Goal: Check status: Check status

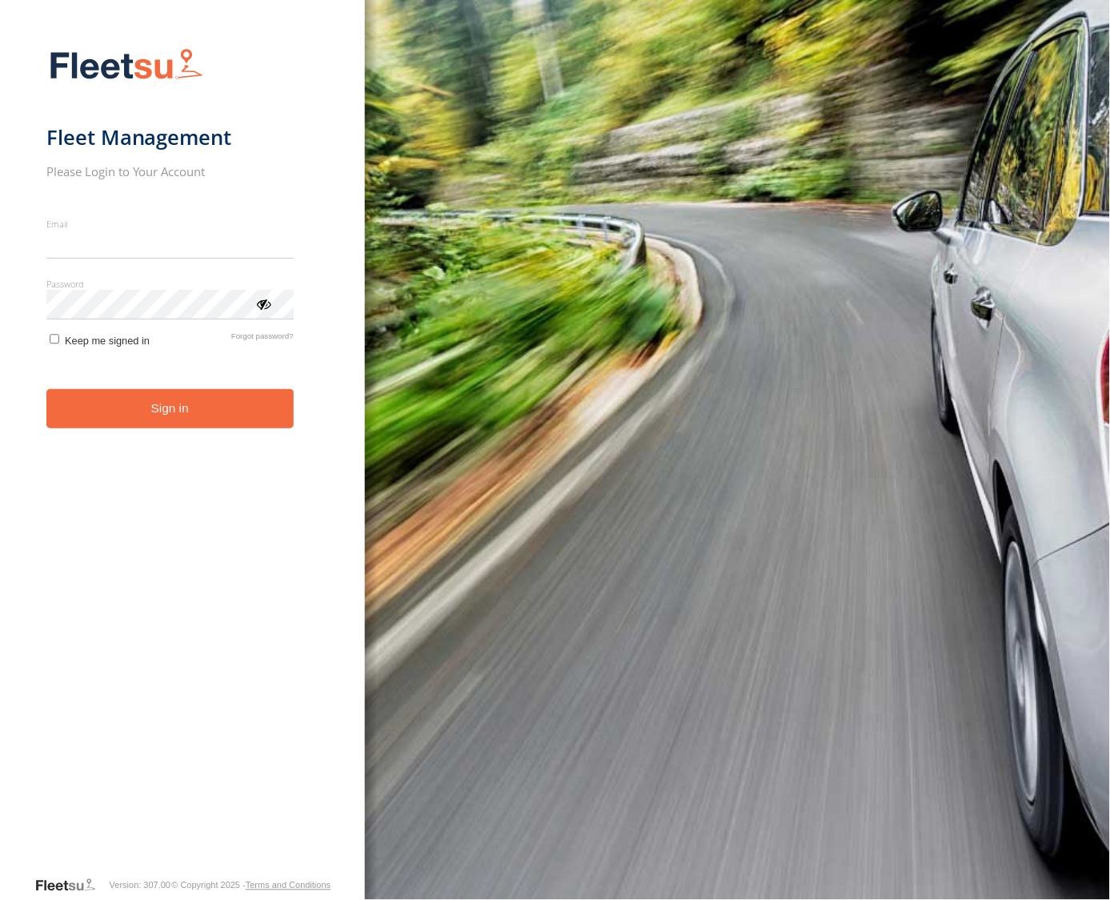
type input "**********"
click at [164, 416] on button "Sign in" at bounding box center [169, 408] width 247 height 39
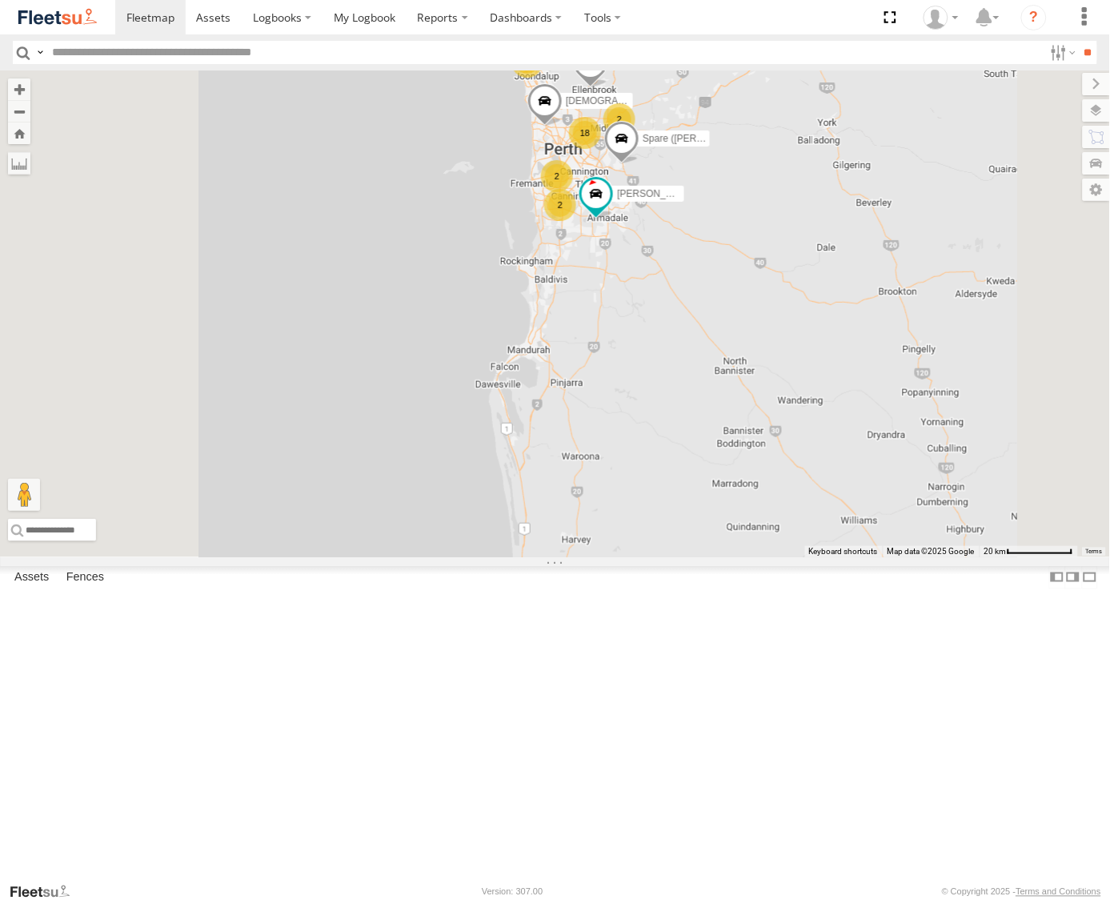
click at [601, 149] on div "18" at bounding box center [585, 133] width 32 height 32
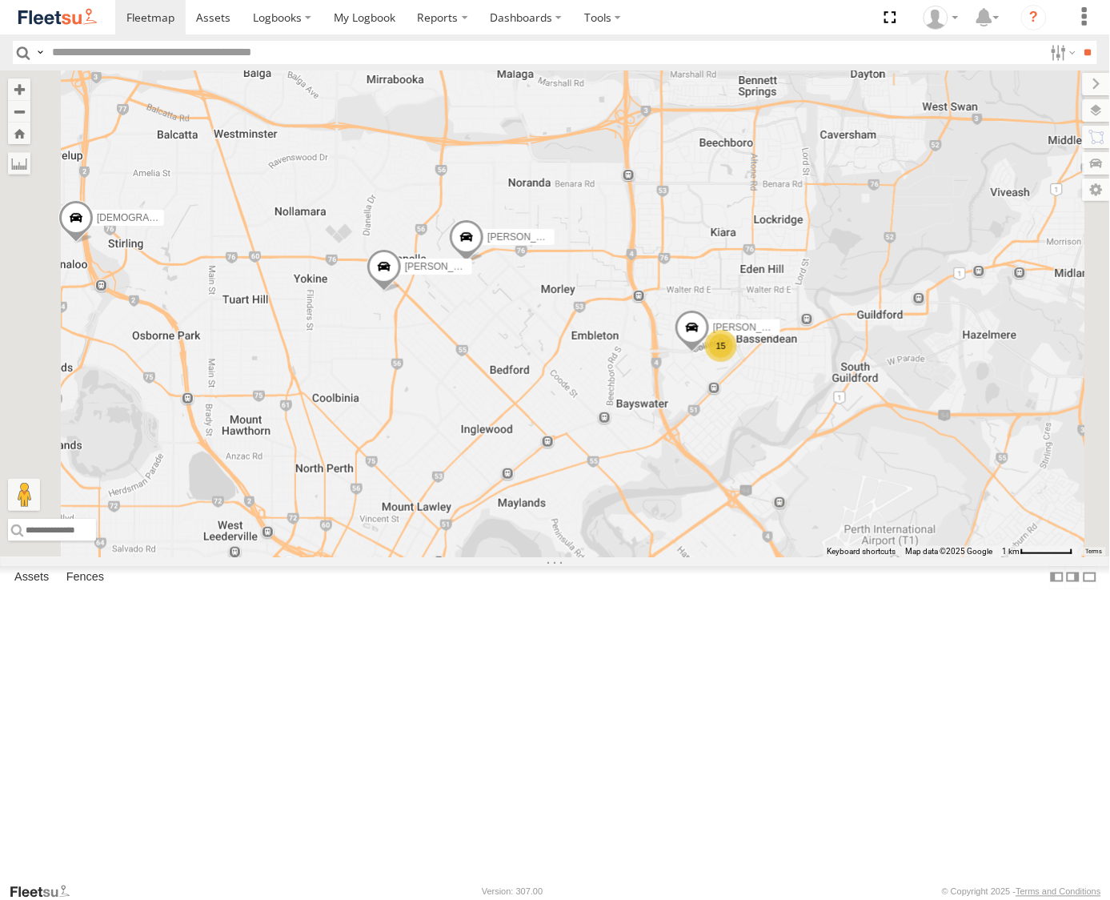
click at [737, 362] on div "15" at bounding box center [721, 346] width 32 height 32
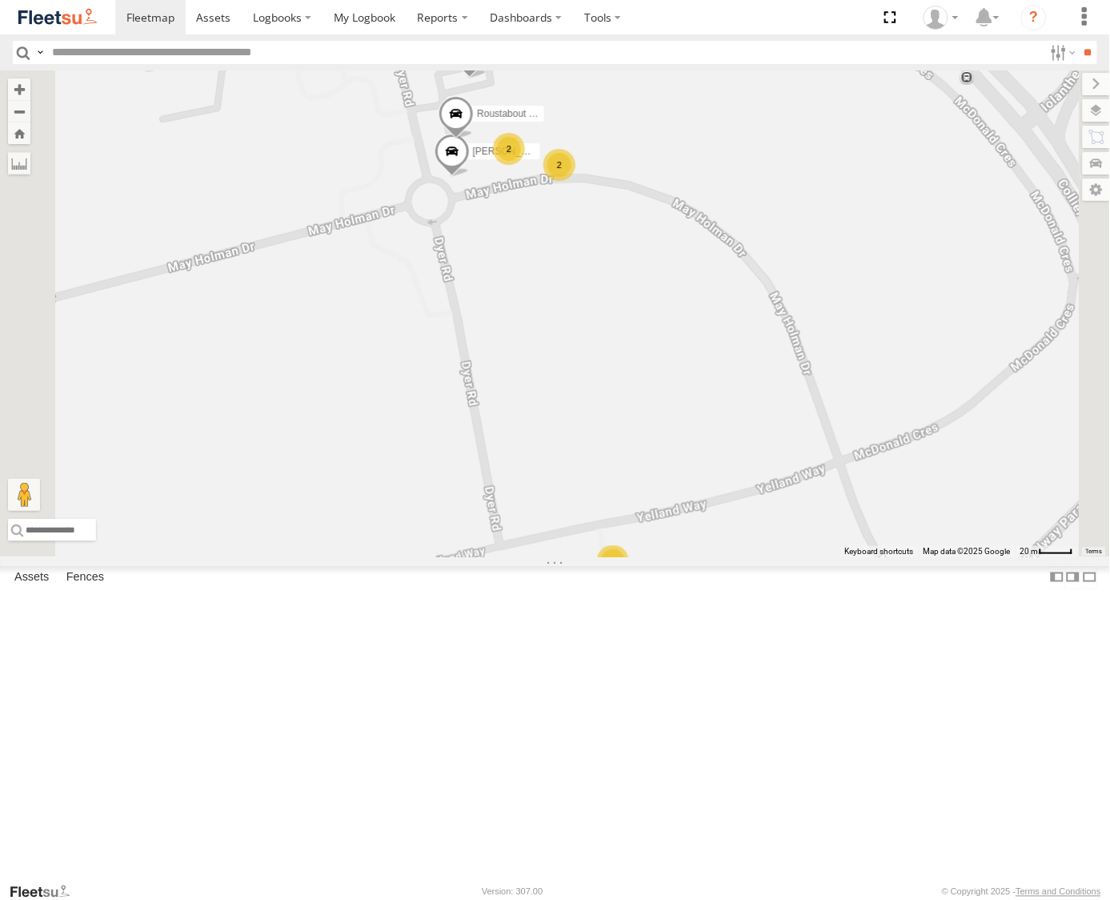
click at [474, 140] on span at bounding box center [456, 118] width 35 height 43
click at [520, 9] on link "Roustabout - 1IKE578" at bounding box center [463, 2] width 111 height 13
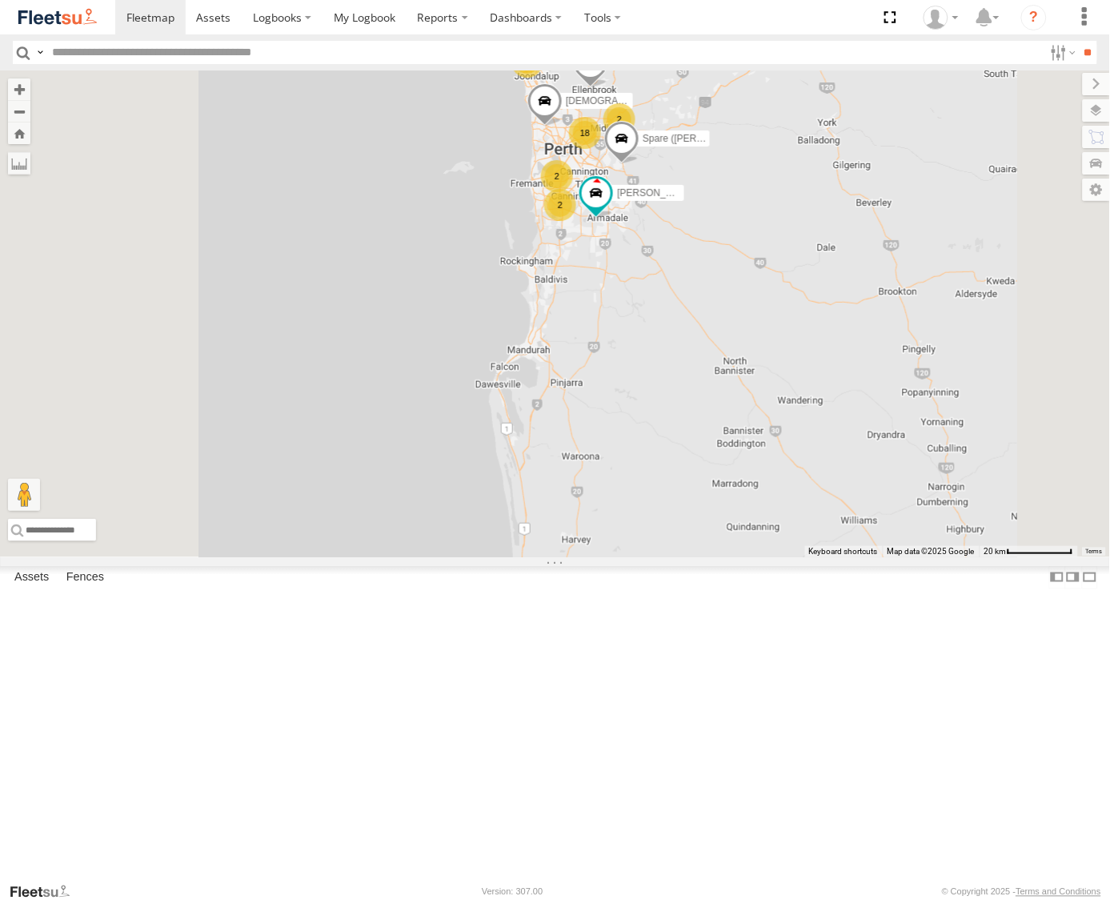
click at [601, 149] on div "18" at bounding box center [585, 133] width 32 height 32
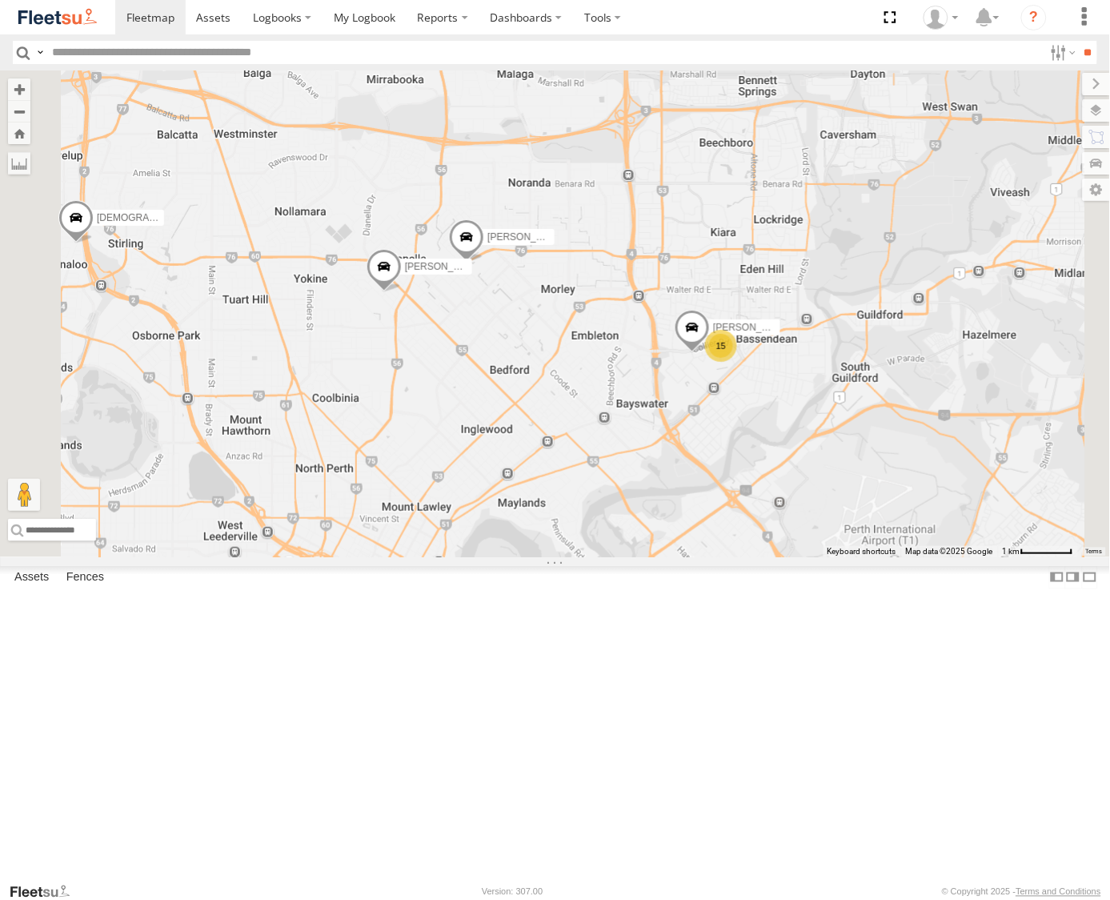
click at [737, 362] on div "15" at bounding box center [721, 346] width 32 height 32
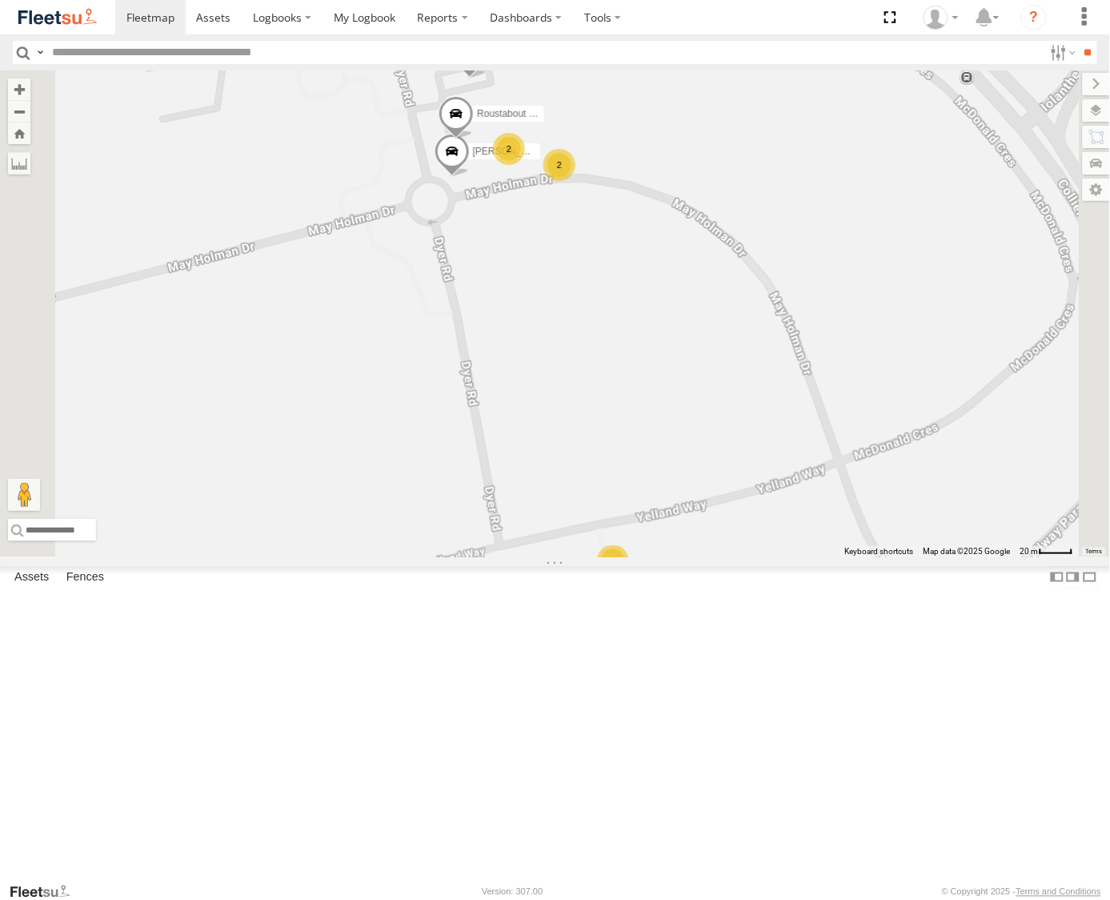
click at [474, 140] on span at bounding box center [456, 118] width 35 height 43
click at [478, 122] on label at bounding box center [462, 115] width 31 height 11
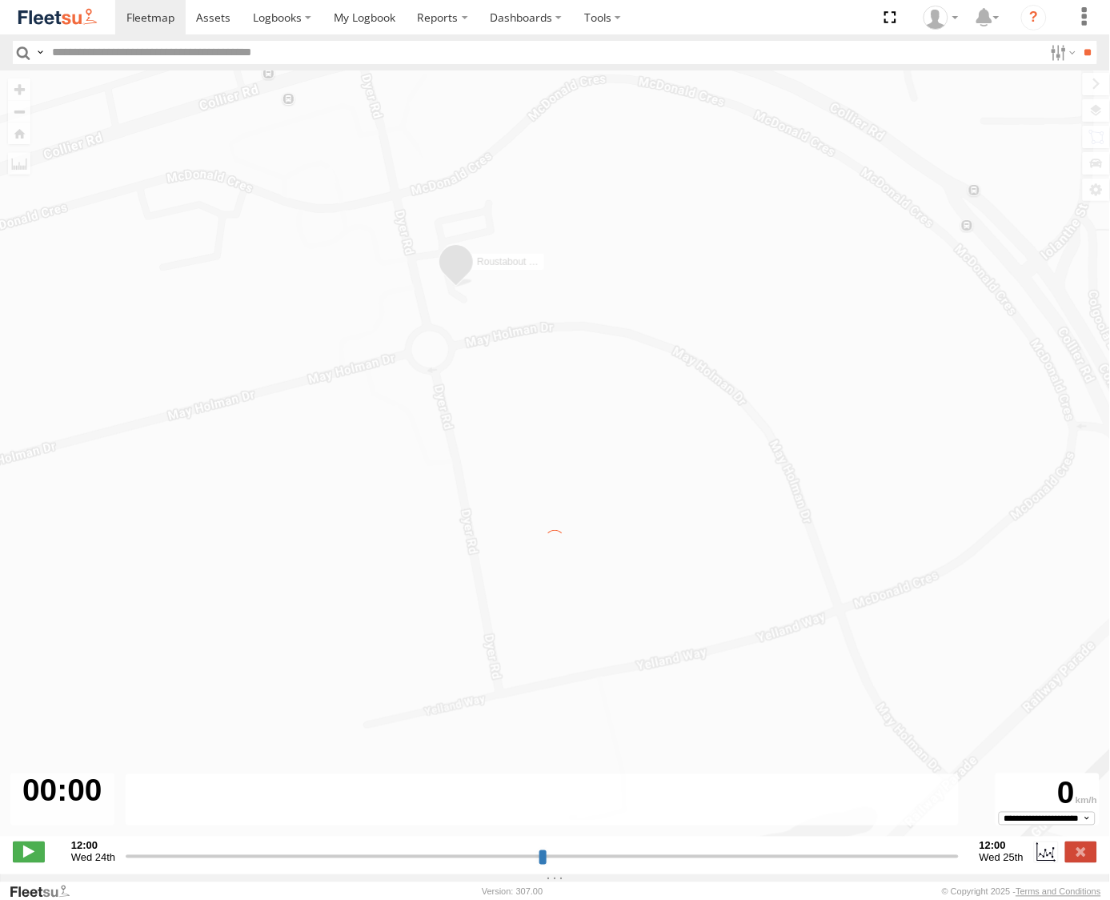
type input "**********"
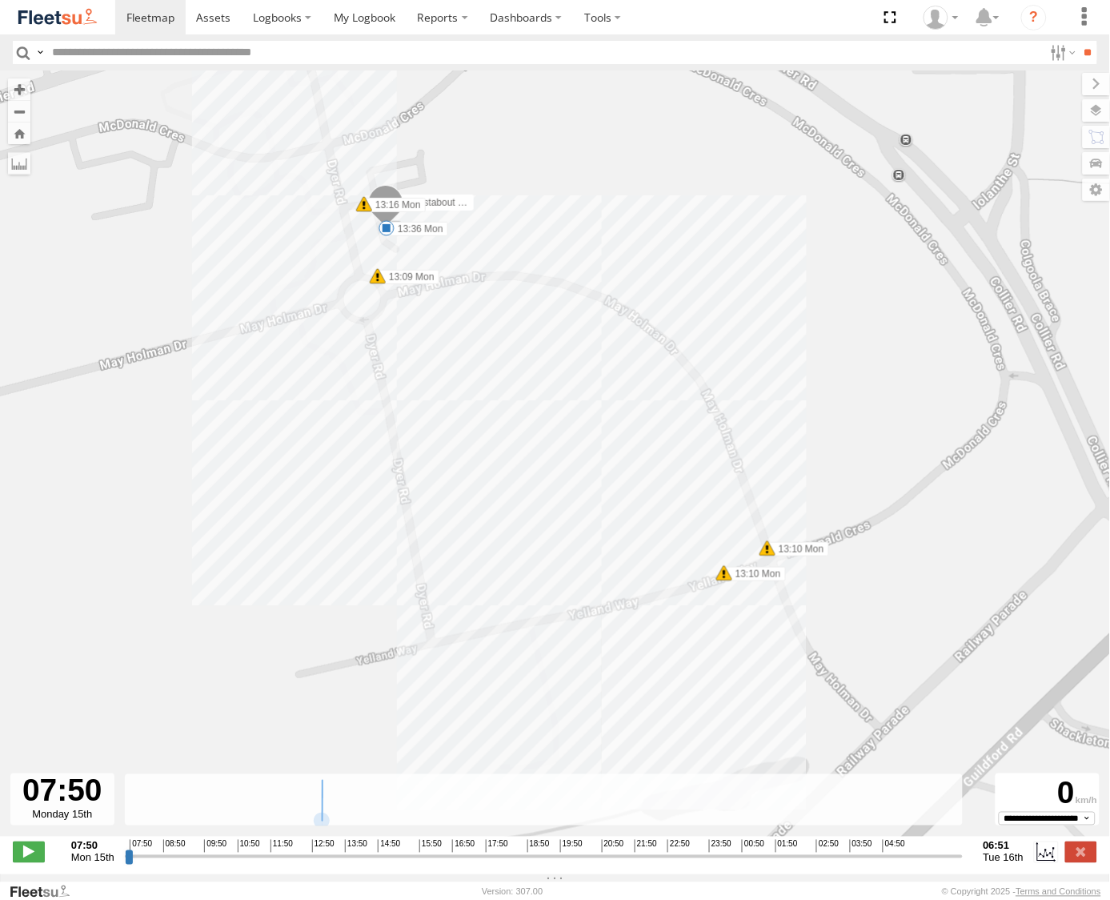
click at [61, 817] on div at bounding box center [62, 799] width 104 height 52
drag, startPoint x: 129, startPoint y: 869, endPoint x: 110, endPoint y: 866, distance: 18.6
click at [125, 864] on input "range" at bounding box center [544, 856] width 838 height 15
click at [1053, 50] on label at bounding box center [1062, 52] width 34 height 23
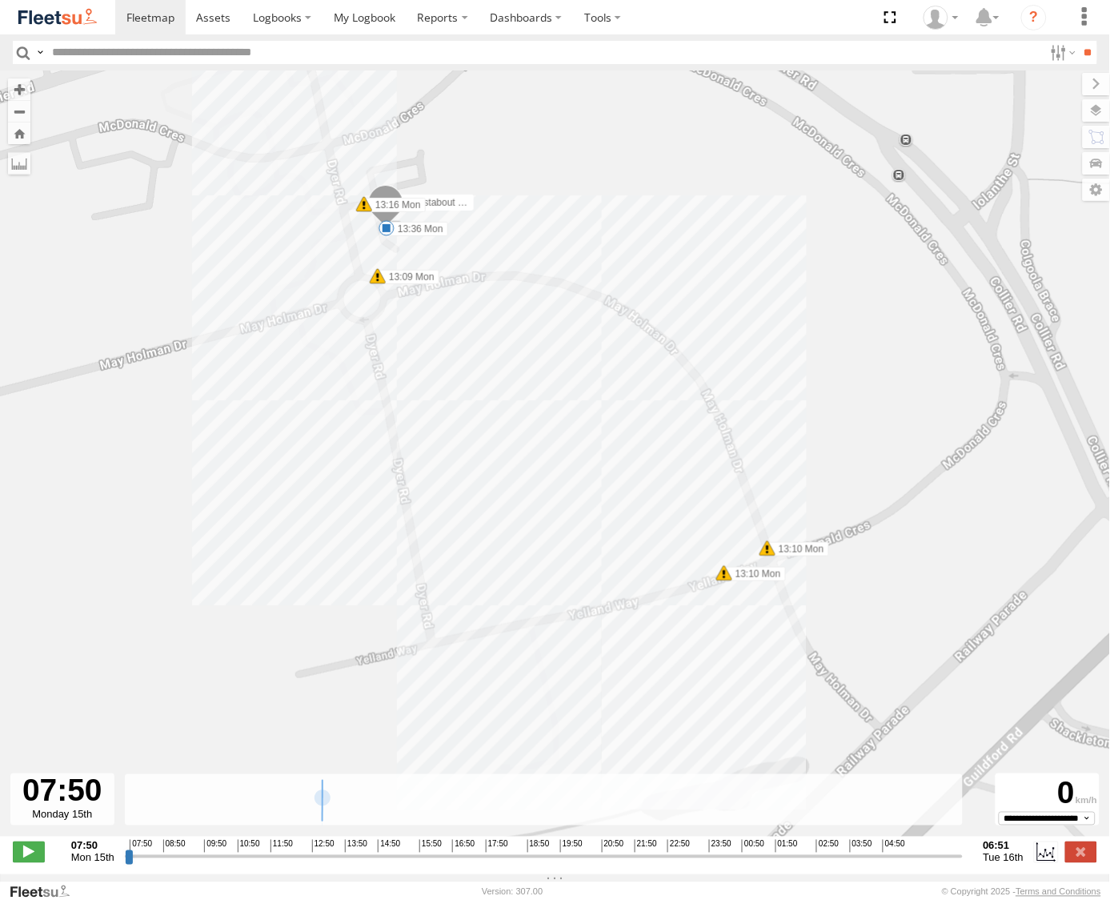
click at [1001, 852] on strong "06:51" at bounding box center [1004, 846] width 41 height 12
click at [1043, 858] on label at bounding box center [1046, 851] width 24 height 21
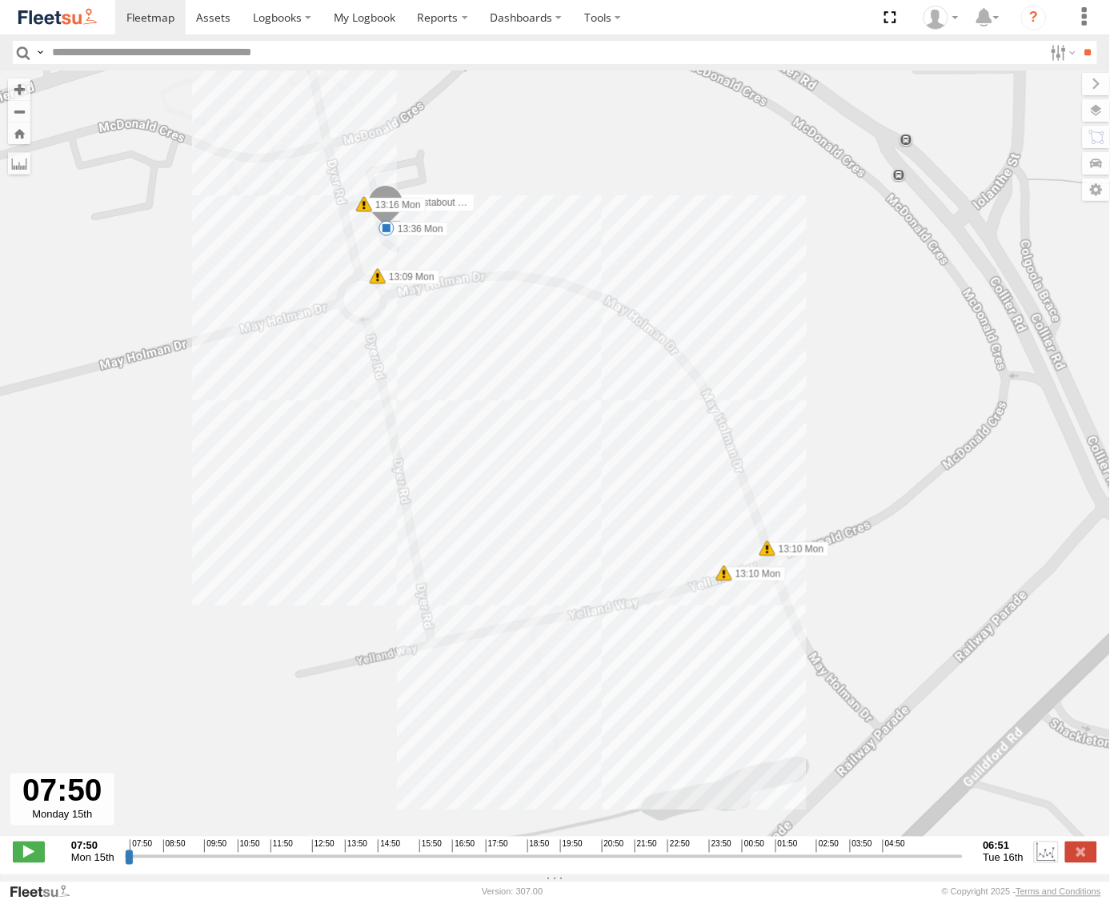
click at [1043, 858] on label at bounding box center [1046, 851] width 24 height 21
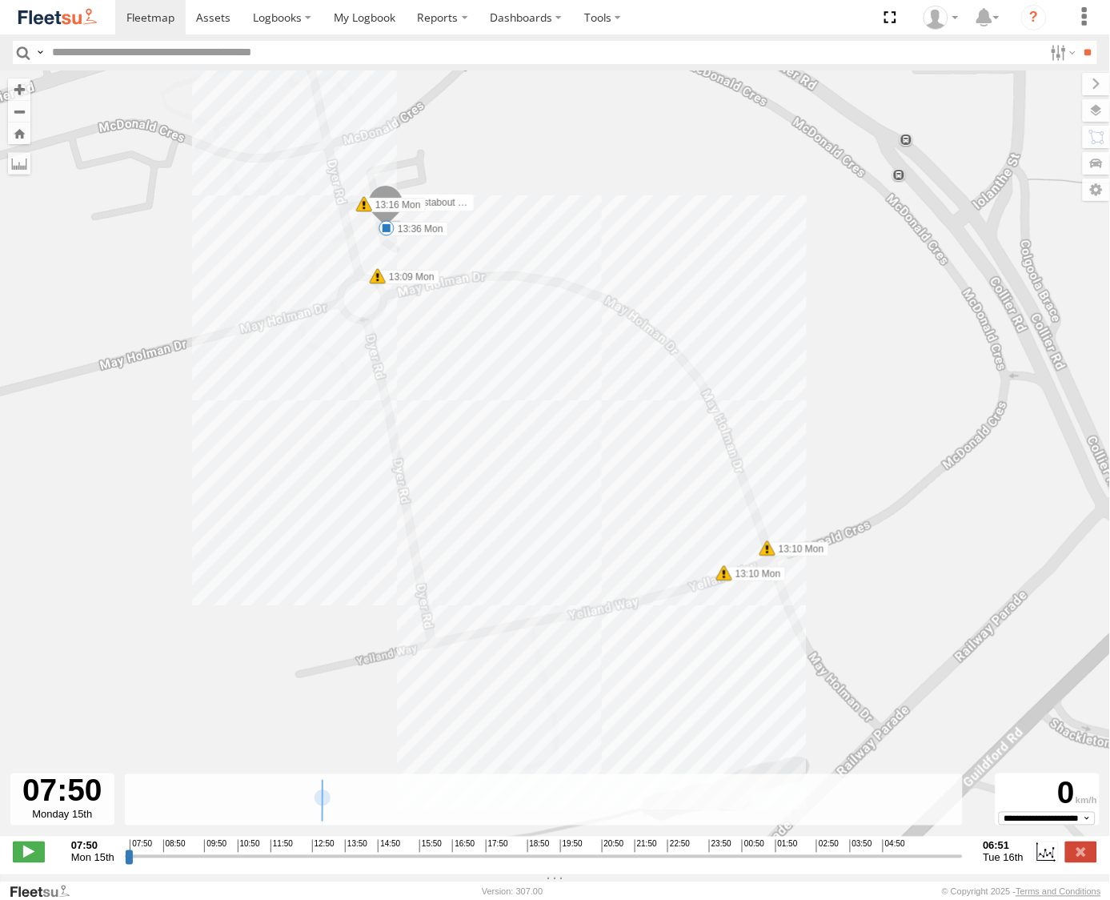
click at [996, 852] on strong "06:51" at bounding box center [1004, 846] width 41 height 12
click at [997, 862] on span "Tue 16th" at bounding box center [1004, 858] width 41 height 12
click at [529, 10] on label "Dashboards" at bounding box center [526, 17] width 94 height 34
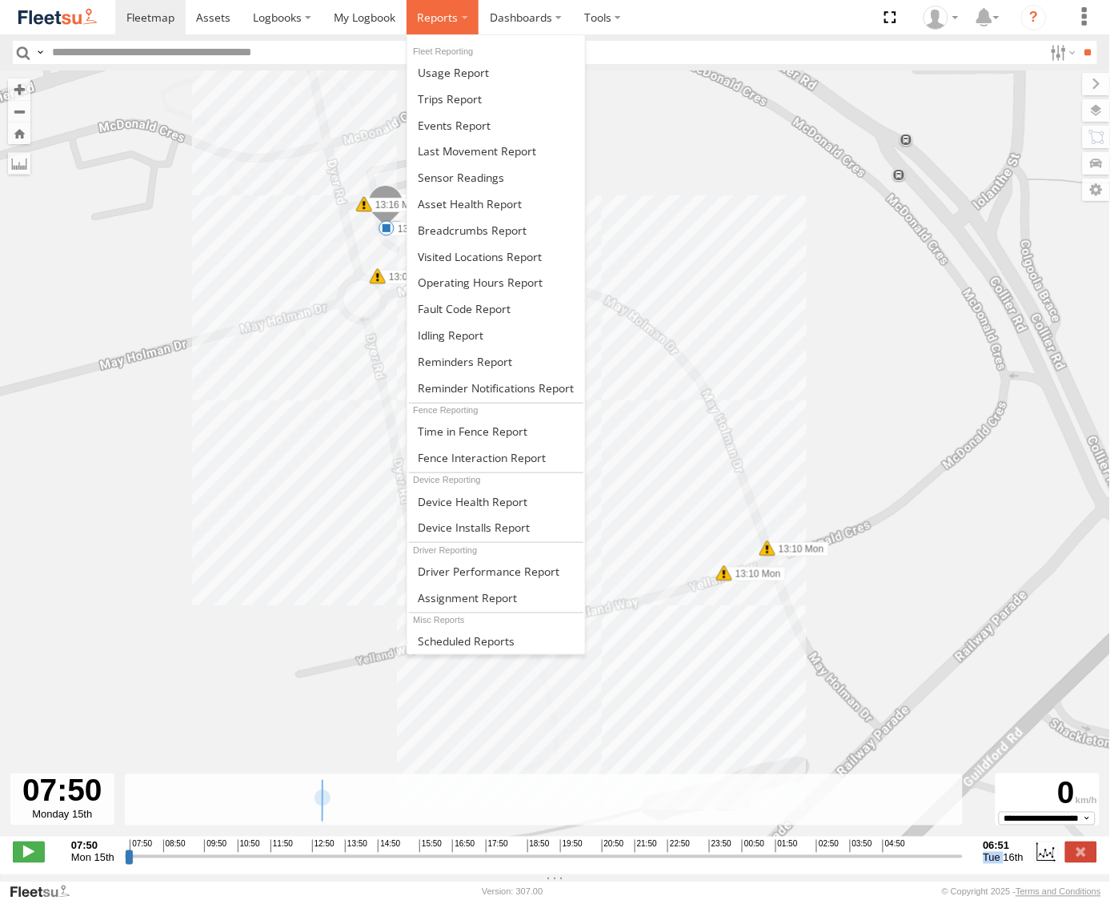
click at [465, 13] on label at bounding box center [443, 17] width 73 height 34
click at [465, 96] on span at bounding box center [450, 98] width 64 height 15
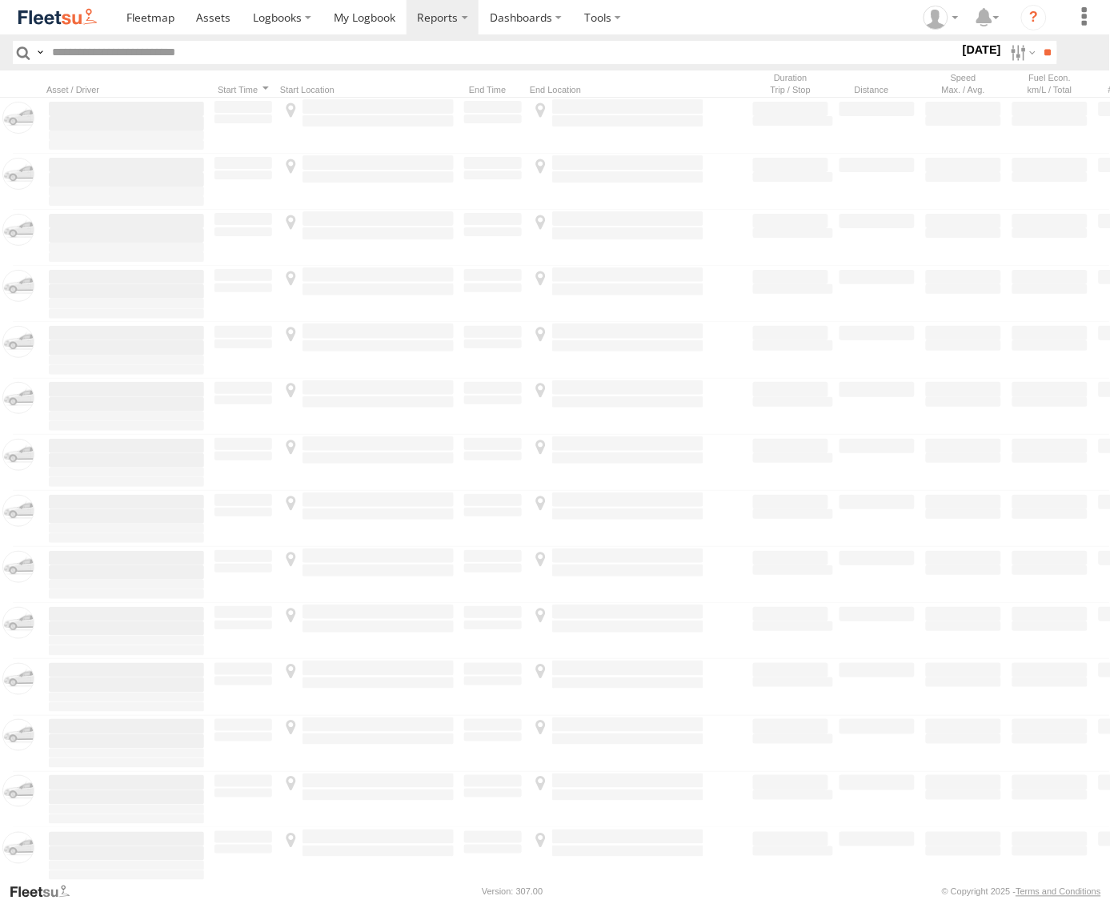
click at [160, 56] on input "text" at bounding box center [503, 52] width 914 height 23
type input "***"
click at [1039, 41] on input "**" at bounding box center [1048, 52] width 18 height 23
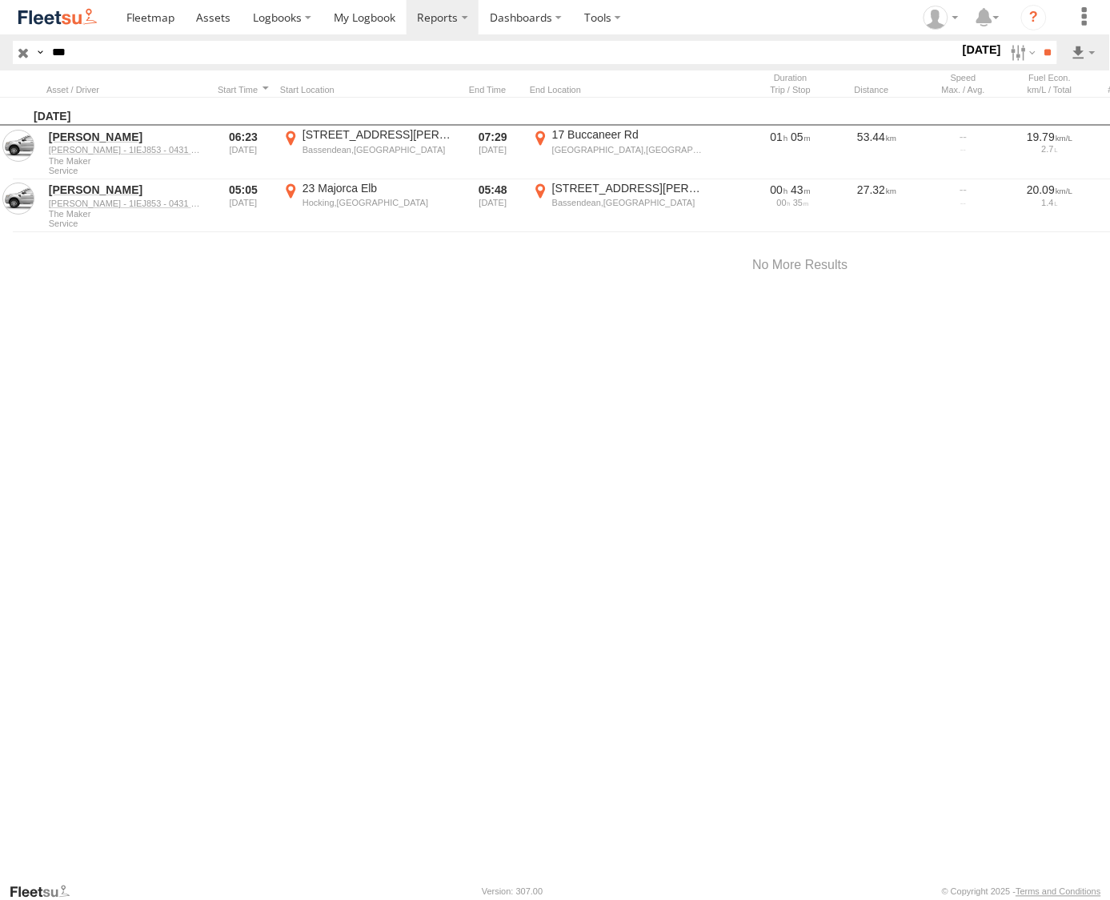
drag, startPoint x: 65, startPoint y: 49, endPoint x: -14, endPoint y: 50, distance: 78.5
click at [0, 50] on html at bounding box center [555, 450] width 1110 height 900
type input "*****"
click at [1039, 41] on input "**" at bounding box center [1048, 52] width 18 height 23
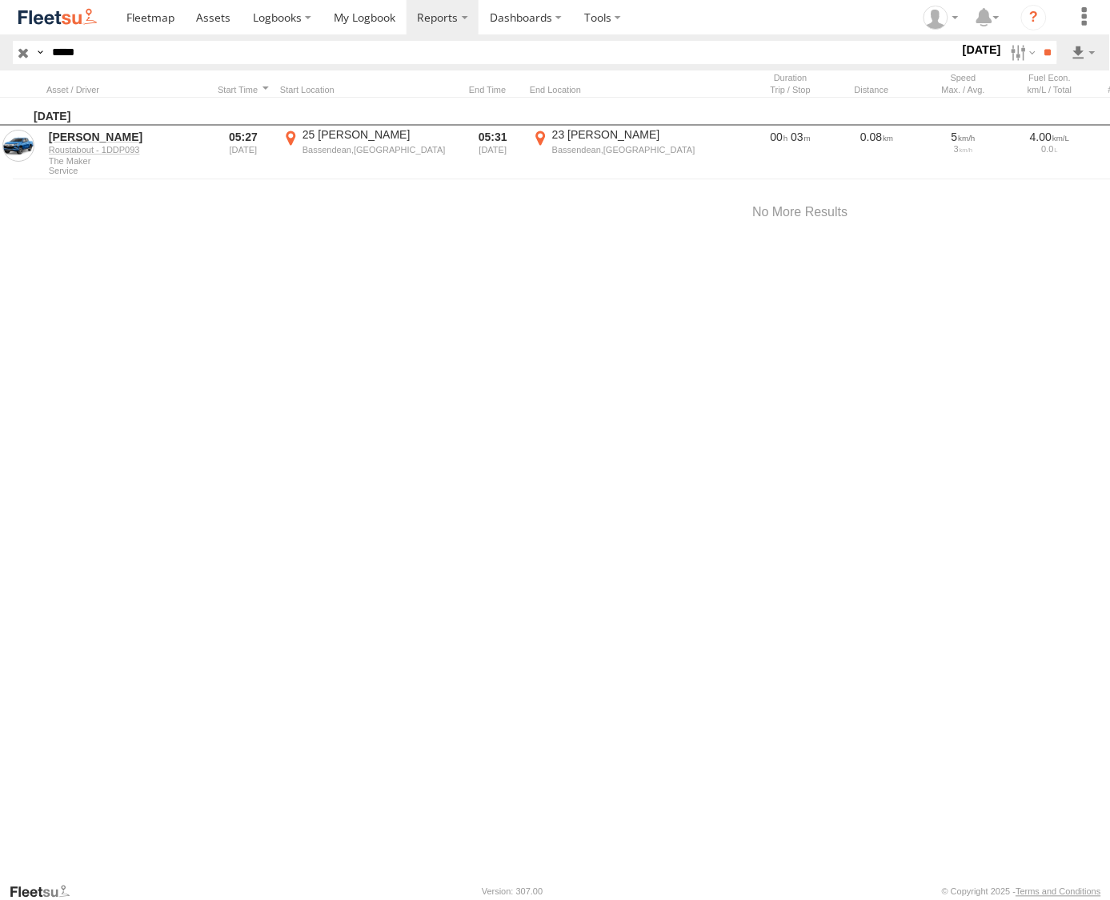
drag, startPoint x: 86, startPoint y: 42, endPoint x: -4, endPoint y: 43, distance: 89.7
click at [0, 43] on html at bounding box center [555, 450] width 1110 height 900
click at [524, 14] on label "Dashboards" at bounding box center [526, 17] width 94 height 34
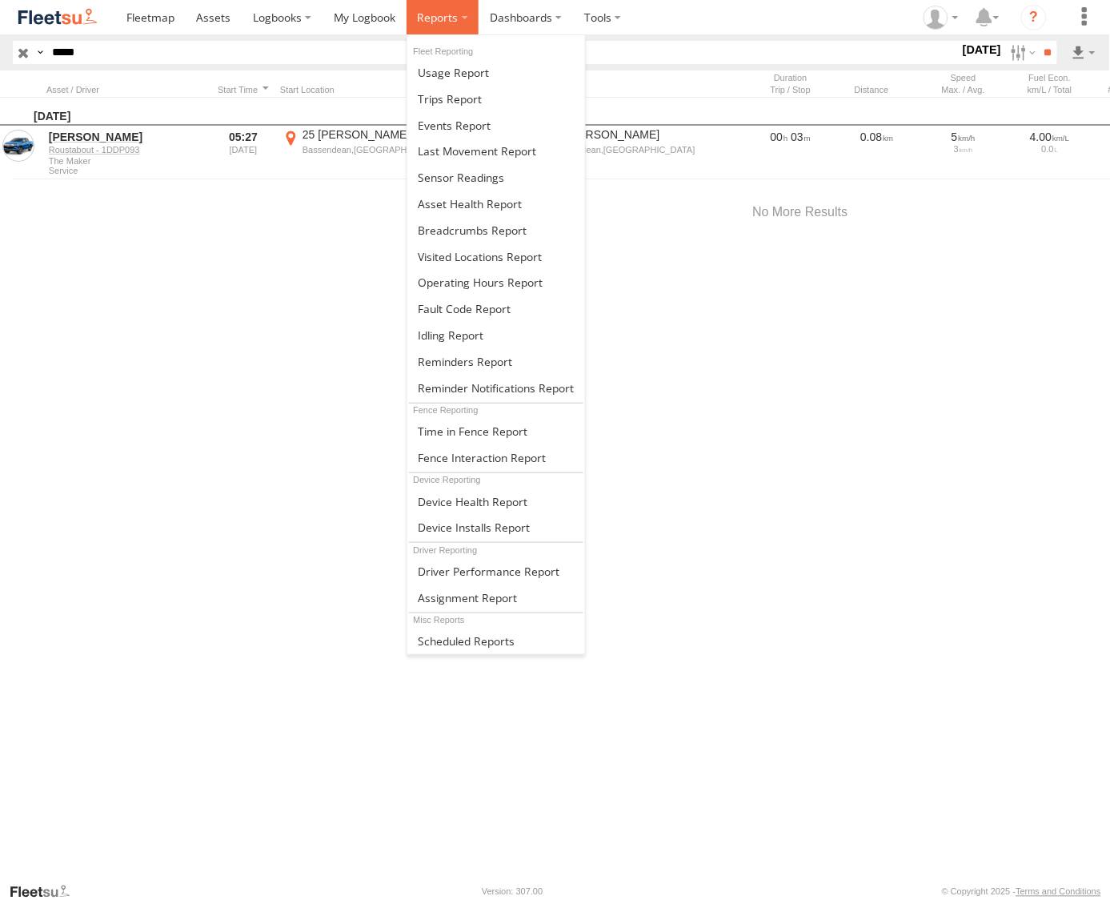
click at [455, 20] on span at bounding box center [437, 17] width 41 height 15
click at [489, 230] on span at bounding box center [472, 230] width 109 height 15
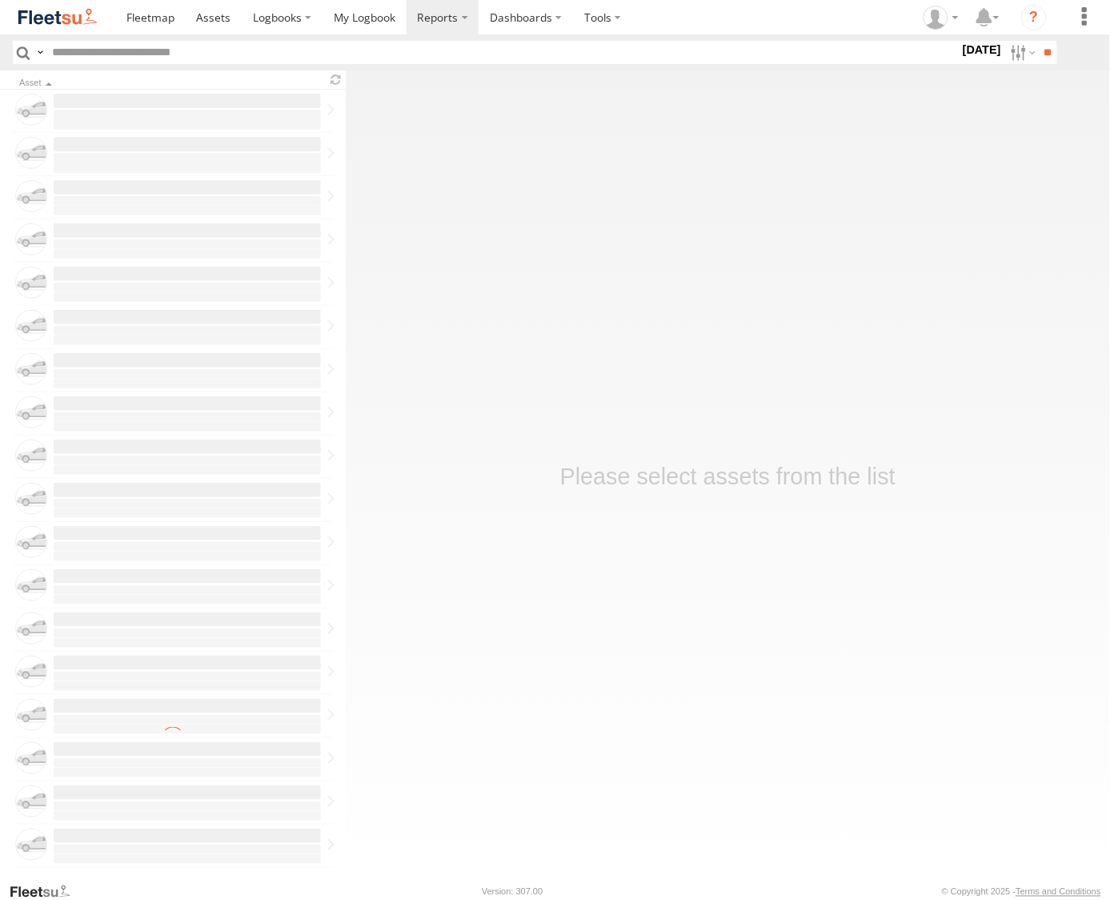
click at [986, 51] on label "[DATE]" at bounding box center [982, 50] width 45 height 18
click at [0, 0] on label at bounding box center [0, 0] width 0 height 0
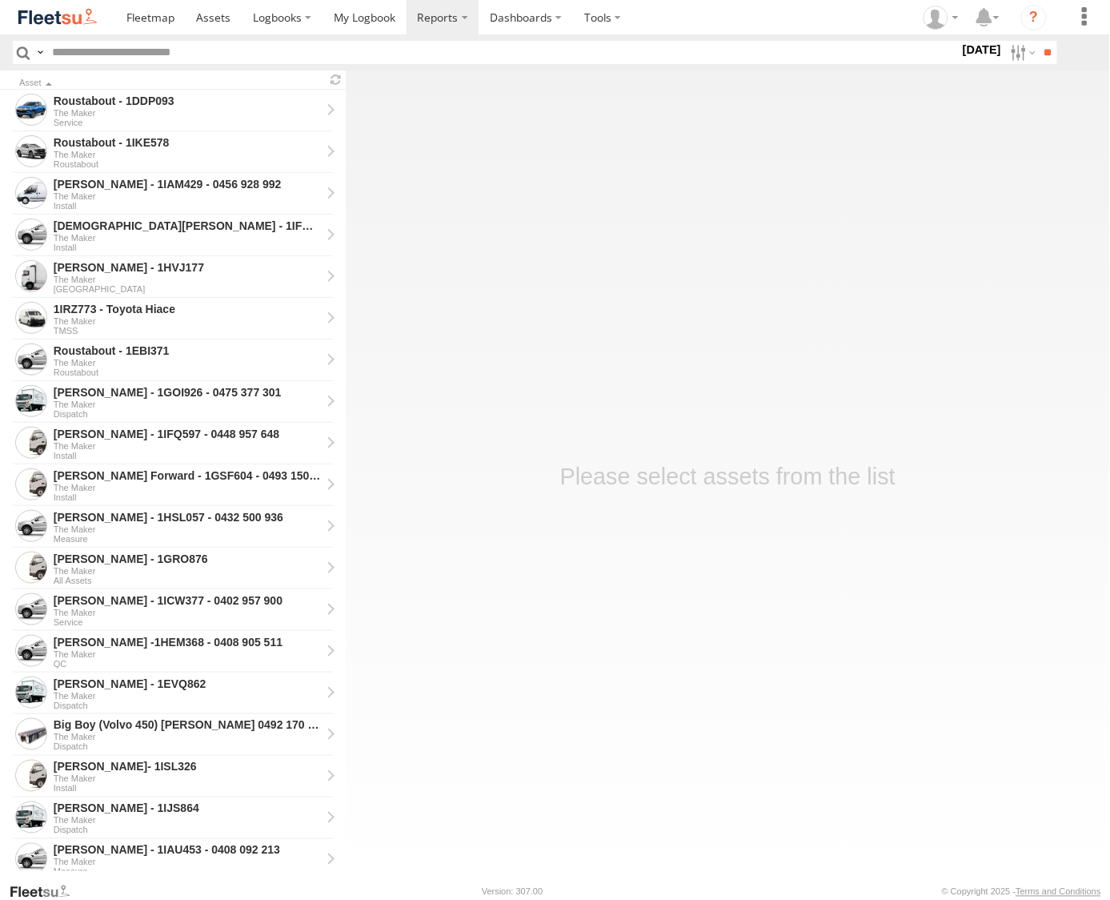
click at [0, 0] on label at bounding box center [0, 0] width 0 height 0
click at [1049, 53] on input "**" at bounding box center [1048, 52] width 18 height 23
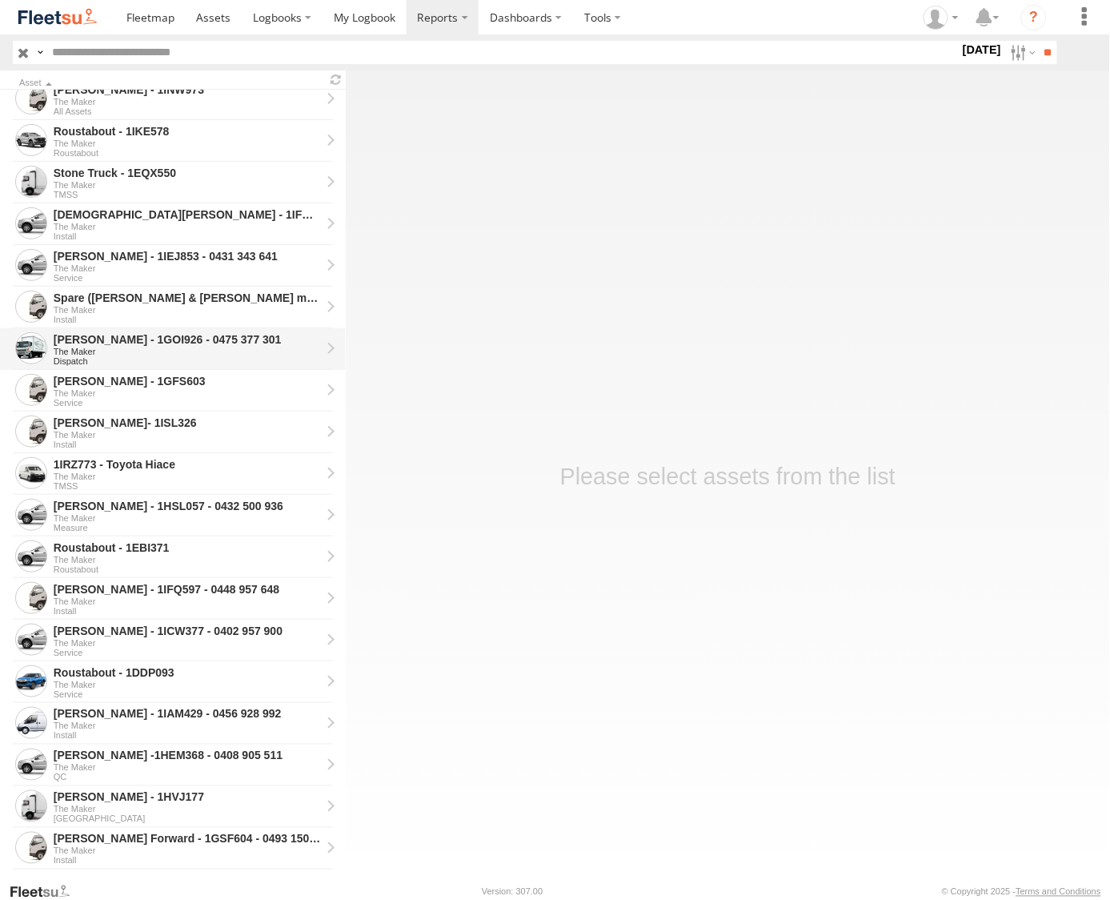
scroll to position [46, 0]
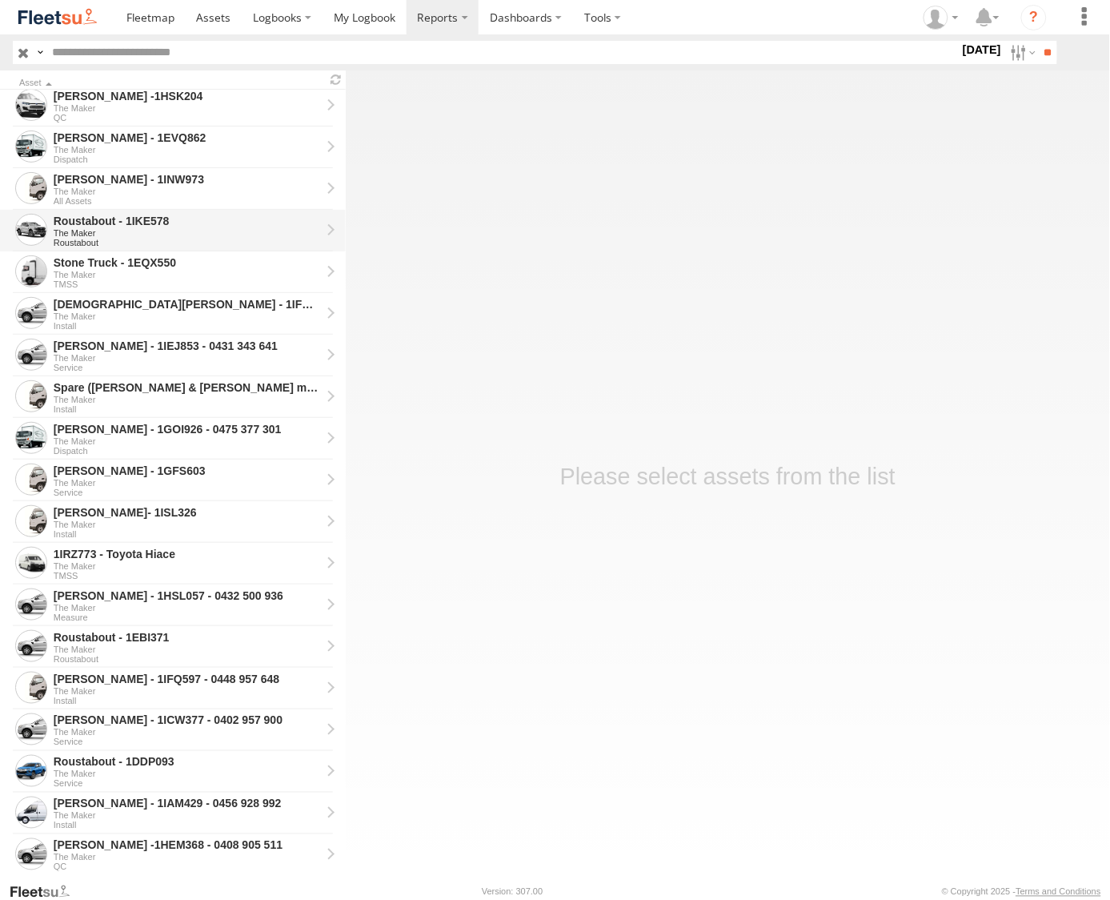
click at [97, 220] on div "Roustabout - 1IKE578" at bounding box center [187, 221] width 267 height 14
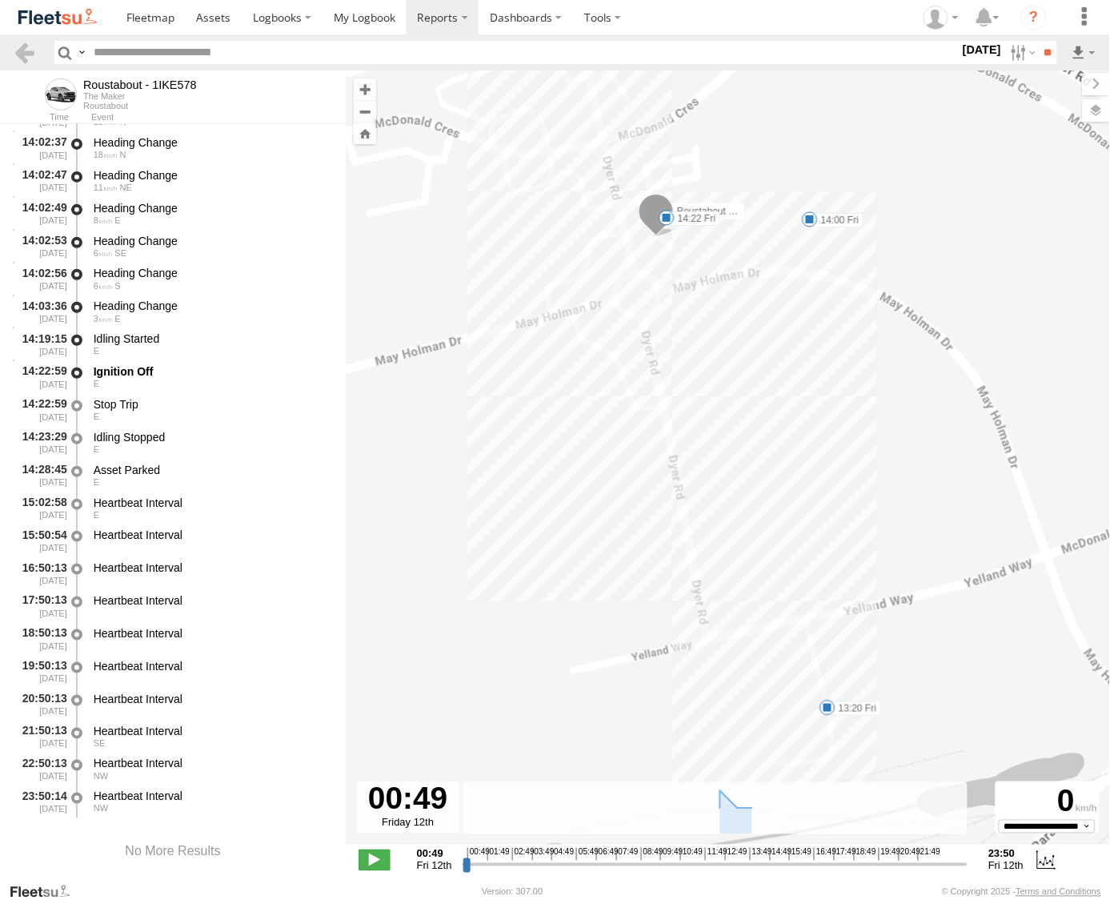
scroll to position [3075, 0]
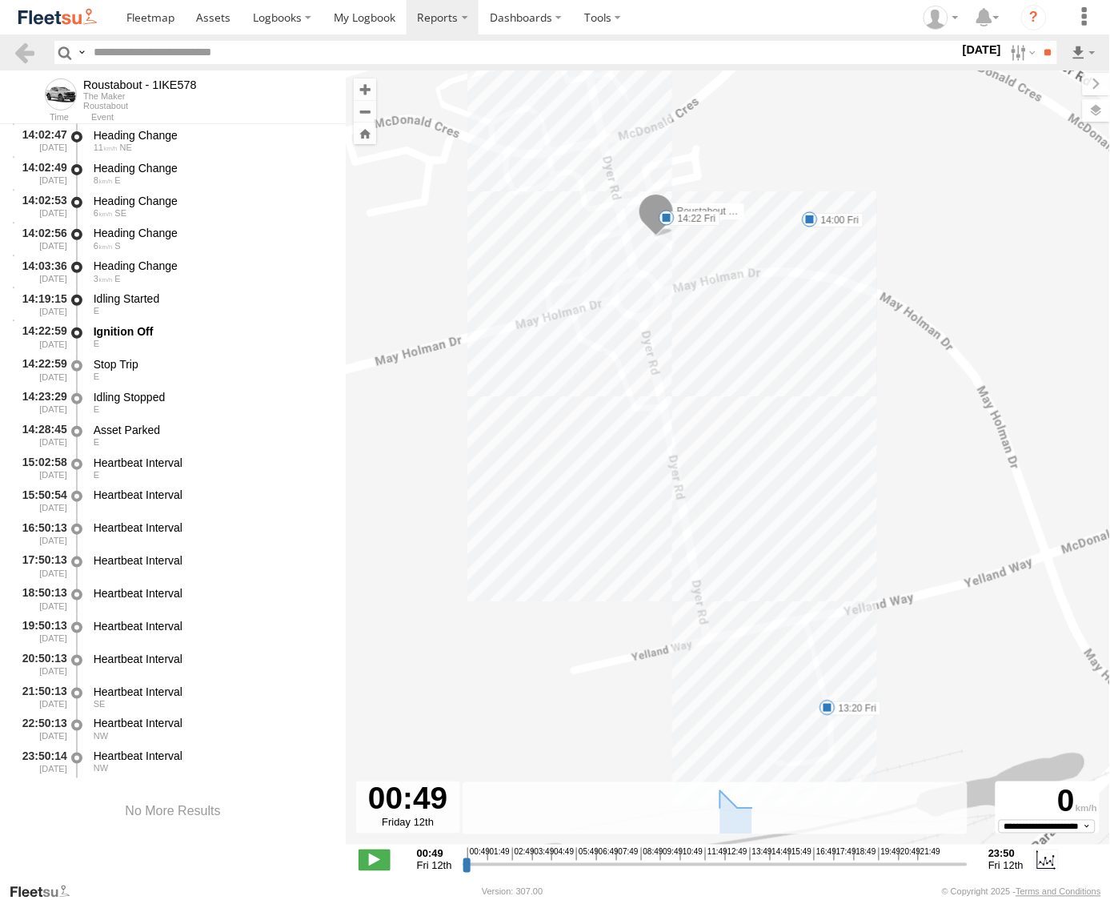
click at [733, 846] on div "**********" at bounding box center [728, 862] width 765 height 34
click at [737, 830] on icon at bounding box center [736, 812] width 32 height 43
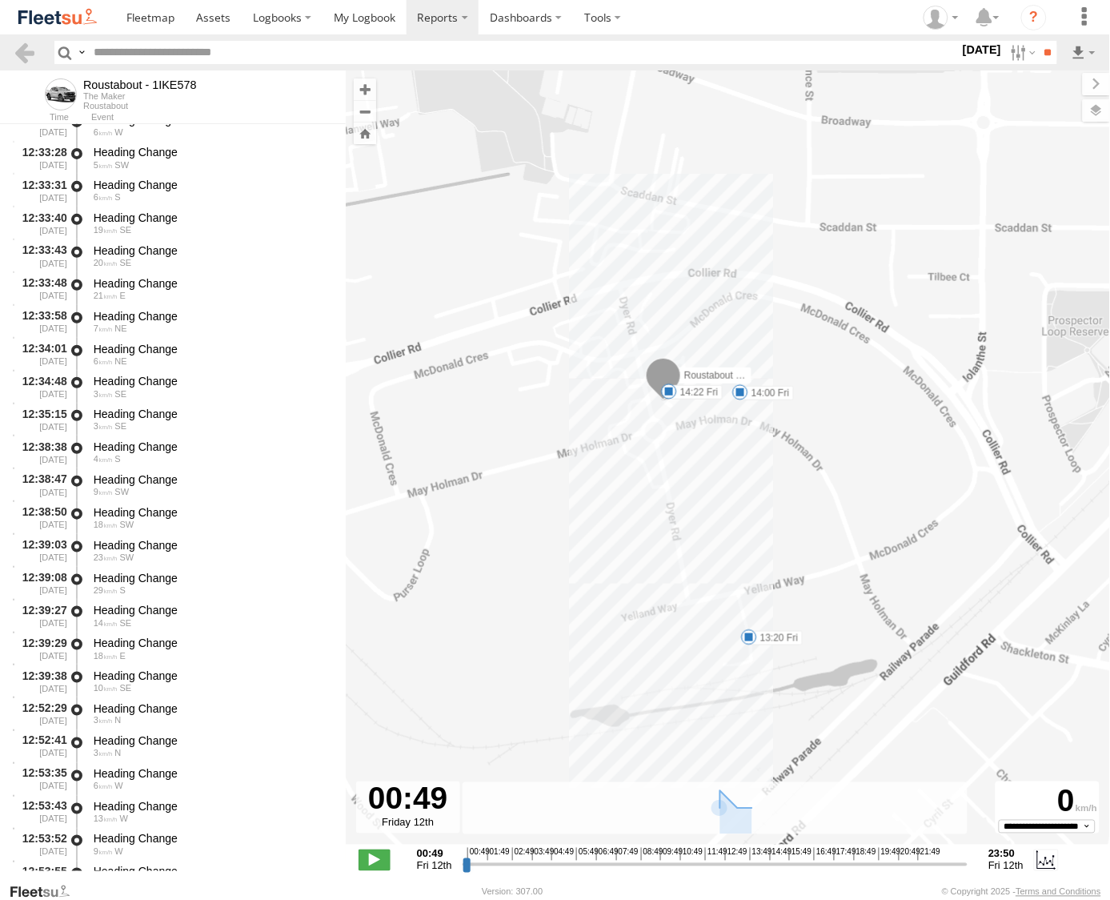
scroll to position [0, 0]
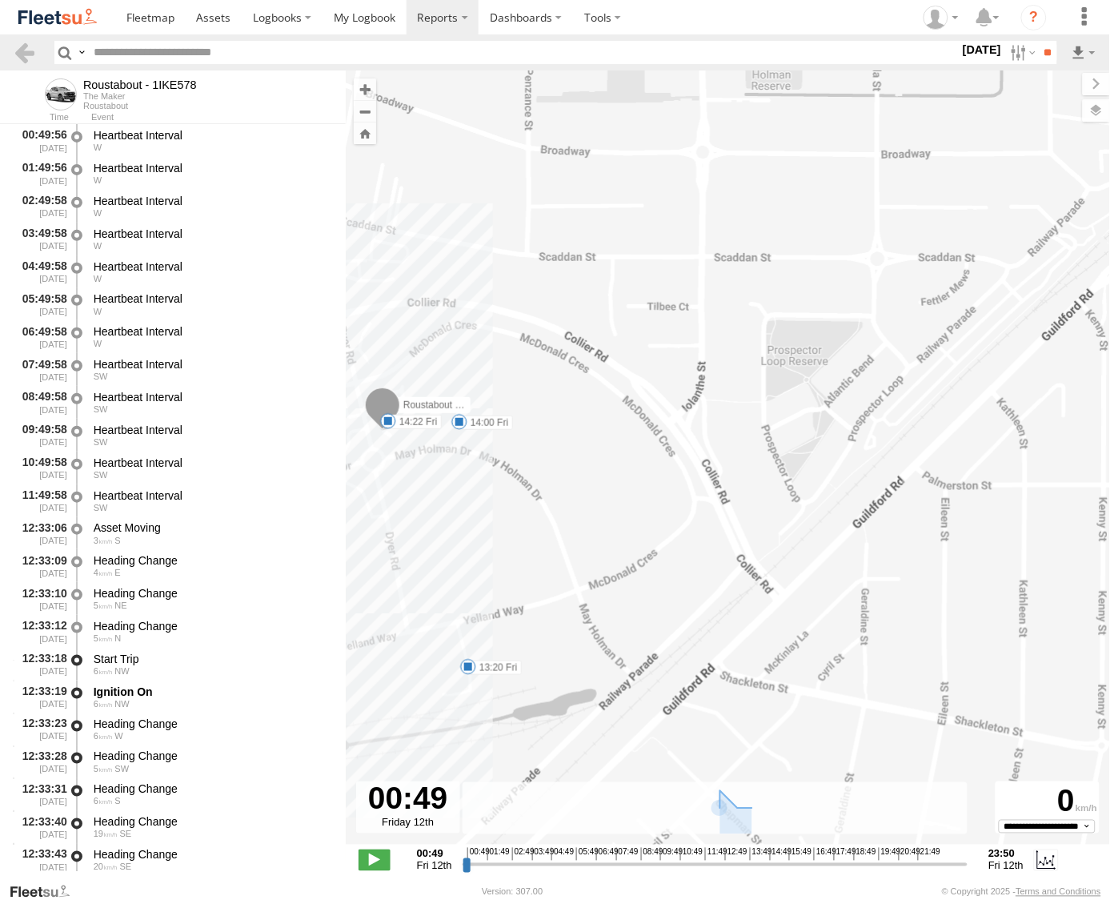
click at [972, 54] on label "12 Sep 25" at bounding box center [982, 50] width 45 height 18
click at [0, 0] on label at bounding box center [0, 0] width 0 height 0
click at [1051, 51] on input "**" at bounding box center [1048, 52] width 18 height 23
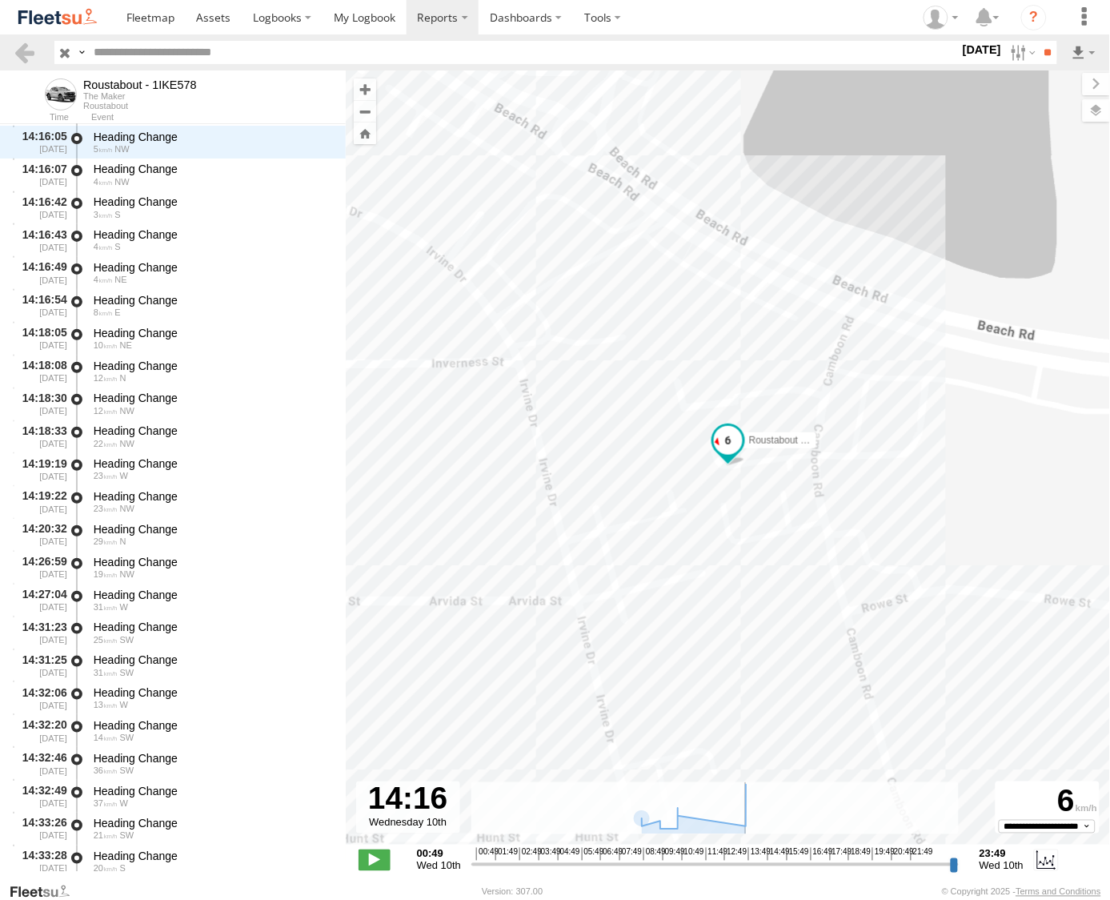
drag, startPoint x: 475, startPoint y: 868, endPoint x: 755, endPoint y: 855, distance: 280.5
type input "**********"
click at [755, 857] on input "range" at bounding box center [716, 864] width 488 height 15
click at [724, 442] on span at bounding box center [728, 440] width 29 height 29
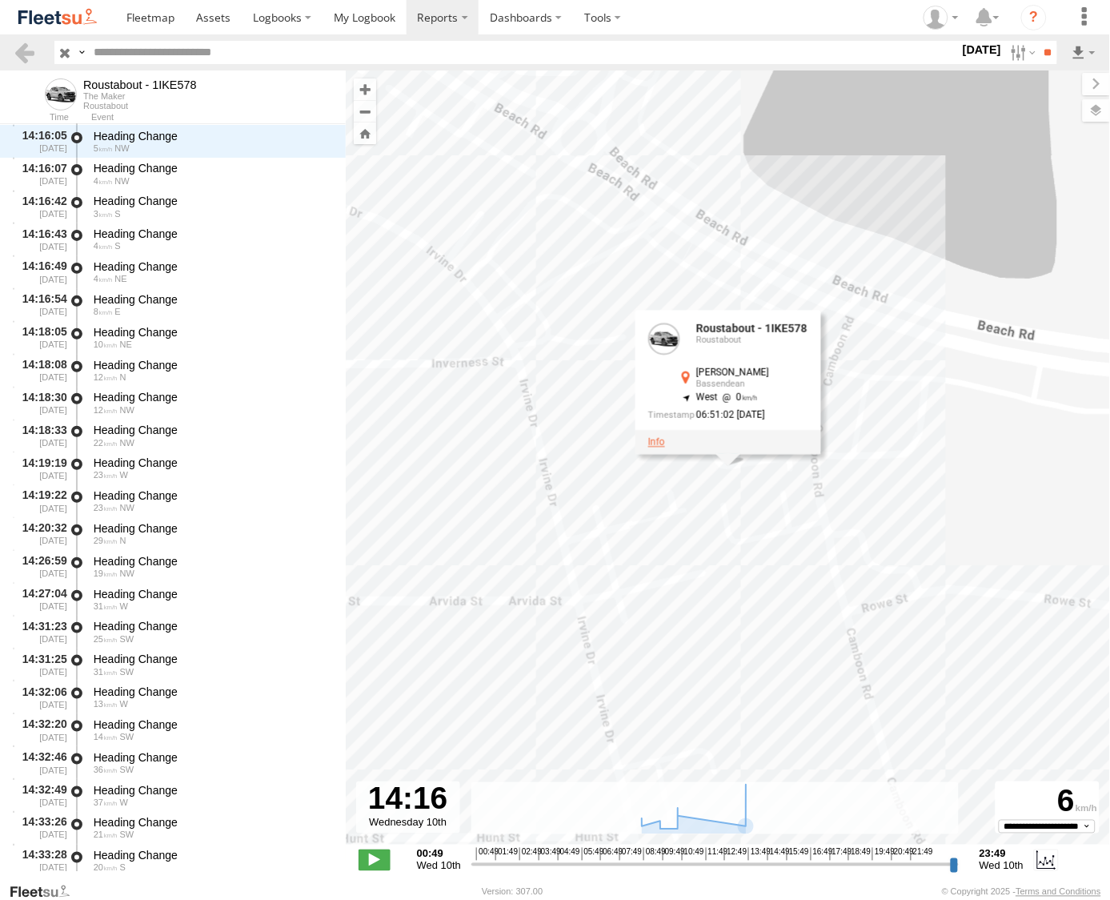
click at [660, 439] on link at bounding box center [656, 441] width 17 height 11
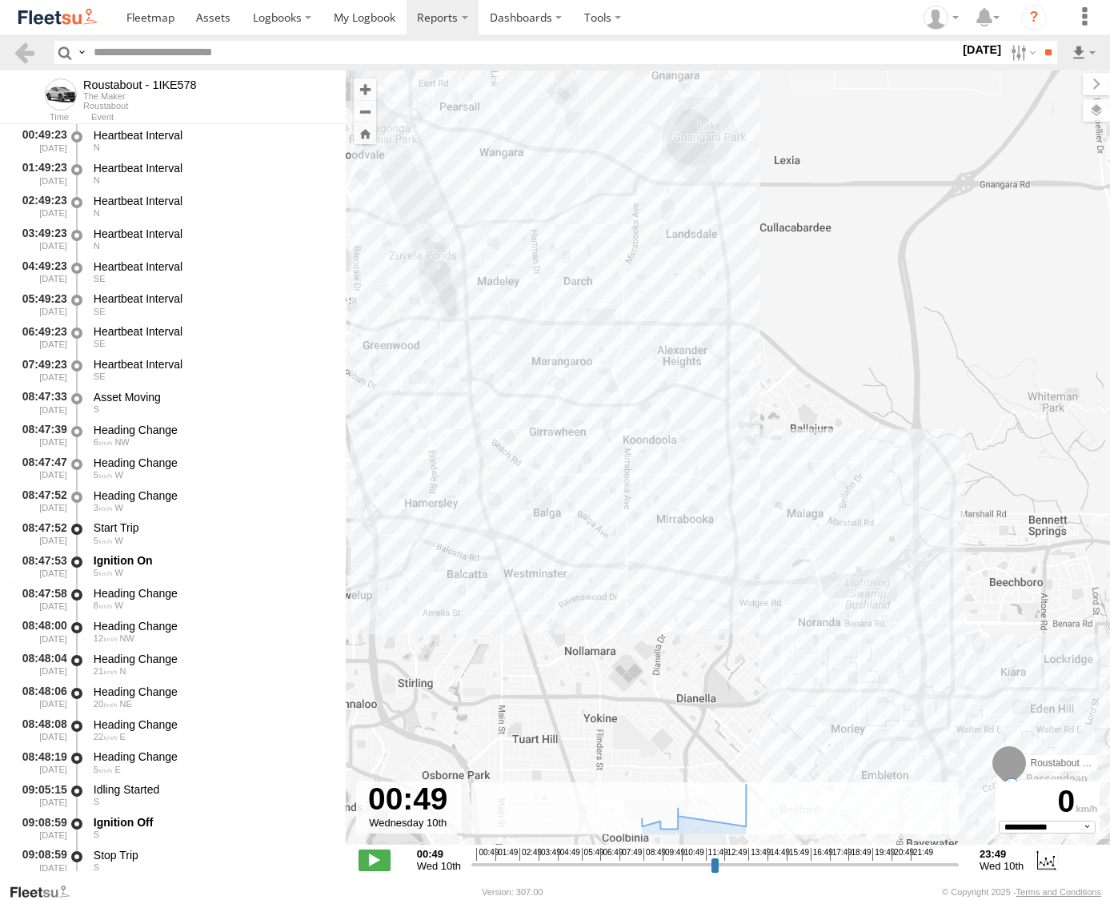
select select "**********"
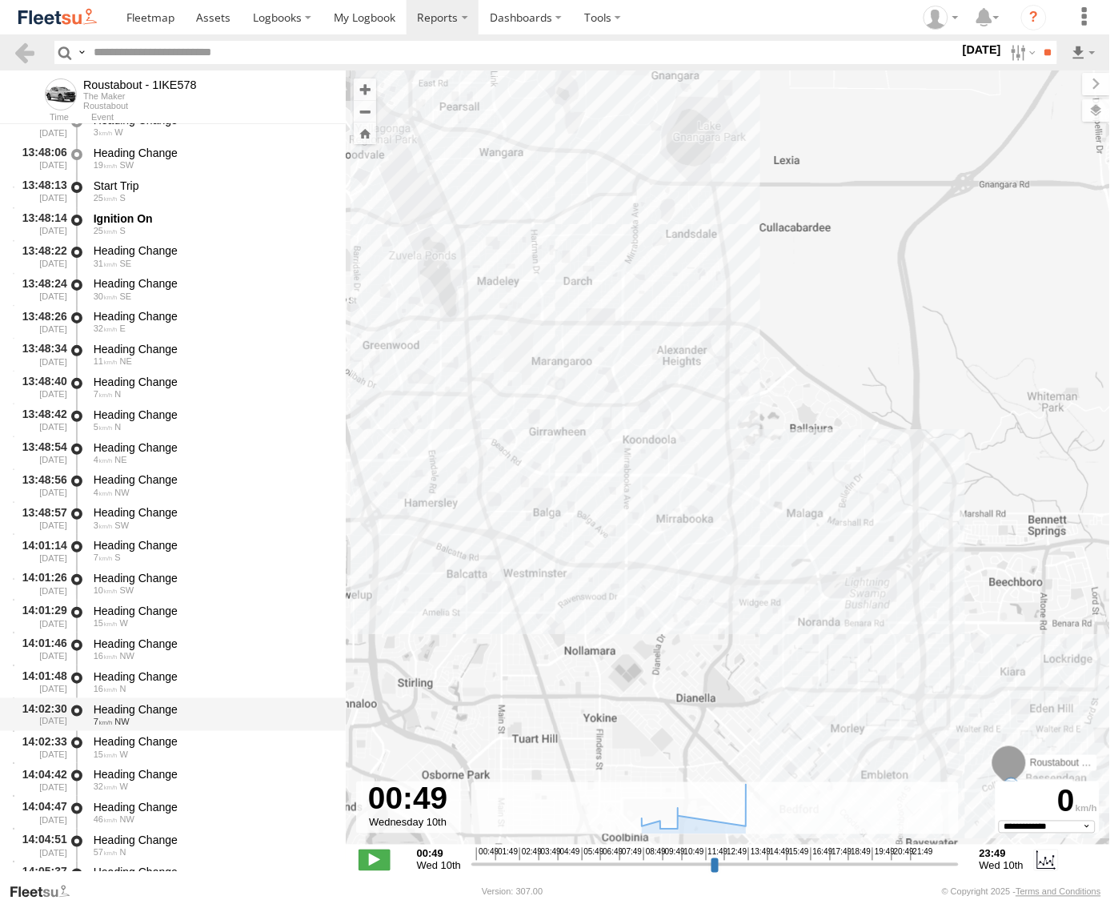
scroll to position [2623, 0]
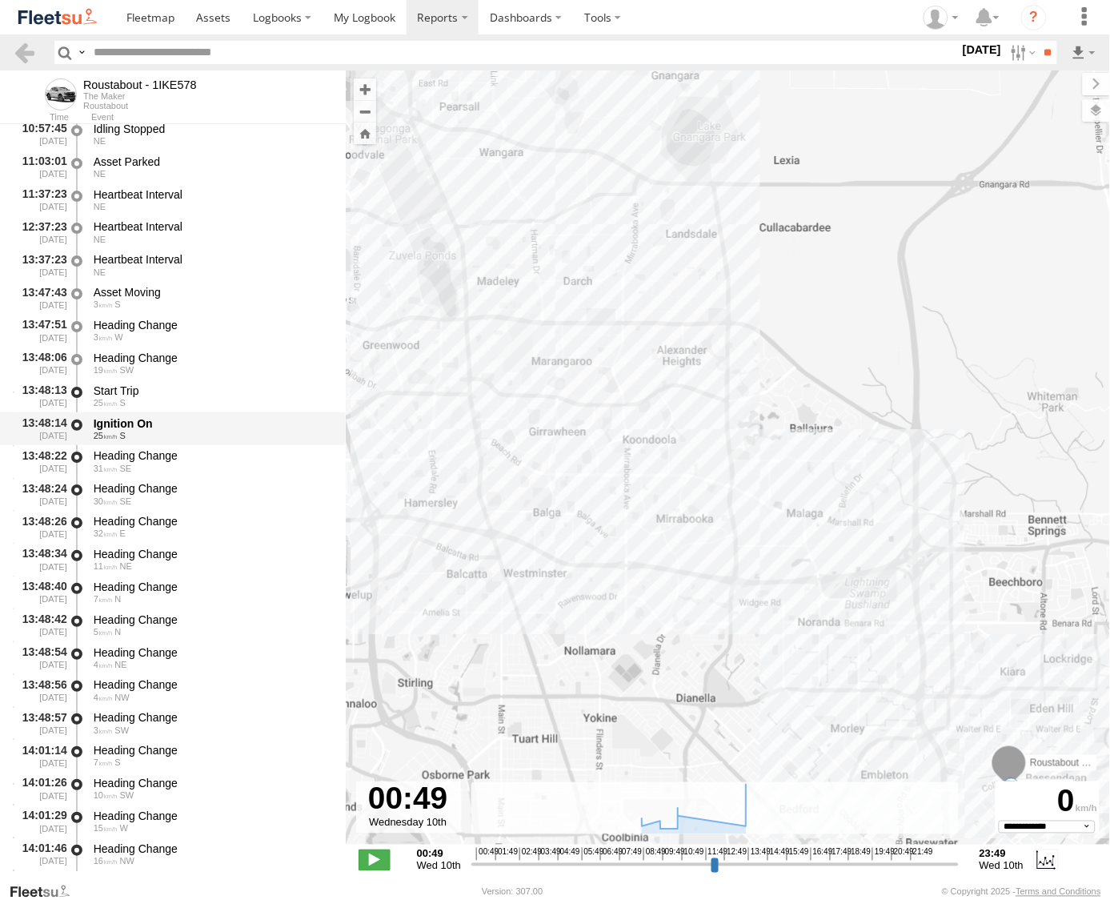
click at [159, 425] on div "Ignition On" at bounding box center [212, 423] width 237 height 14
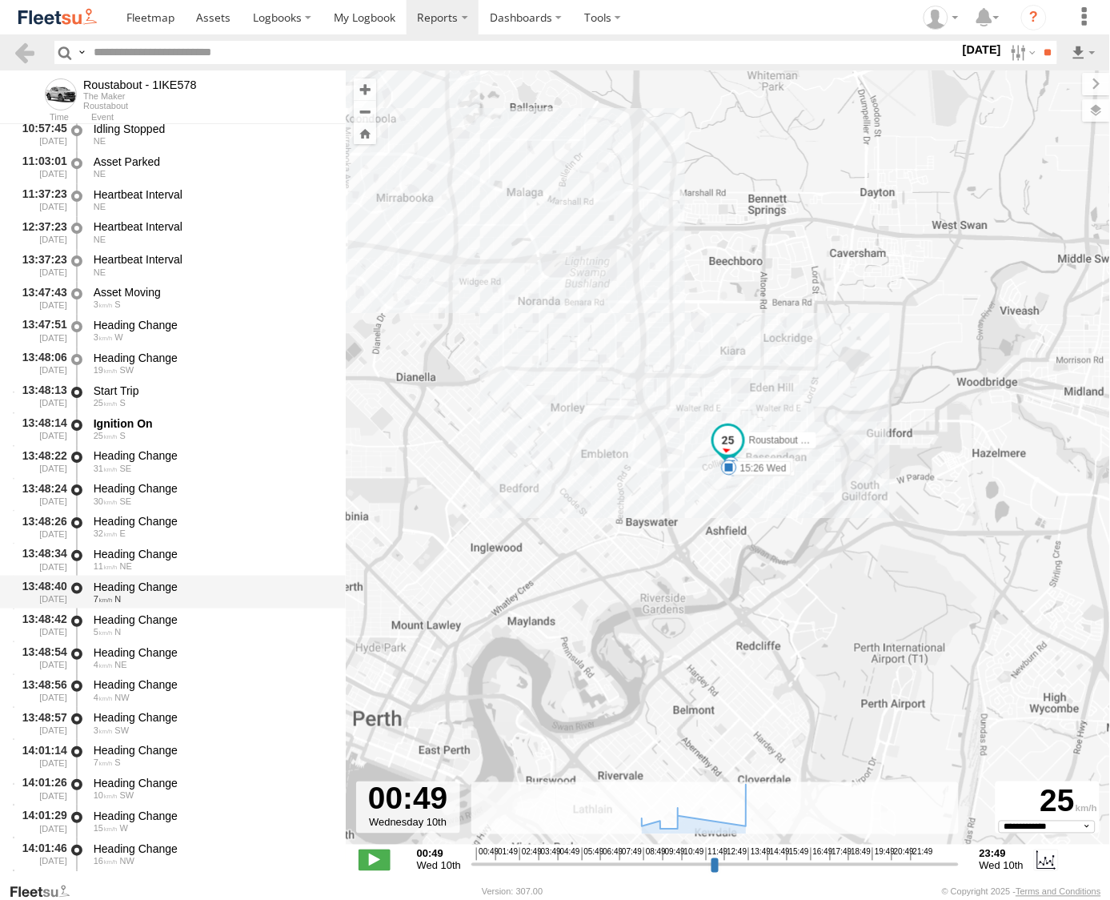
click at [161, 596] on div "7 N" at bounding box center [212, 599] width 237 height 10
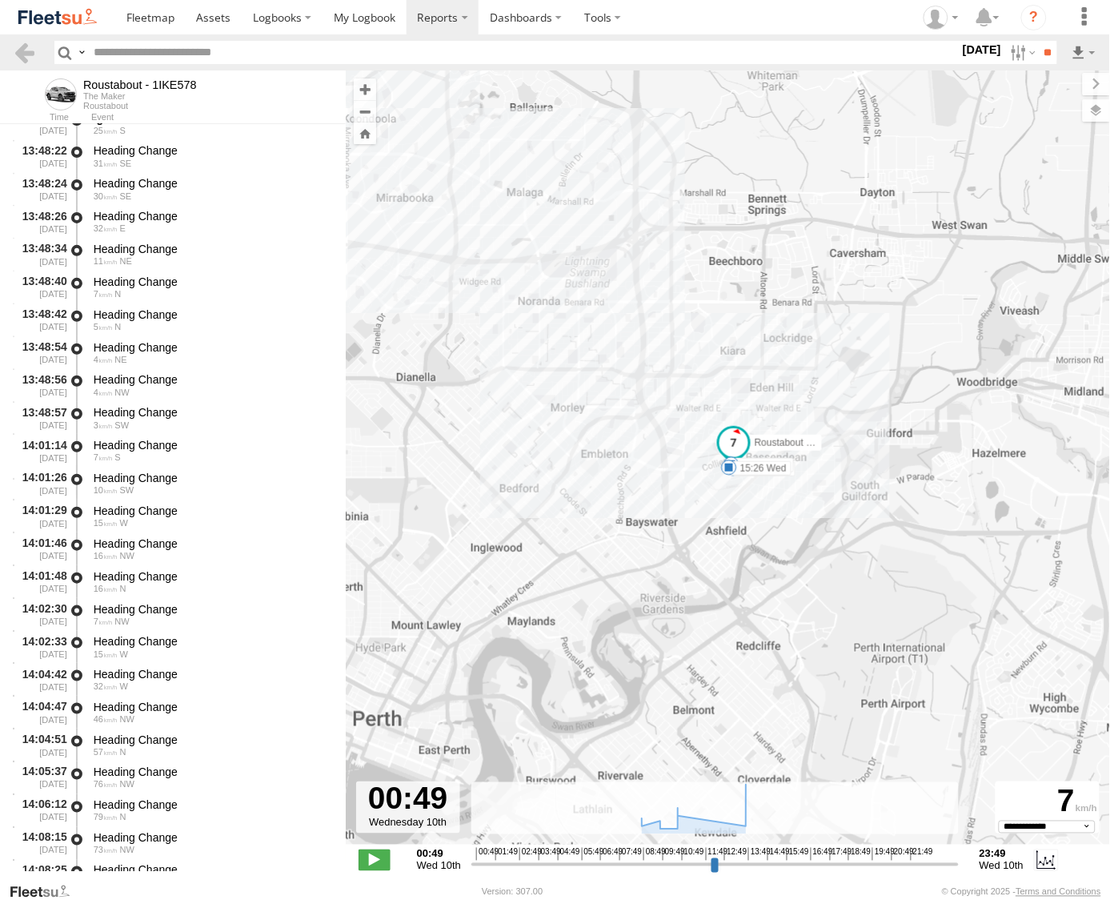
scroll to position [3335, 0]
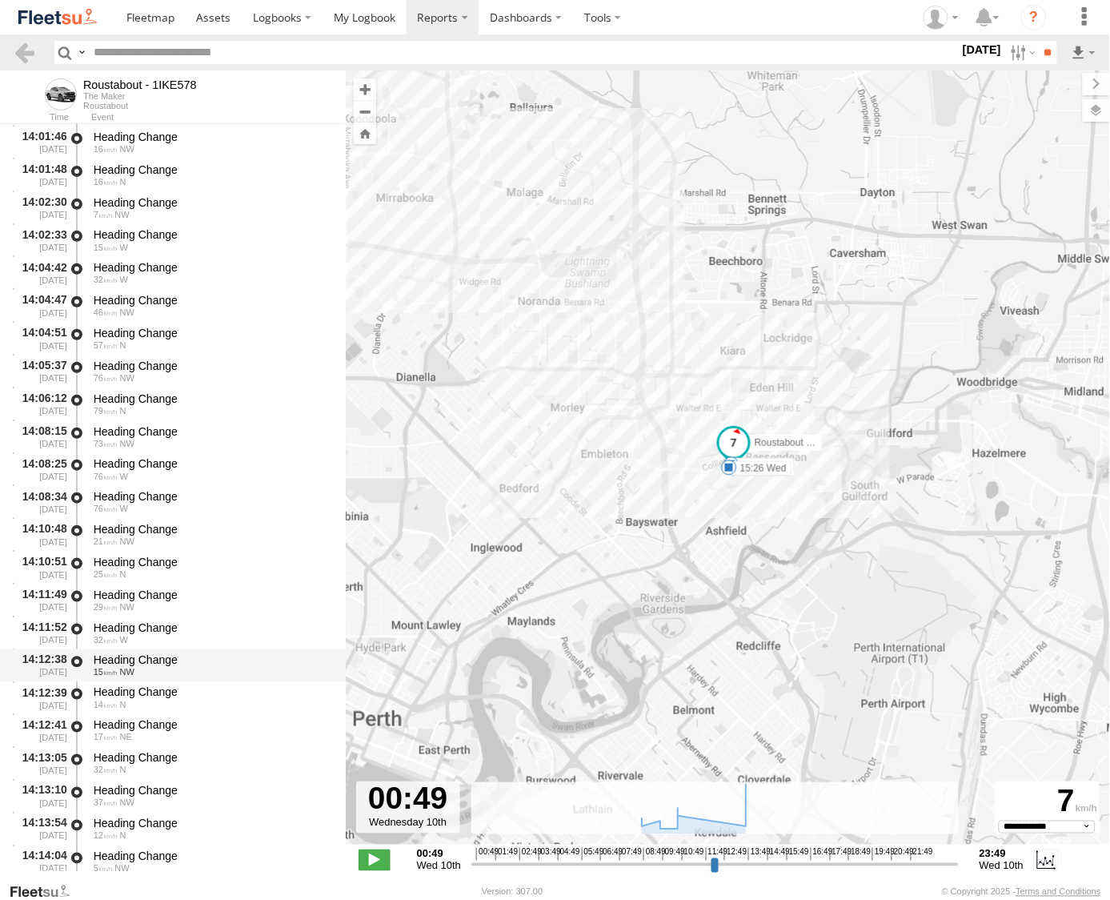
click at [177, 659] on div "Heading Change" at bounding box center [212, 660] width 237 height 14
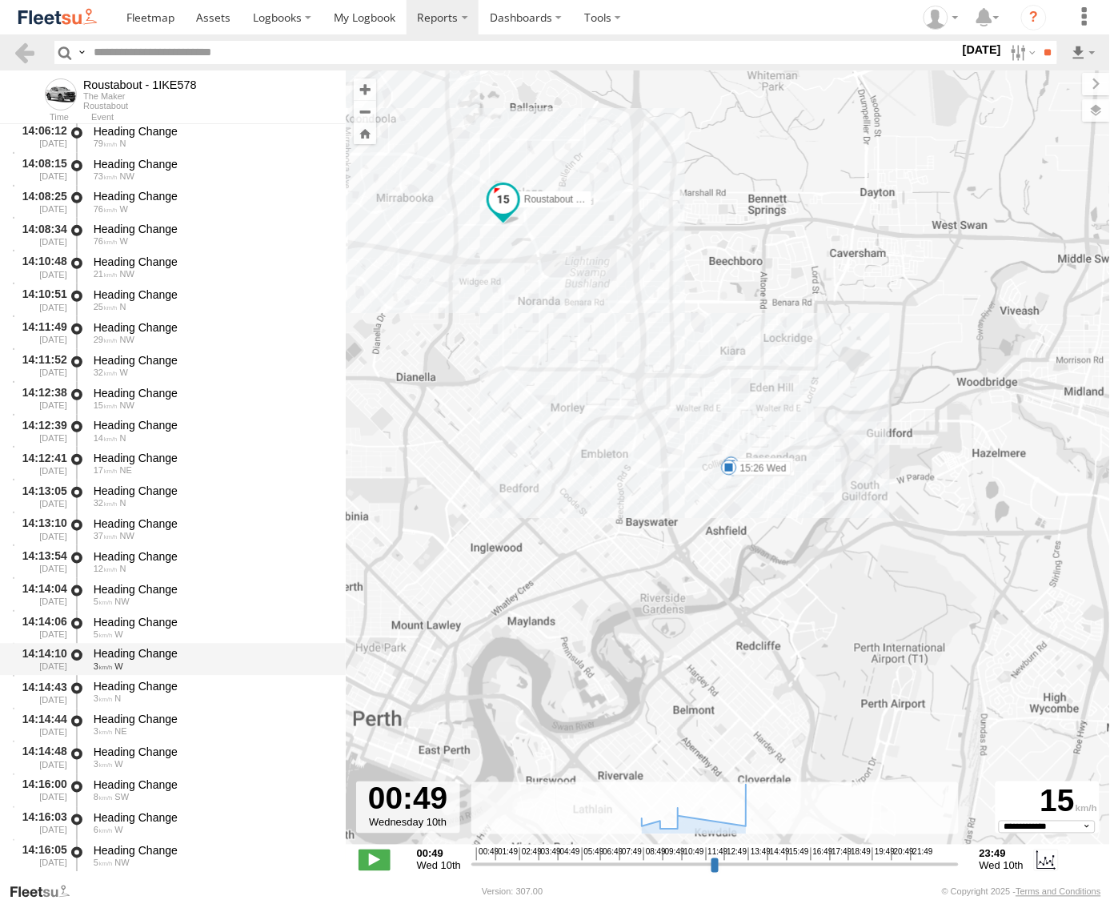
click at [173, 659] on div "Heading Change" at bounding box center [212, 654] width 237 height 14
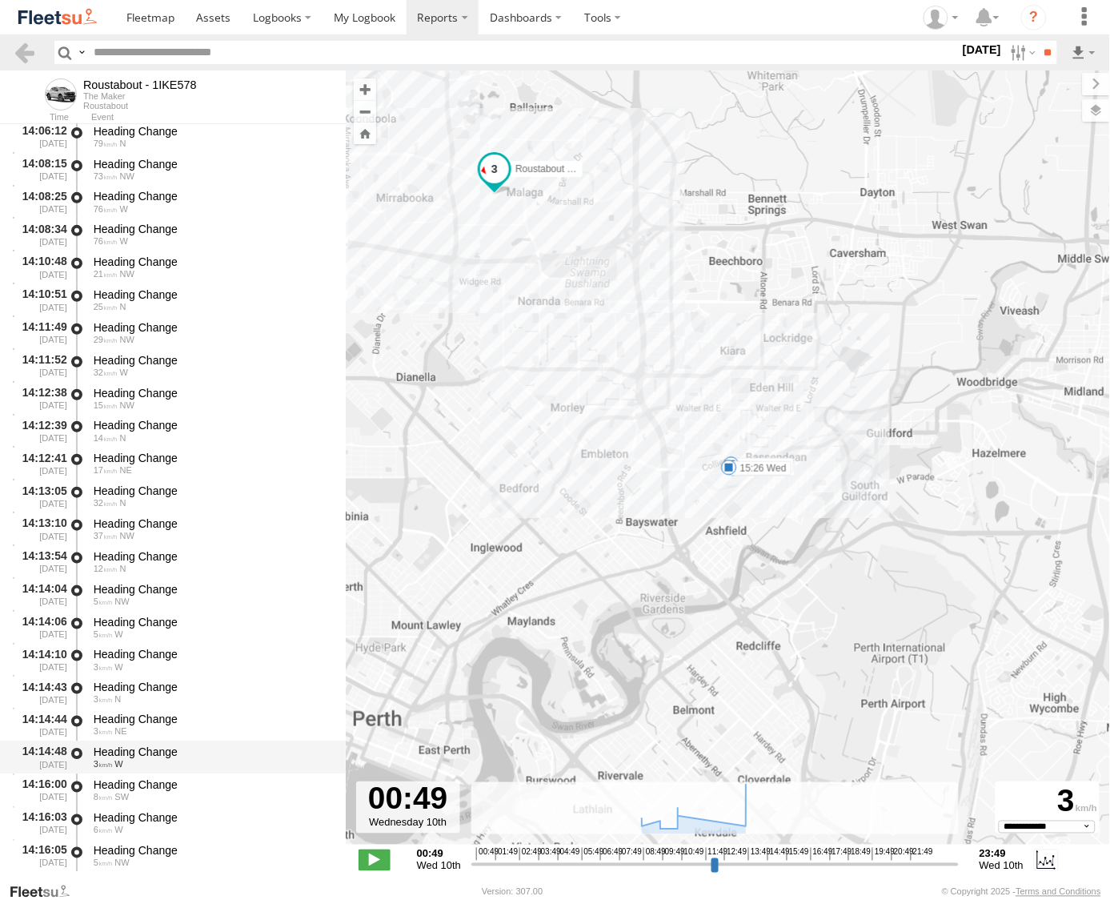
click at [177, 751] on div "Heading Change" at bounding box center [212, 752] width 237 height 14
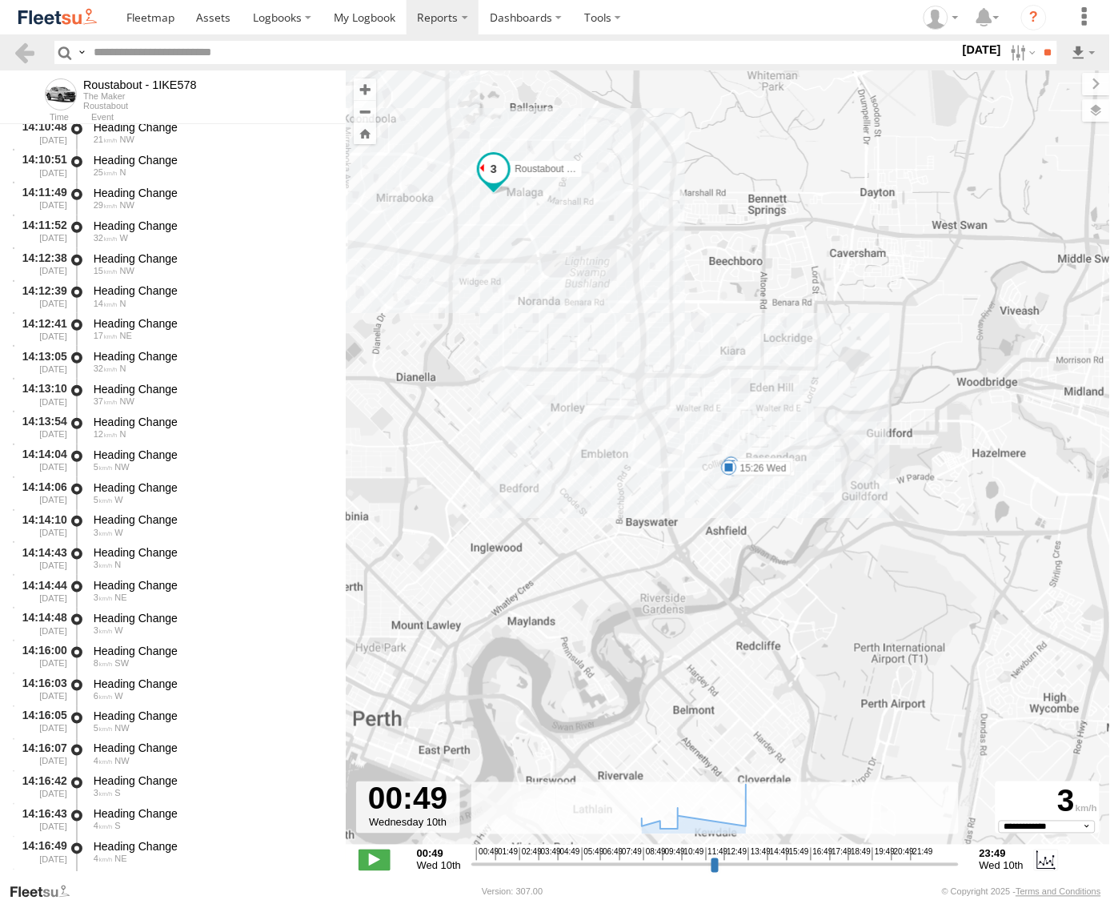
scroll to position [4225, 0]
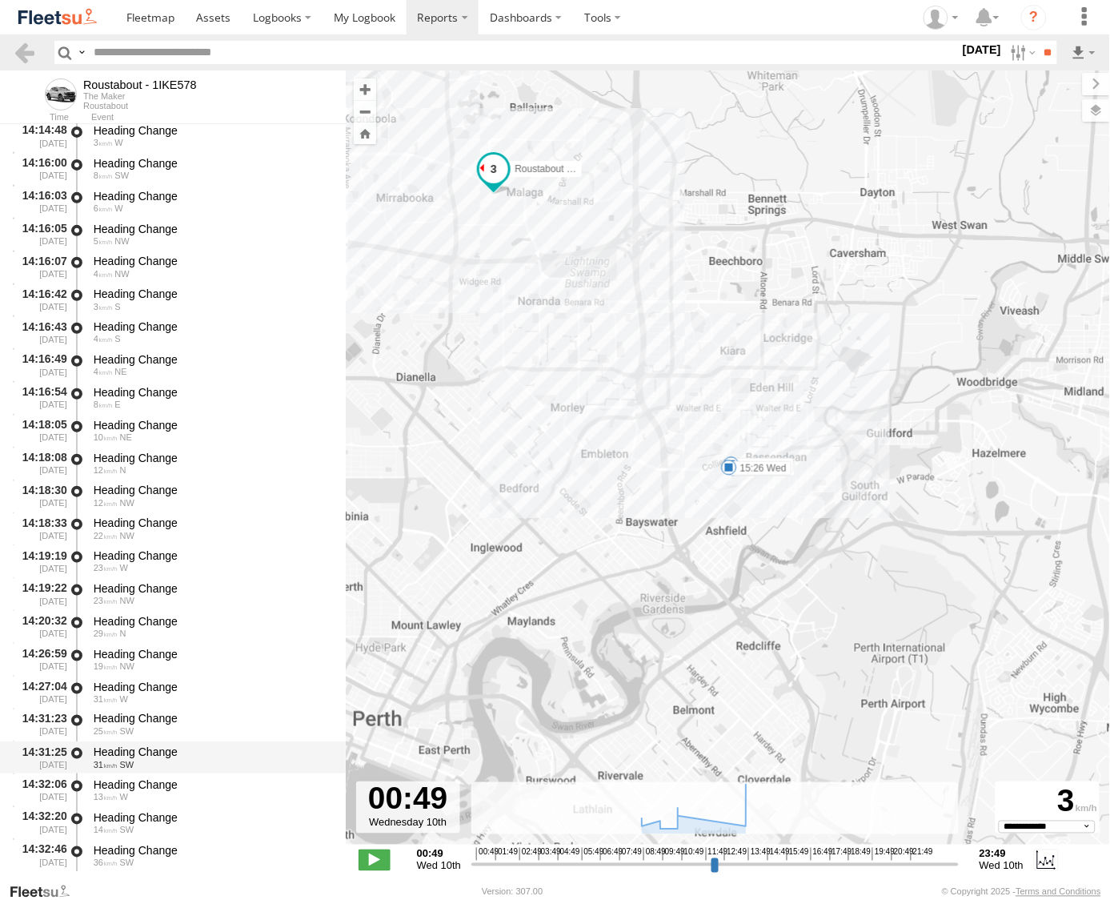
click at [176, 749] on div "Heading Change" at bounding box center [212, 752] width 237 height 14
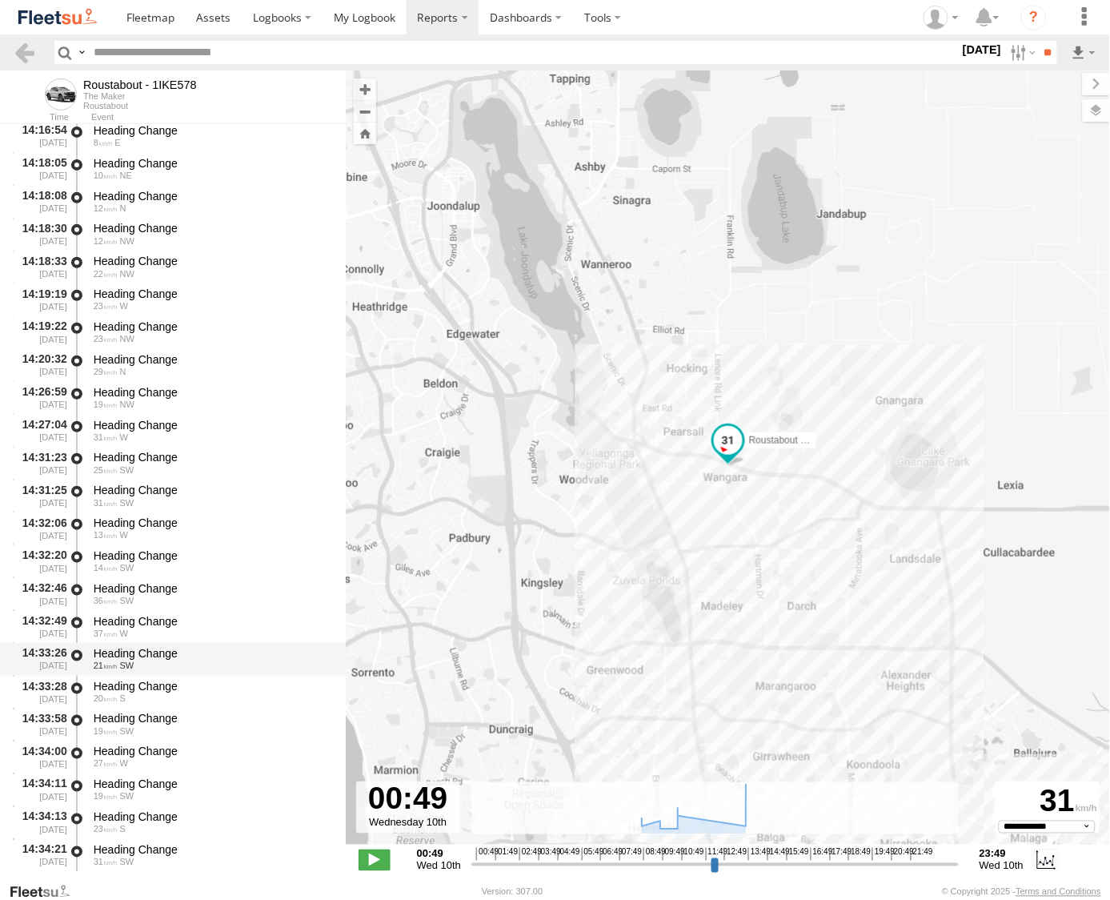
scroll to position [4492, 0]
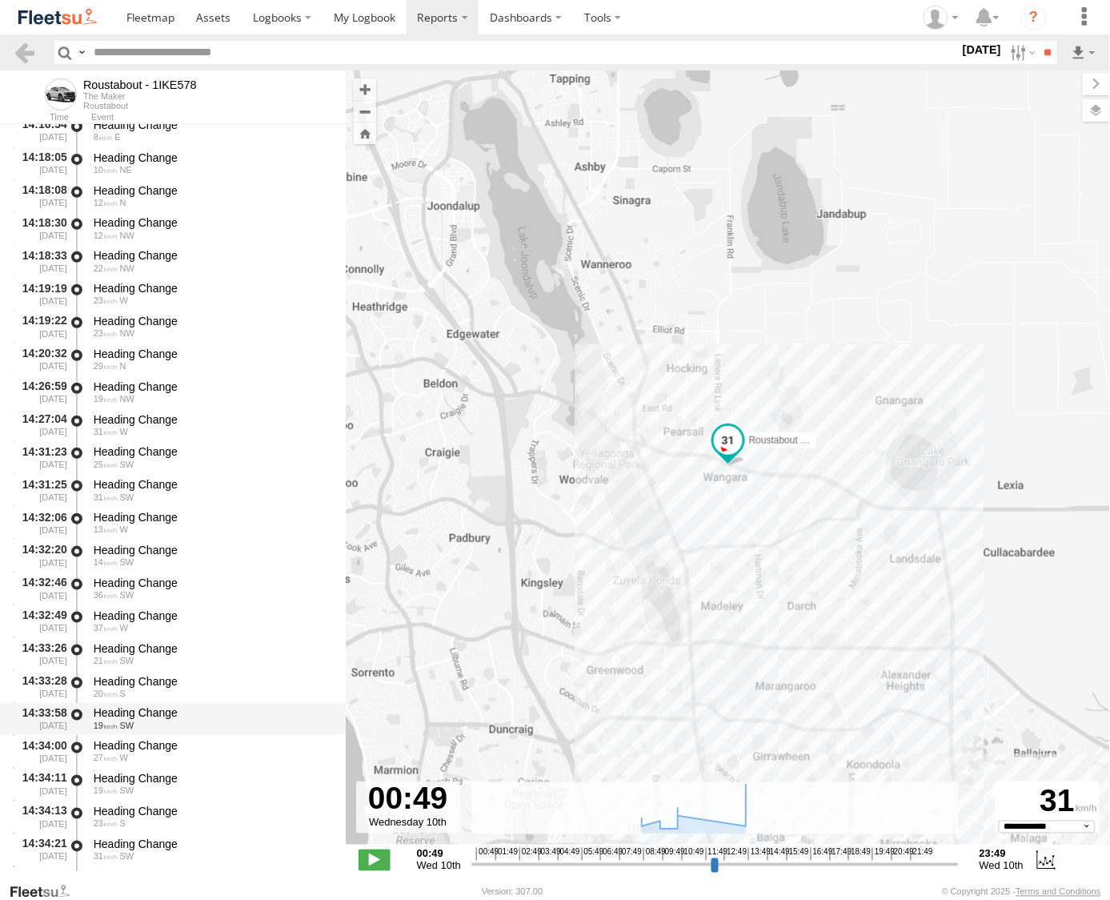
click at [176, 713] on div "Heading Change" at bounding box center [212, 713] width 237 height 14
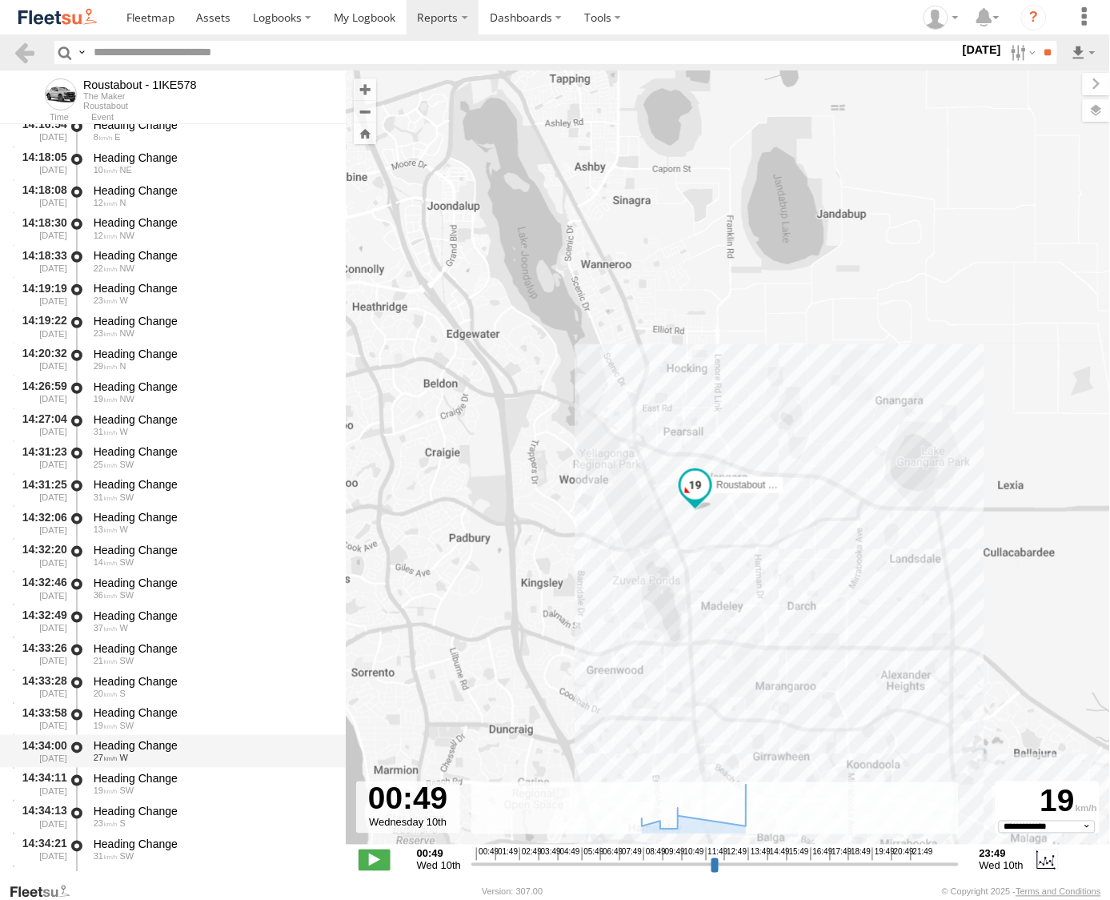
scroll to position [4847, 0]
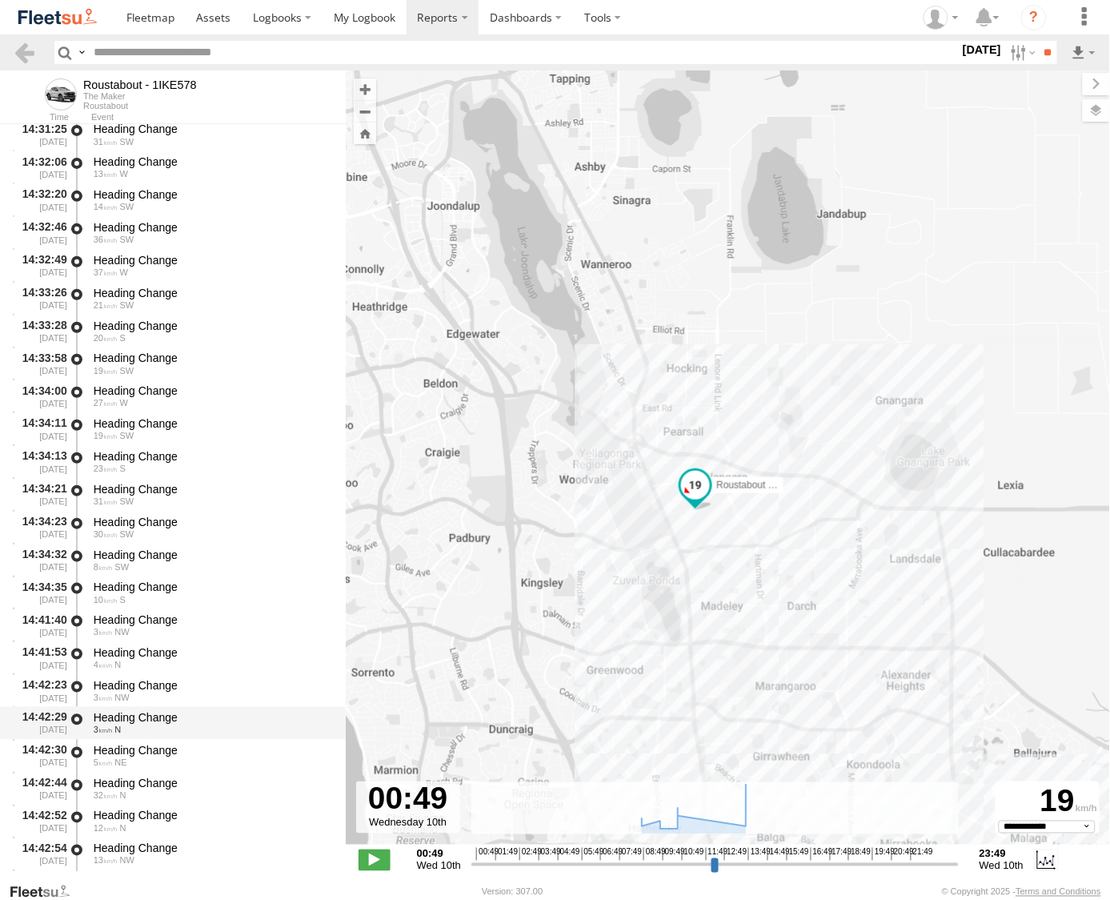
click at [179, 726] on div "3 N" at bounding box center [212, 730] width 237 height 10
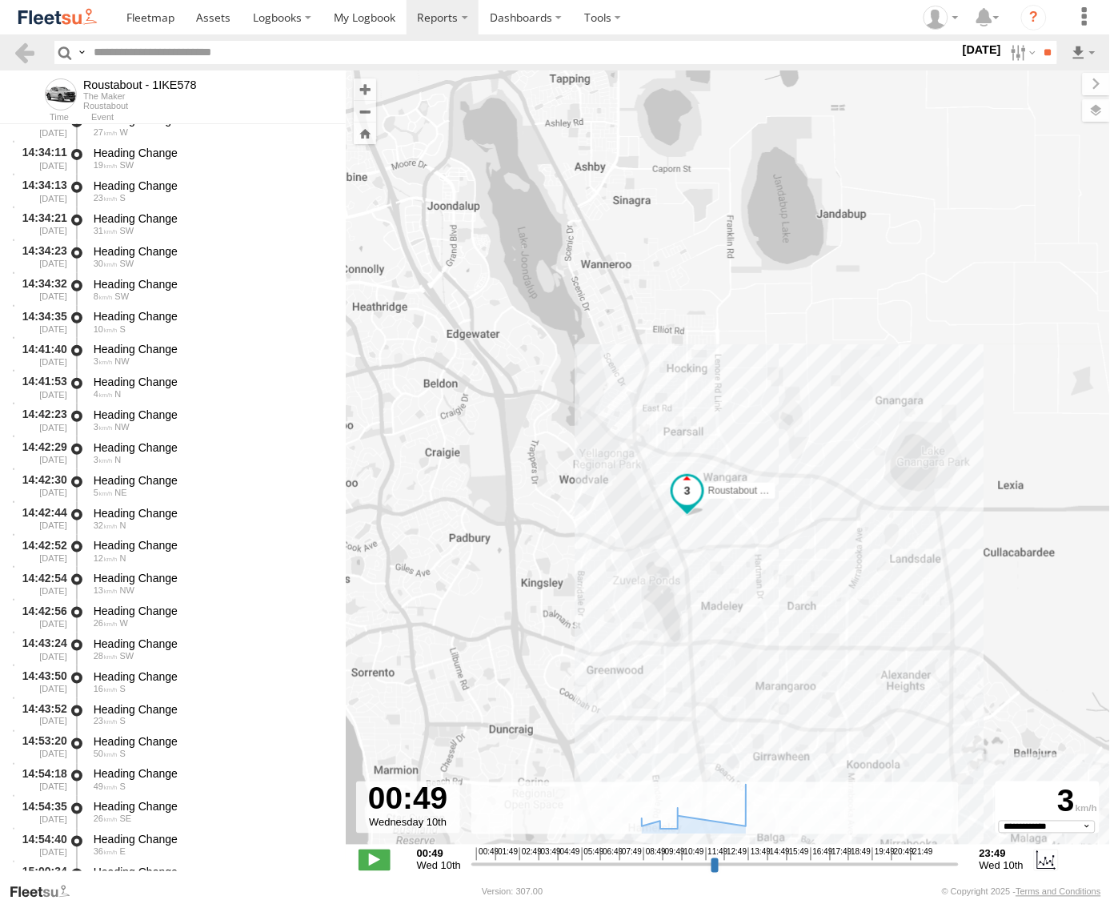
scroll to position [5381, 0]
click at [175, 735] on div "Heading Change" at bounding box center [212, 740] width 237 height 14
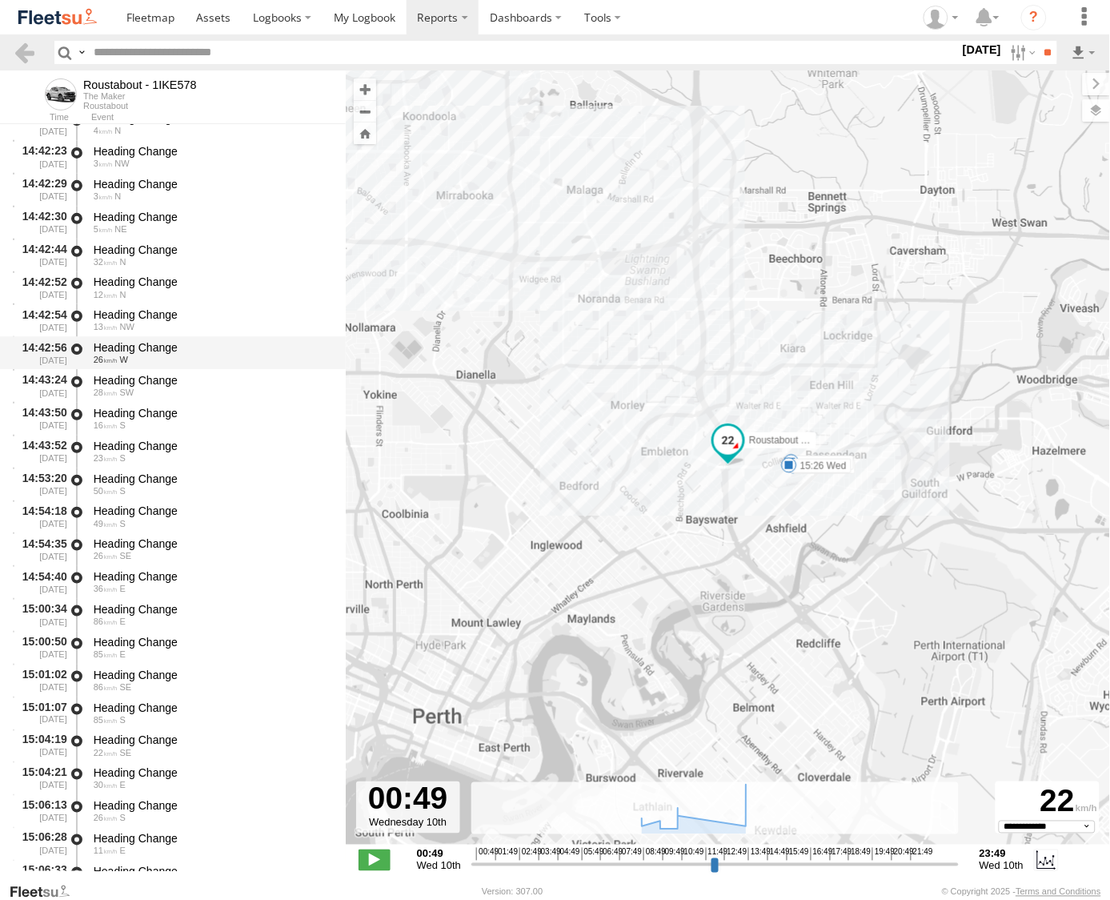
click at [145, 367] on div "Heading Change 26 W" at bounding box center [212, 353] width 242 height 30
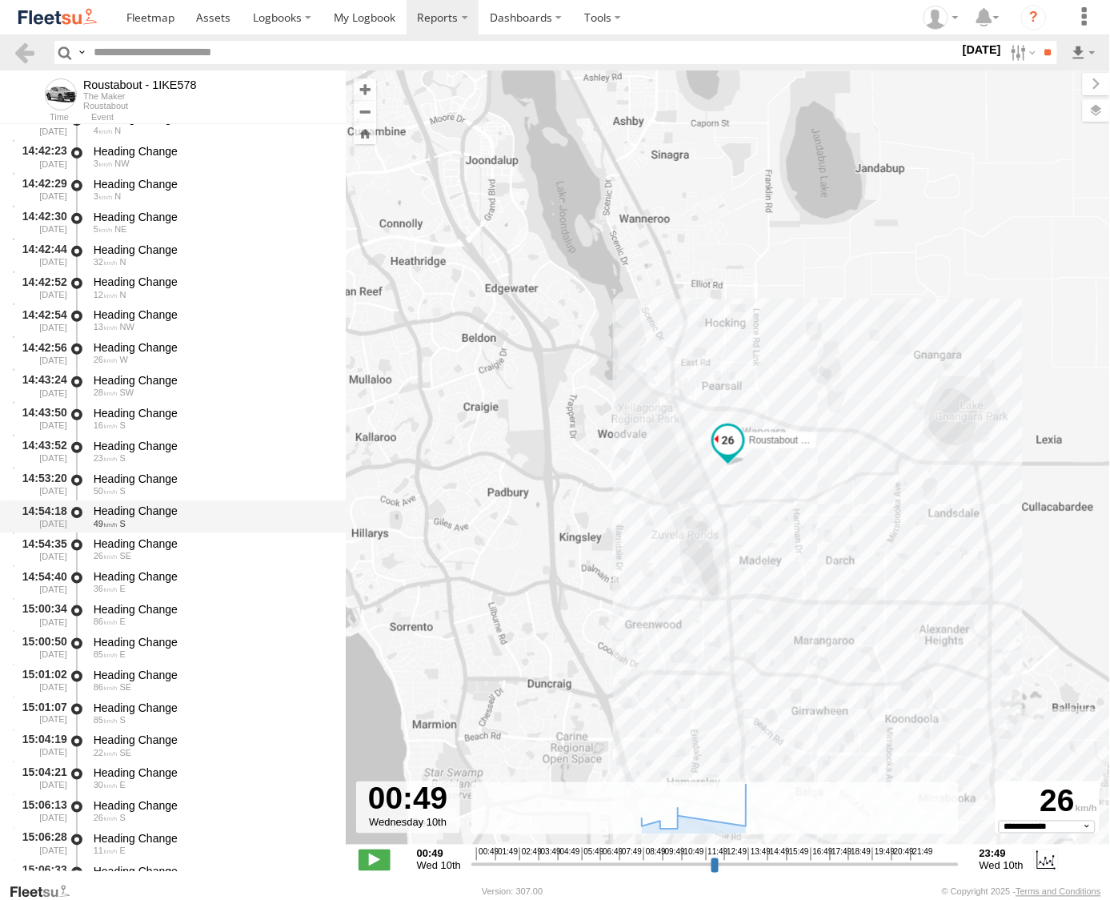
click at [147, 504] on div "Heading Change" at bounding box center [212, 511] width 237 height 14
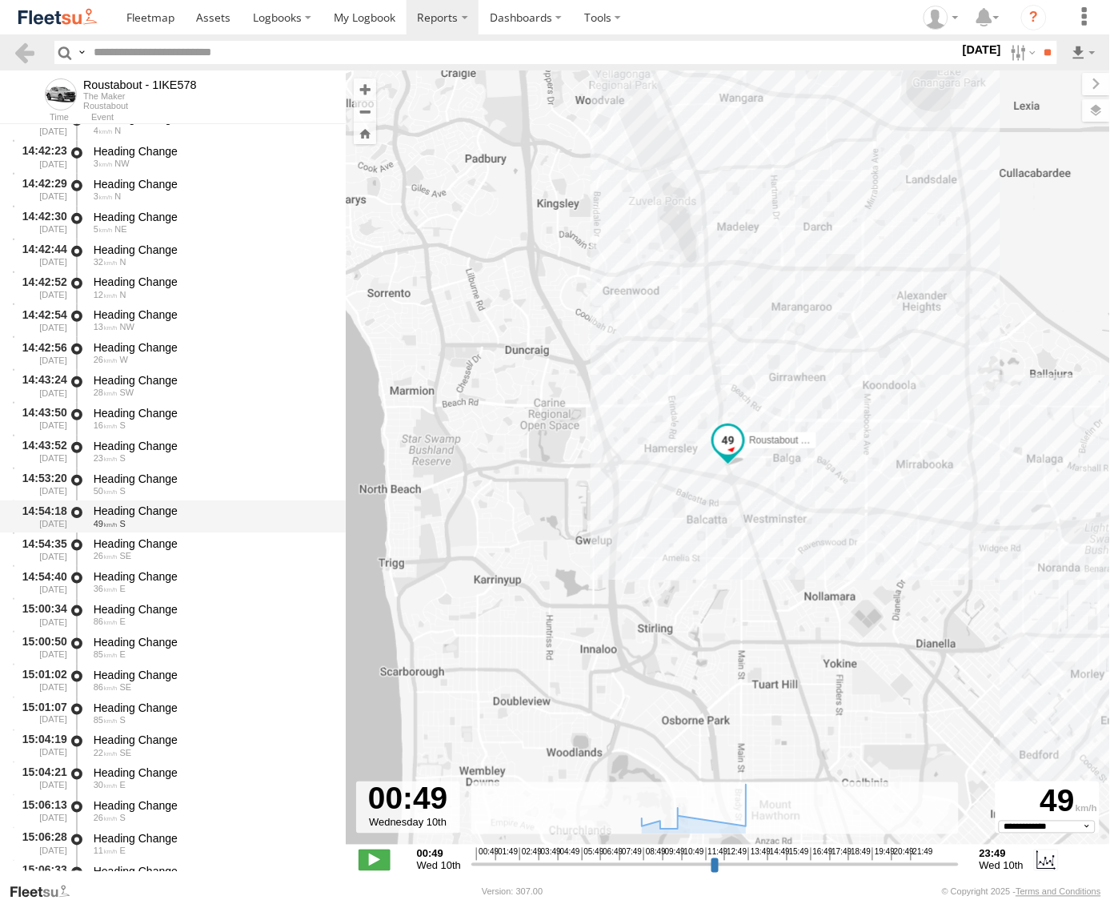
click at [153, 524] on div "49 S" at bounding box center [212, 524] width 237 height 10
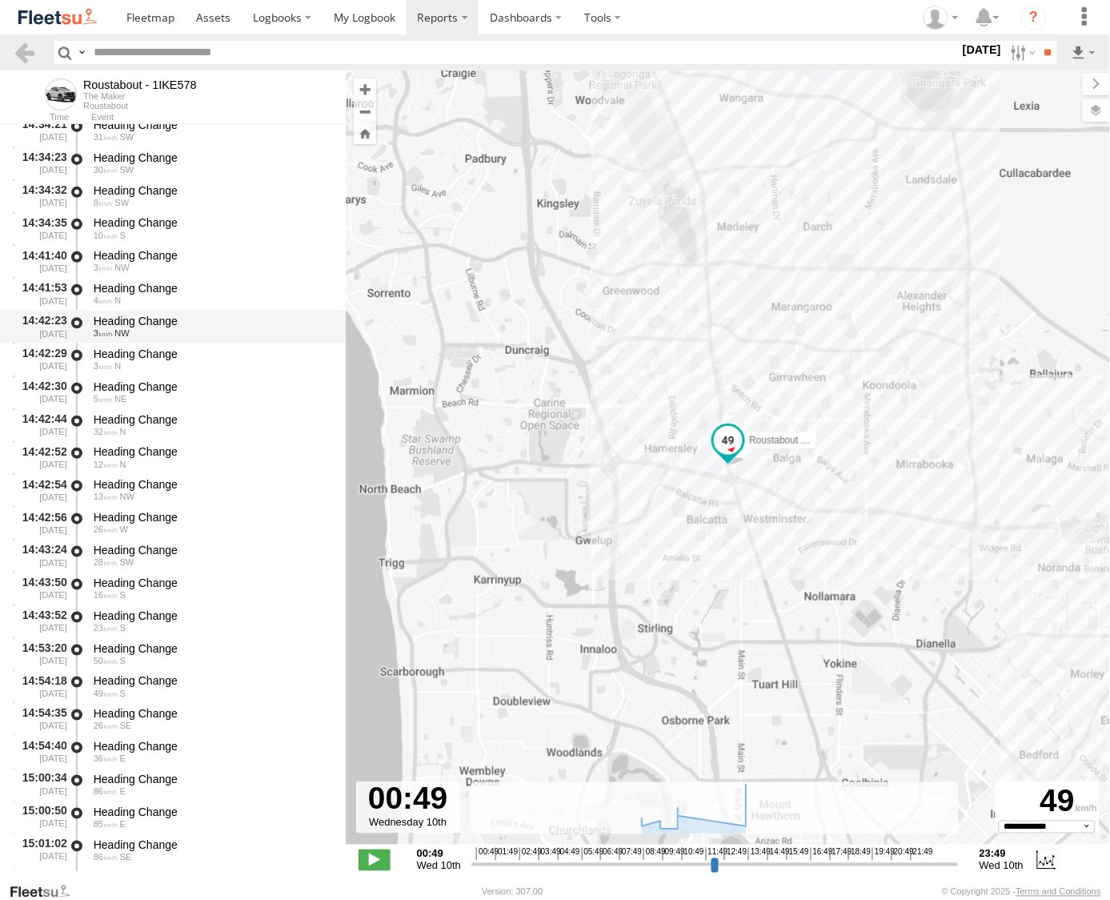
scroll to position [5025, 0]
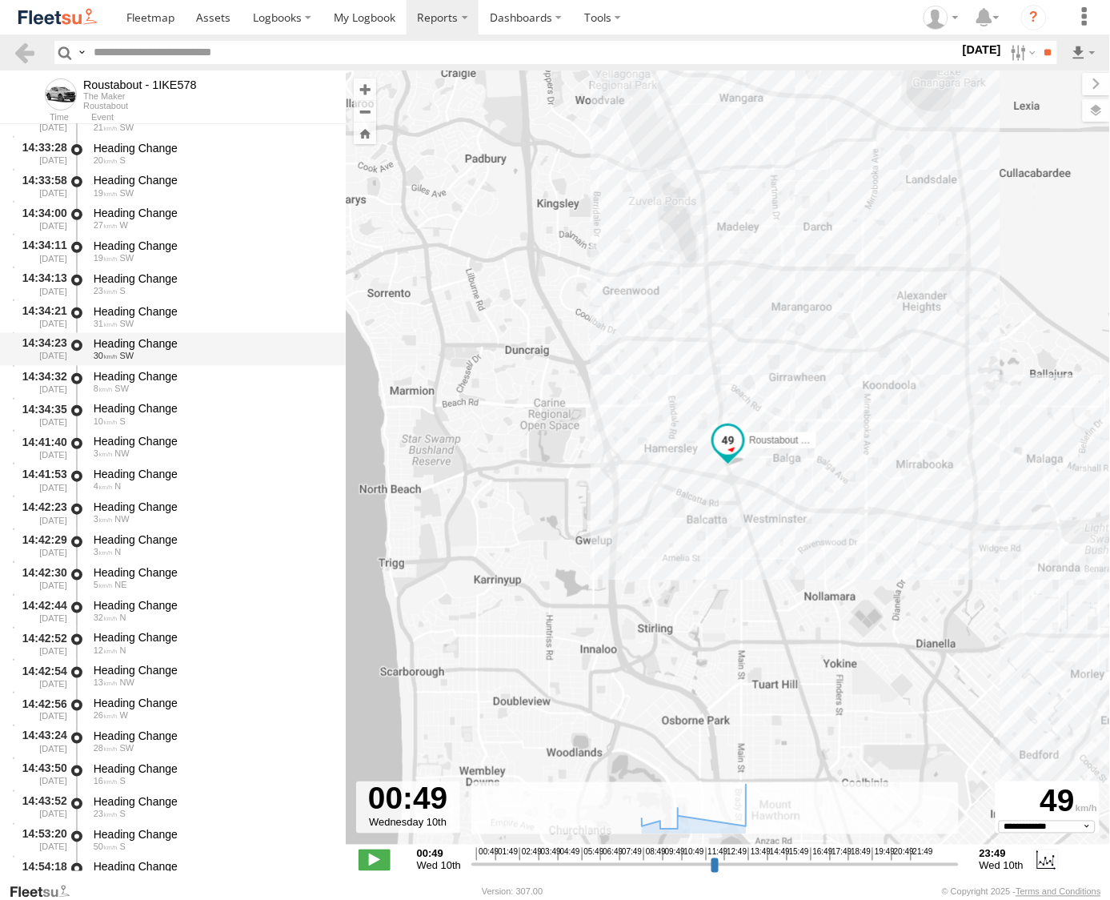
click at [153, 355] on div "30 SW" at bounding box center [212, 356] width 237 height 10
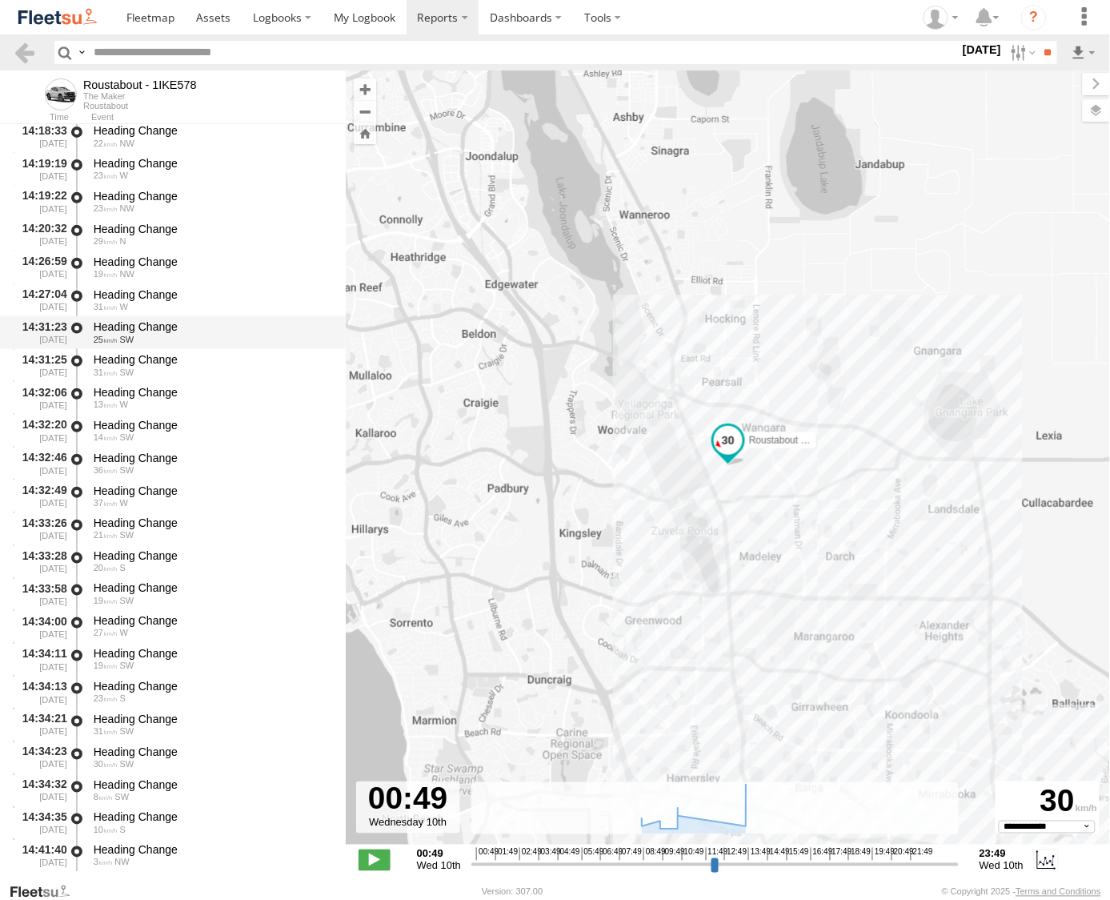
scroll to position [4581, 0]
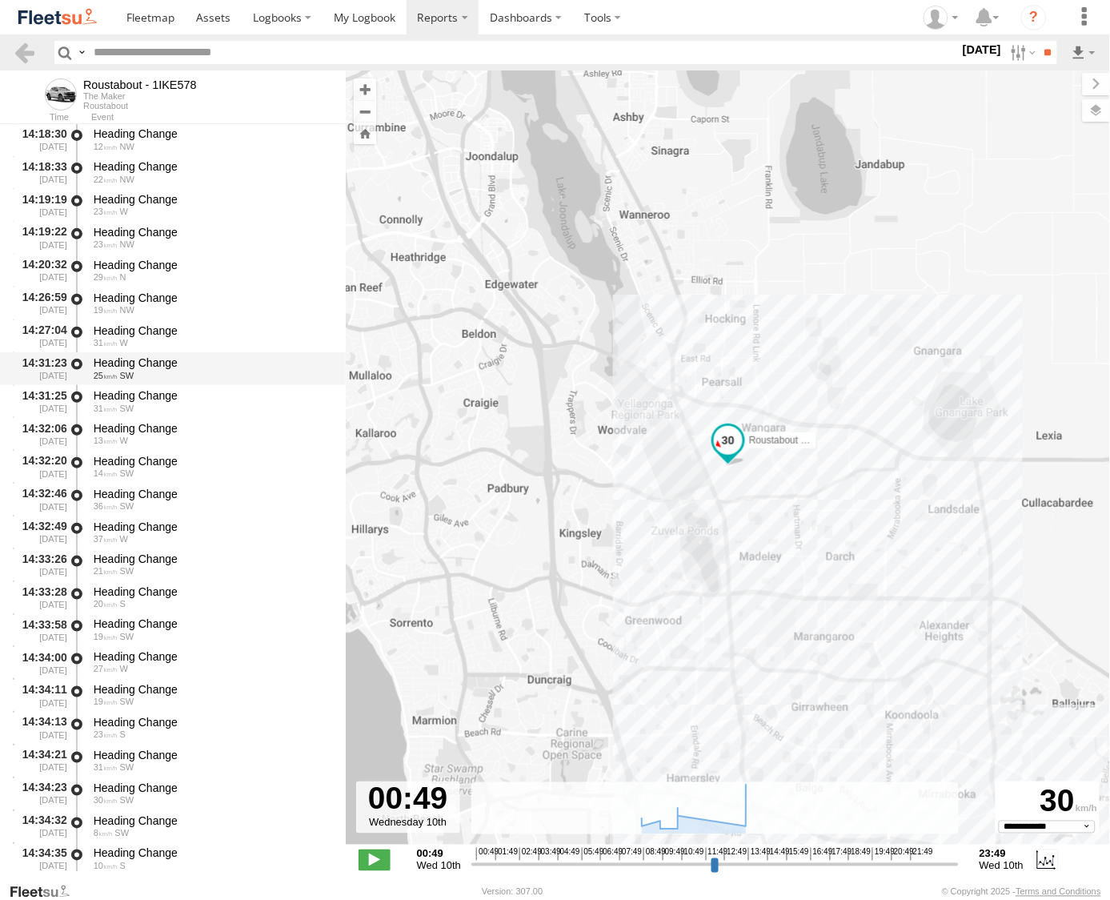
click at [163, 372] on div "25 SW" at bounding box center [212, 376] width 237 height 10
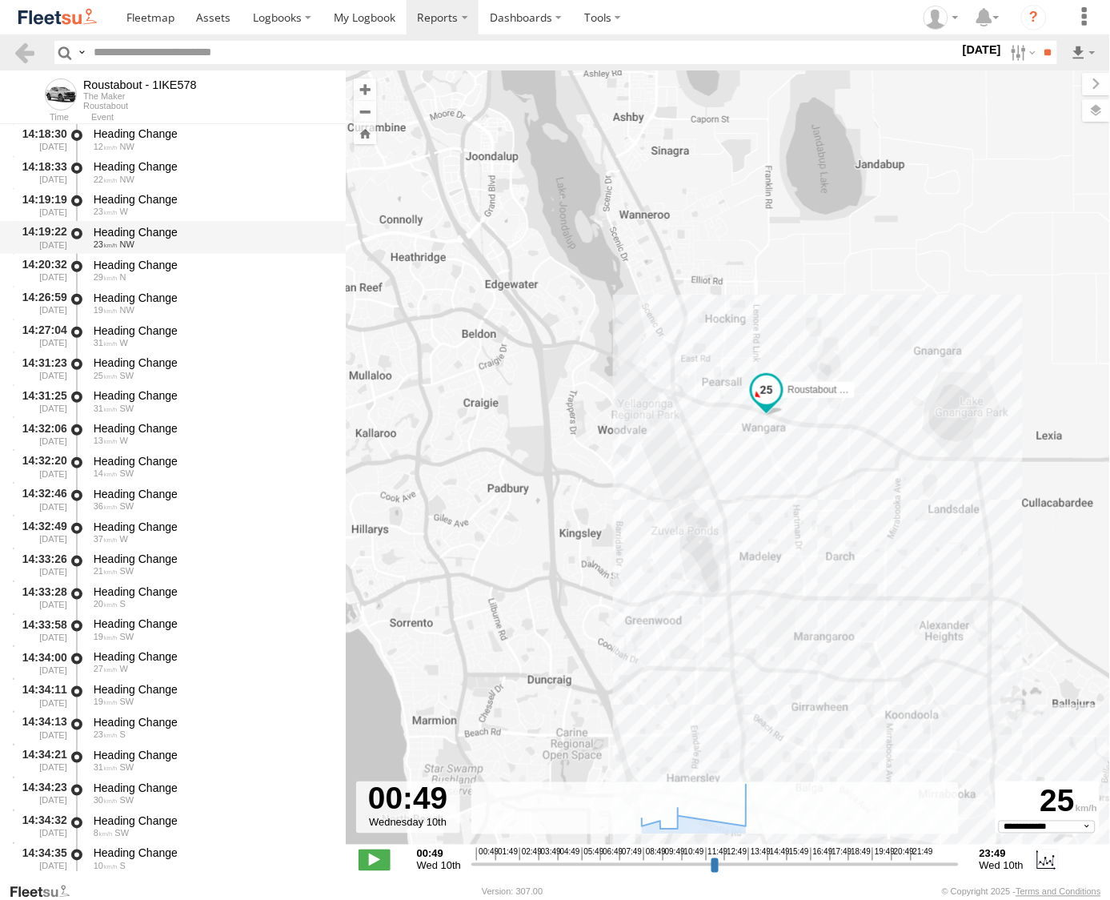
click at [147, 242] on div "23 NW" at bounding box center [212, 244] width 237 height 10
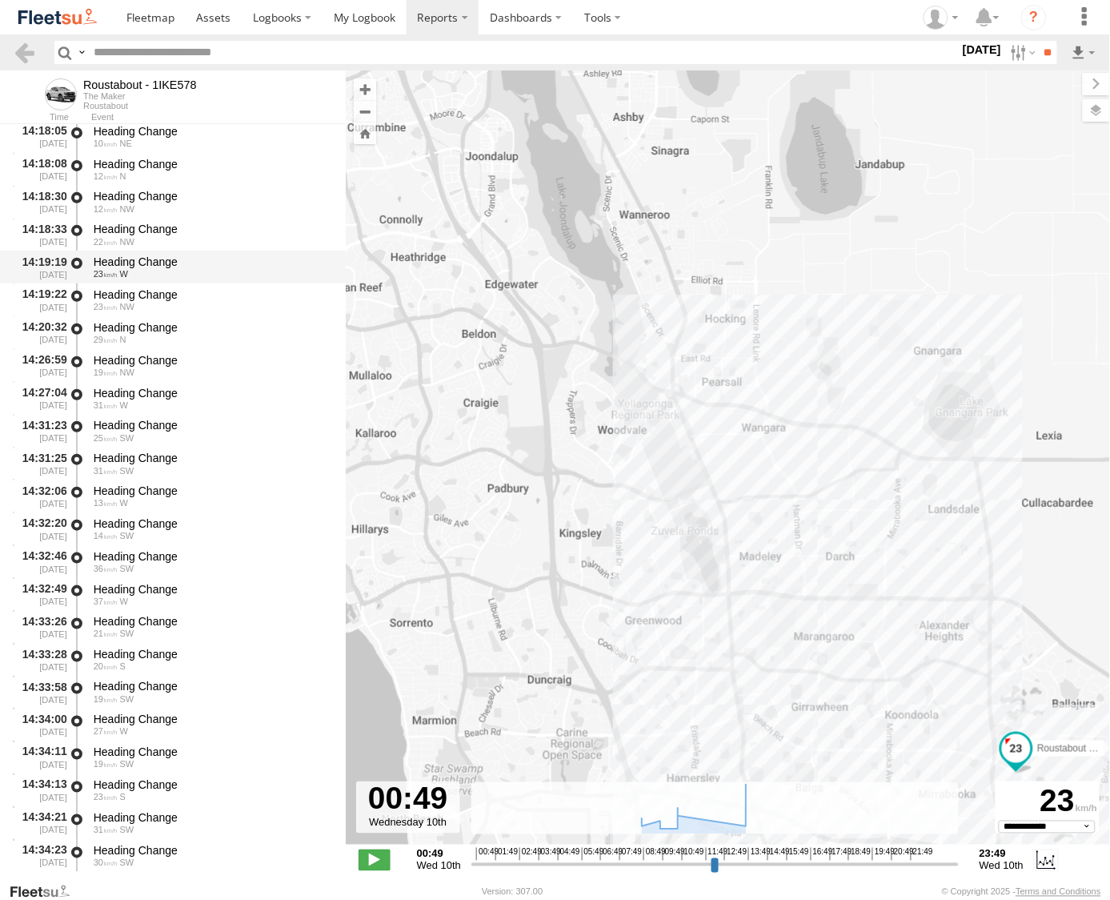
scroll to position [4492, 0]
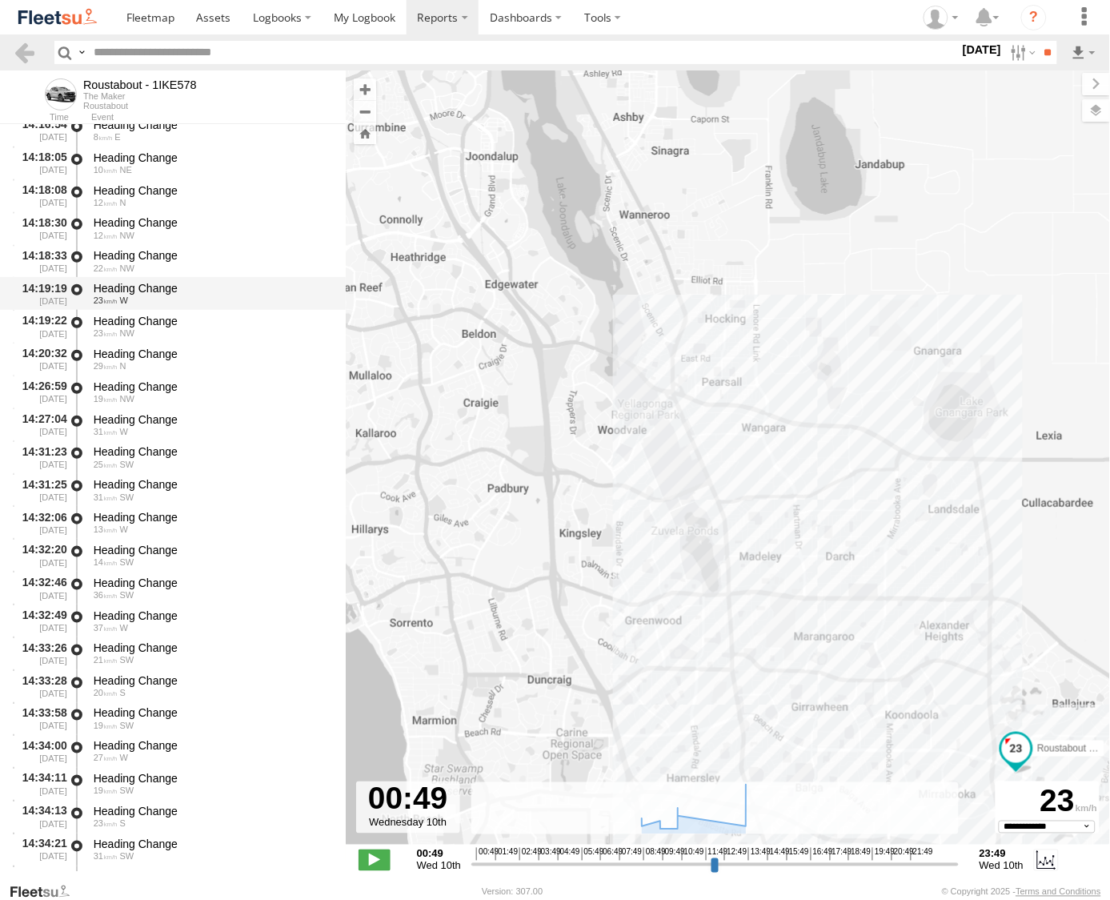
click at [146, 299] on div "23 W" at bounding box center [212, 300] width 237 height 10
click at [116, 198] on span "12" at bounding box center [106, 203] width 24 height 10
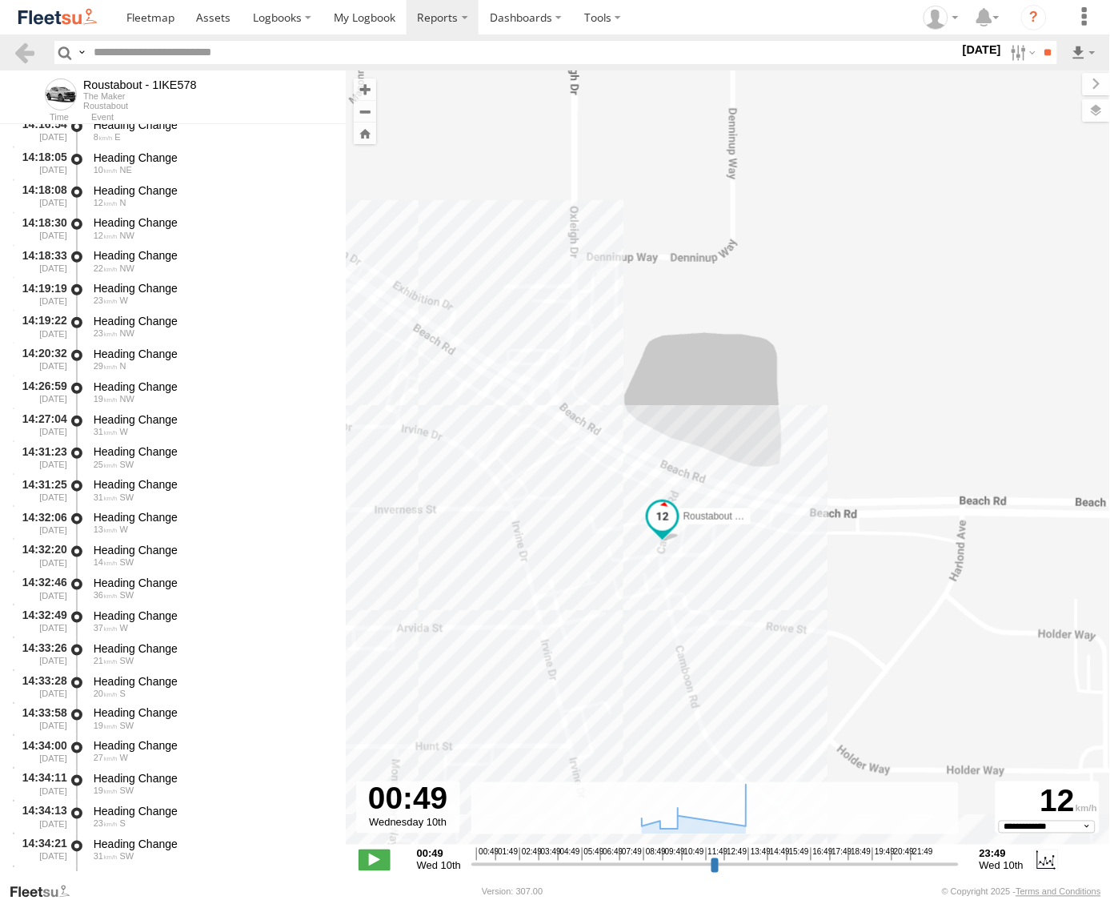
drag, startPoint x: 588, startPoint y: 518, endPoint x: 729, endPoint y: 572, distance: 151.5
click at [729, 564] on div "Roustabout - 1IKE578 09:08 Wed 10:24 Wed 10:57 Wed 15:26 Wed" at bounding box center [728, 465] width 765 height 791
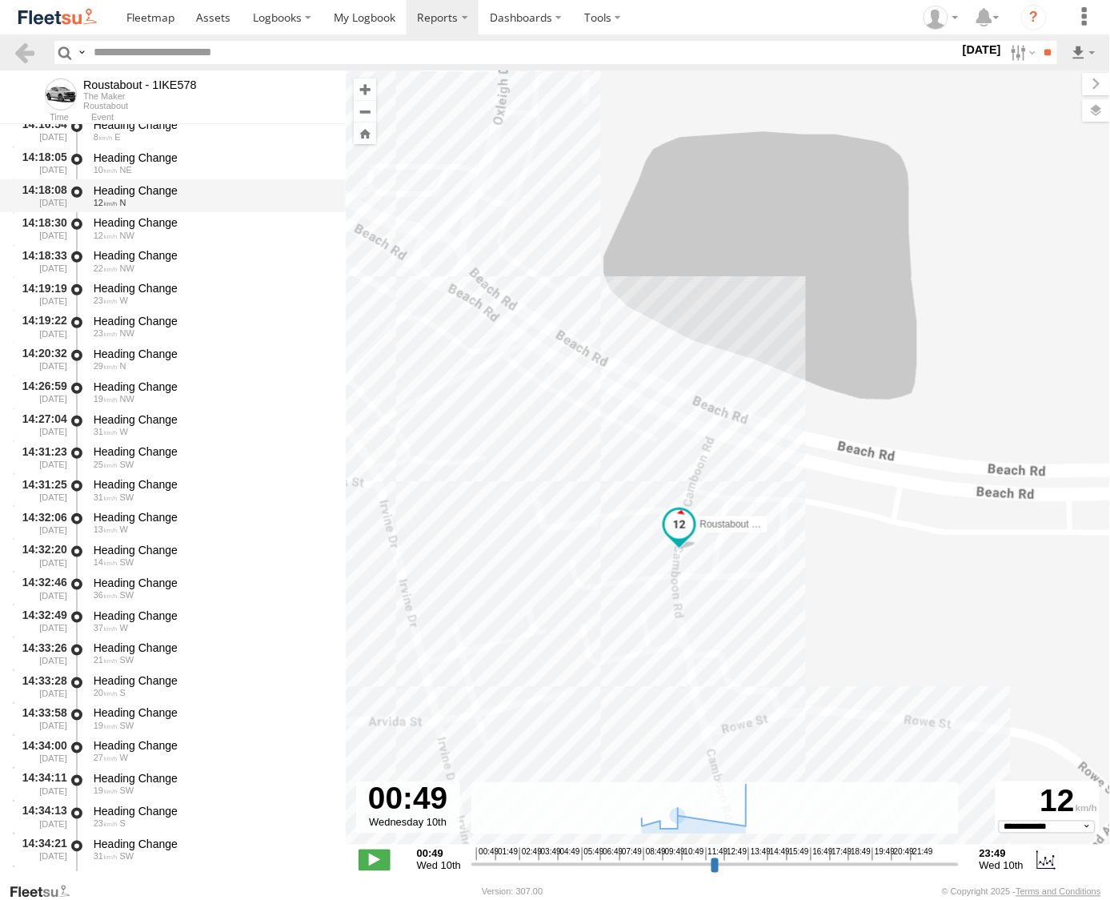
click at [146, 208] on div "Heading Change 12 N" at bounding box center [212, 196] width 242 height 30
click at [133, 197] on div "Heading Change" at bounding box center [212, 190] width 237 height 14
click at [134, 235] on span "NW" at bounding box center [127, 236] width 14 height 10
click at [138, 195] on div "Heading Change" at bounding box center [212, 190] width 237 height 14
click at [146, 156] on div "Heading Change" at bounding box center [212, 158] width 237 height 14
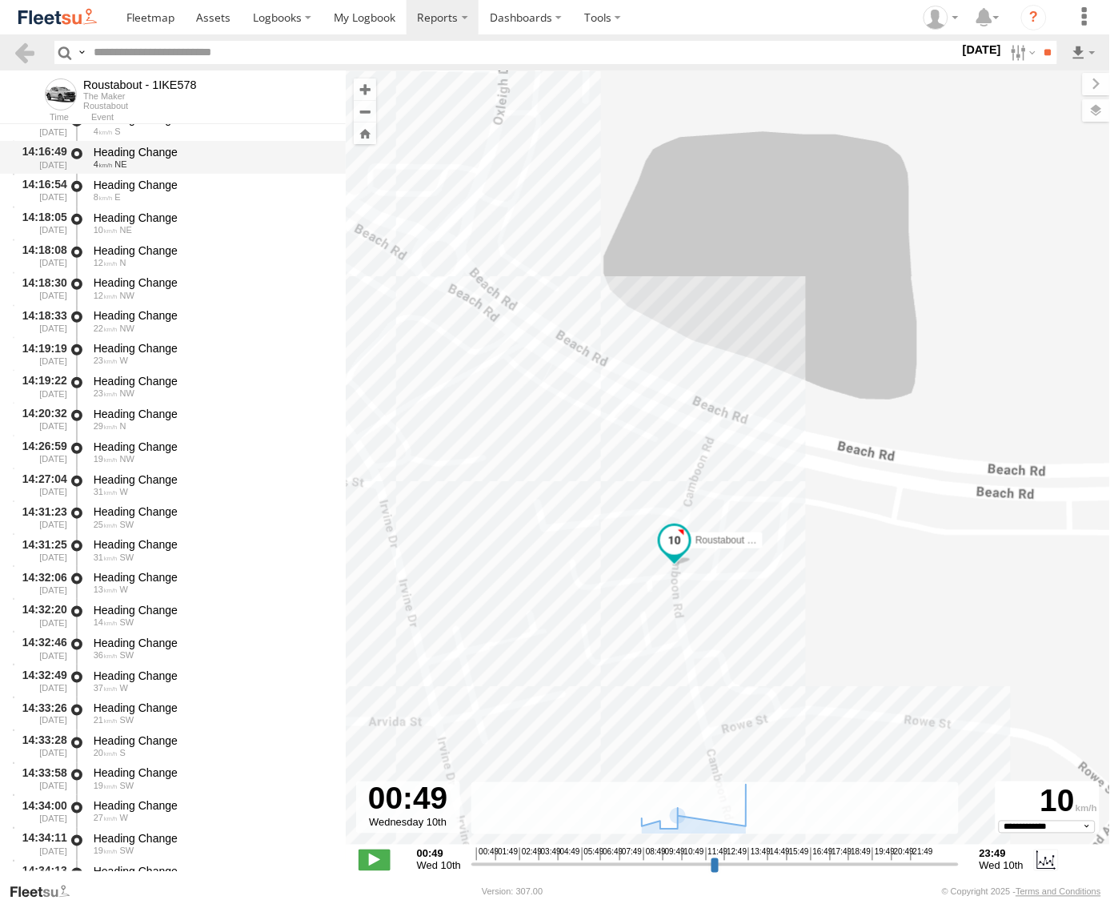
scroll to position [4403, 0]
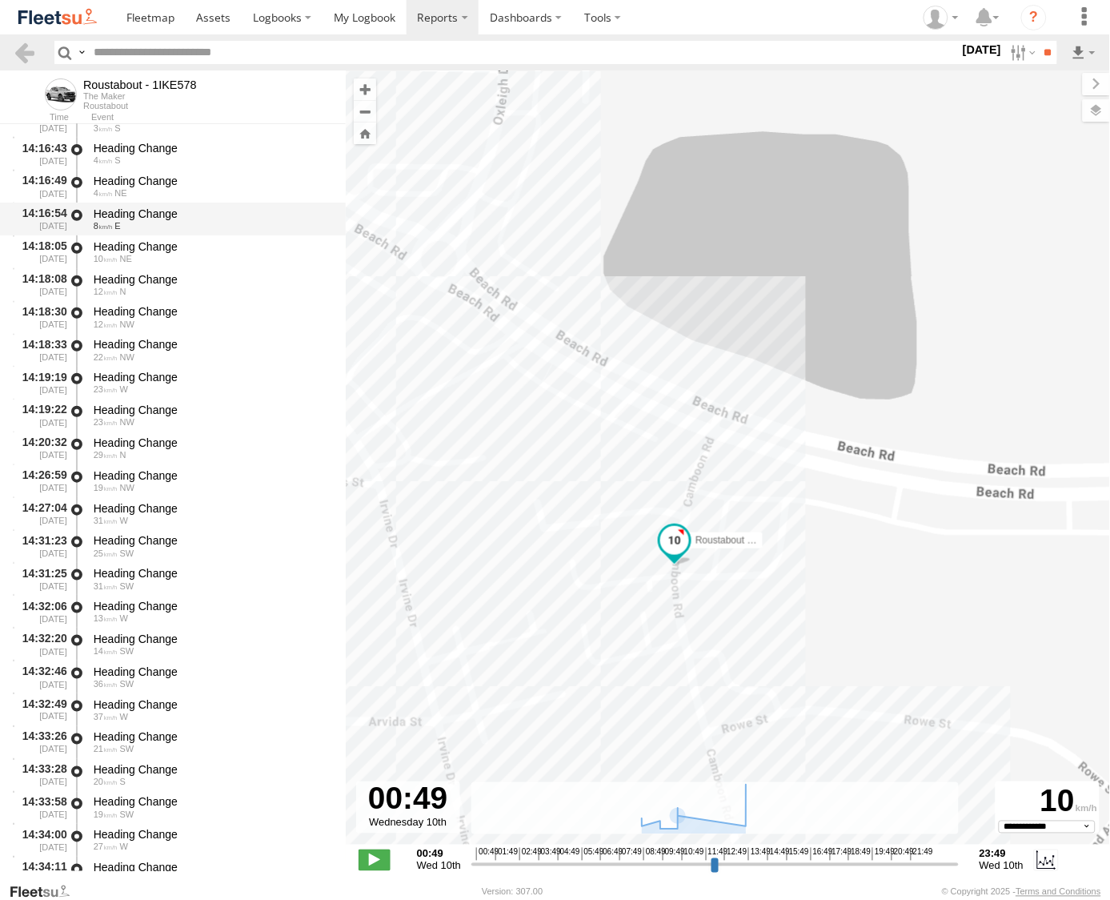
click at [151, 204] on div "Heading Change 8 E" at bounding box center [212, 219] width 242 height 30
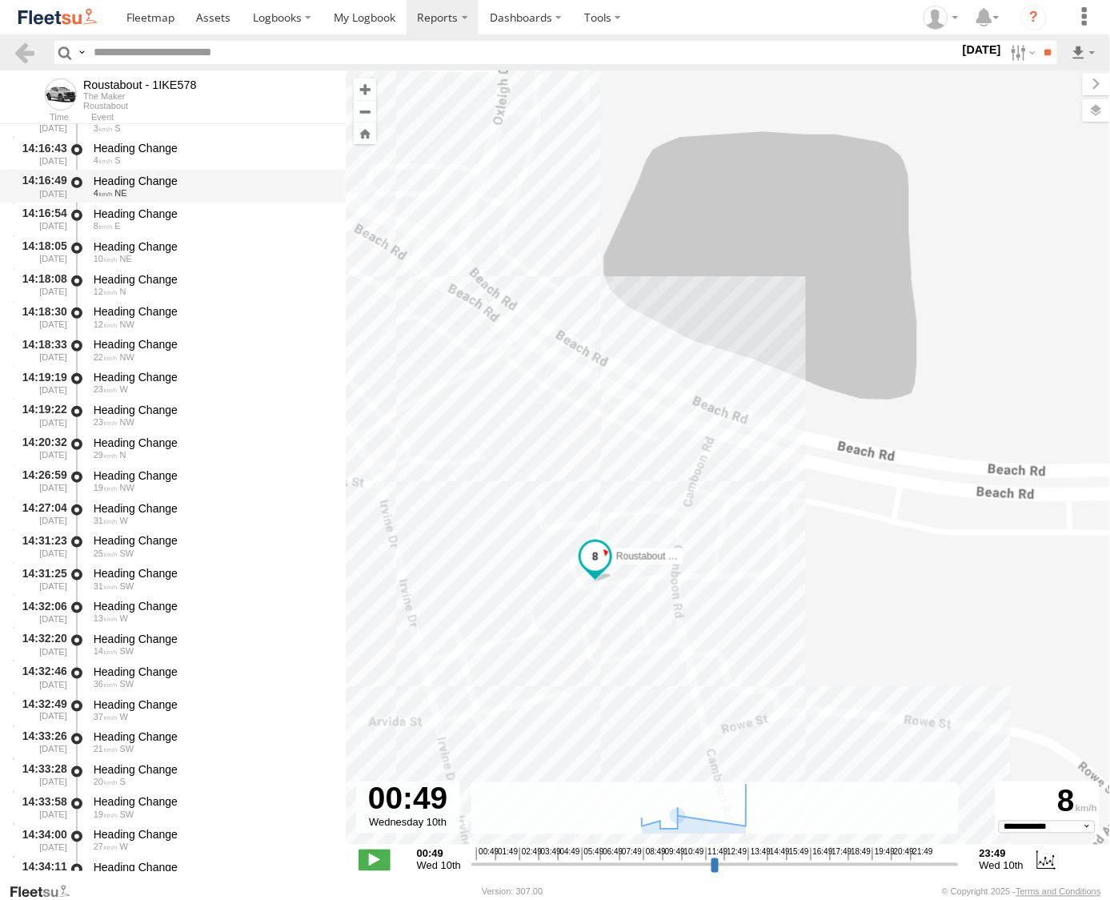
click at [152, 183] on div "Heading Change" at bounding box center [212, 181] width 237 height 14
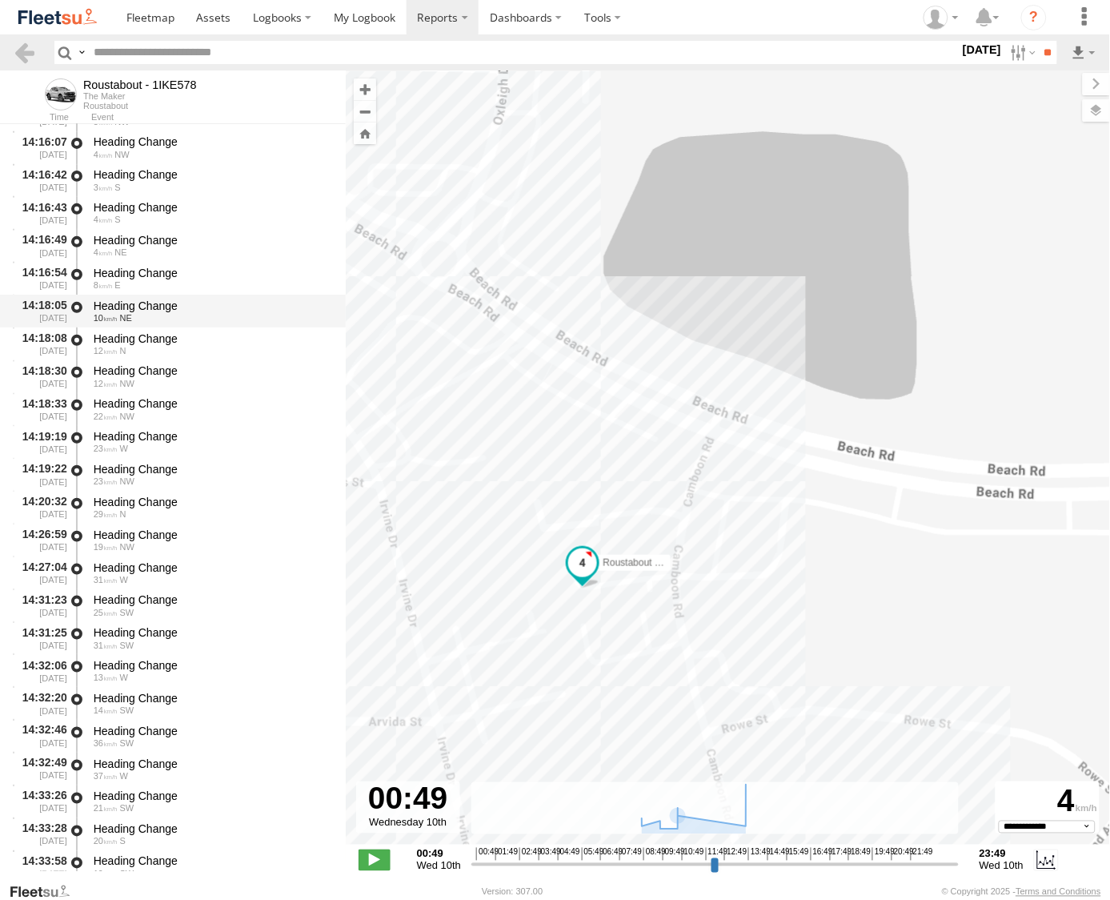
scroll to position [4313, 0]
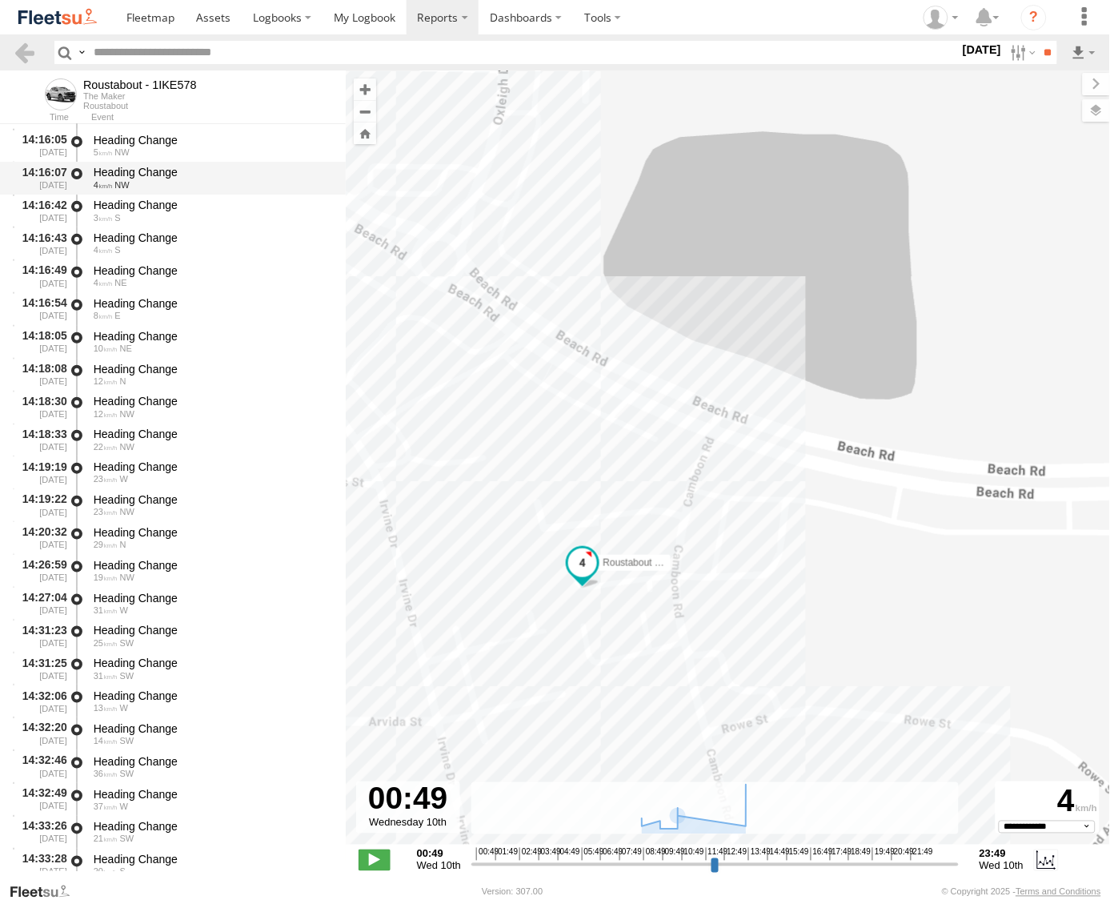
click at [125, 180] on span "NW" at bounding box center [121, 185] width 14 height 10
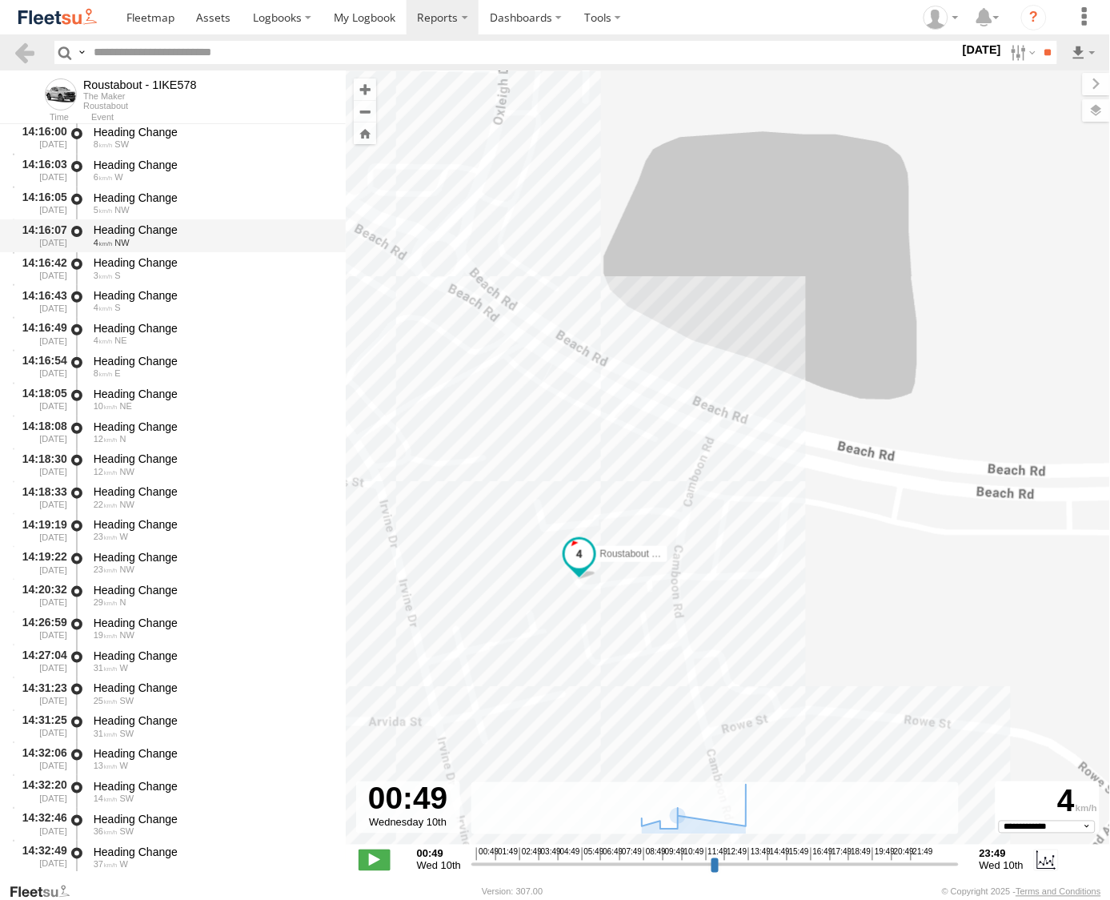
scroll to position [4225, 0]
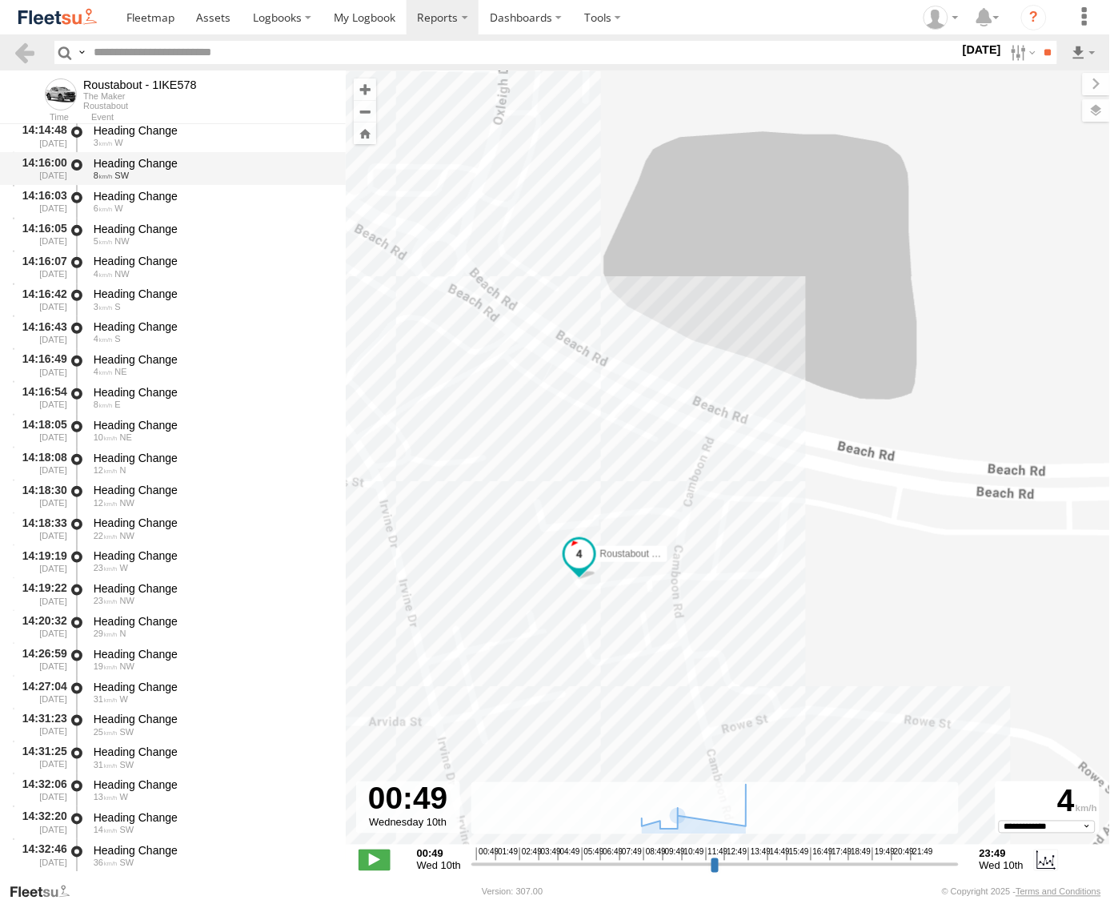
click at [128, 167] on div "Heading Change" at bounding box center [212, 163] width 237 height 14
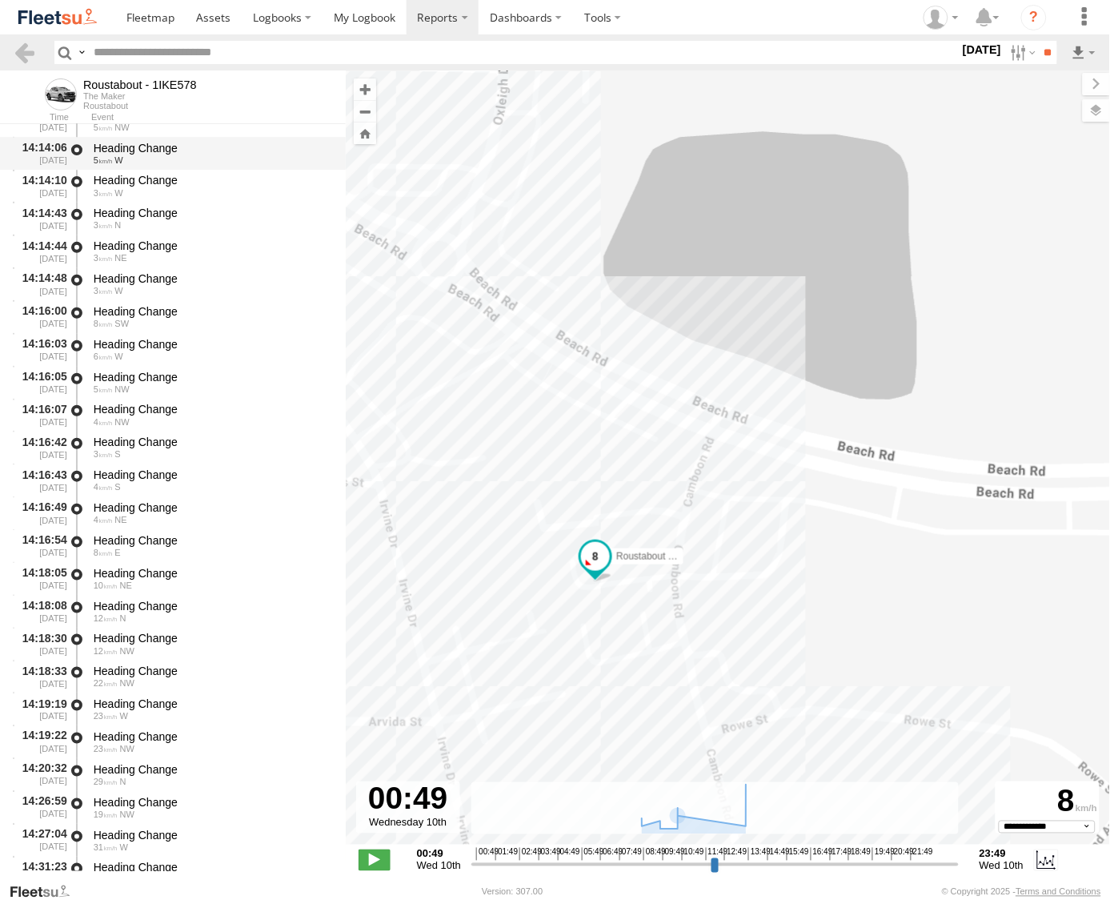
scroll to position [4047, 0]
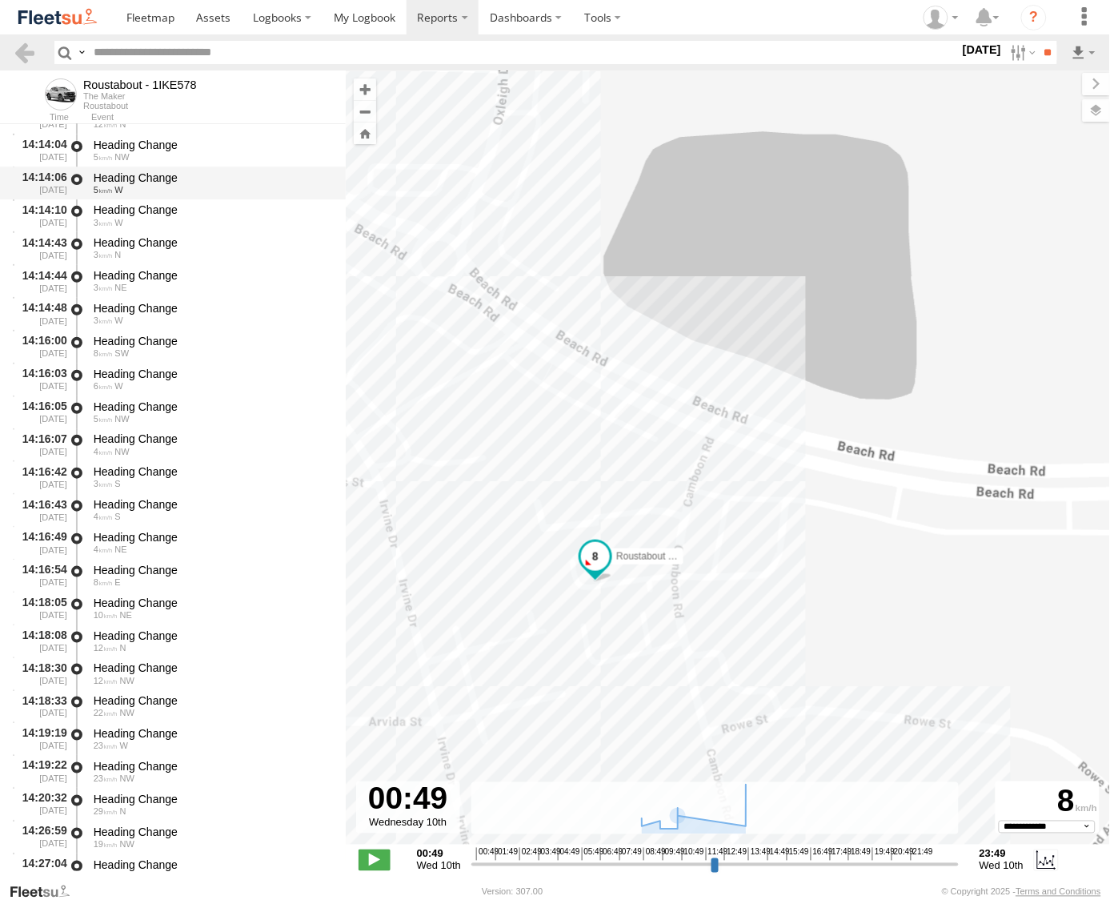
click at [130, 187] on div "5 W" at bounding box center [212, 190] width 237 height 10
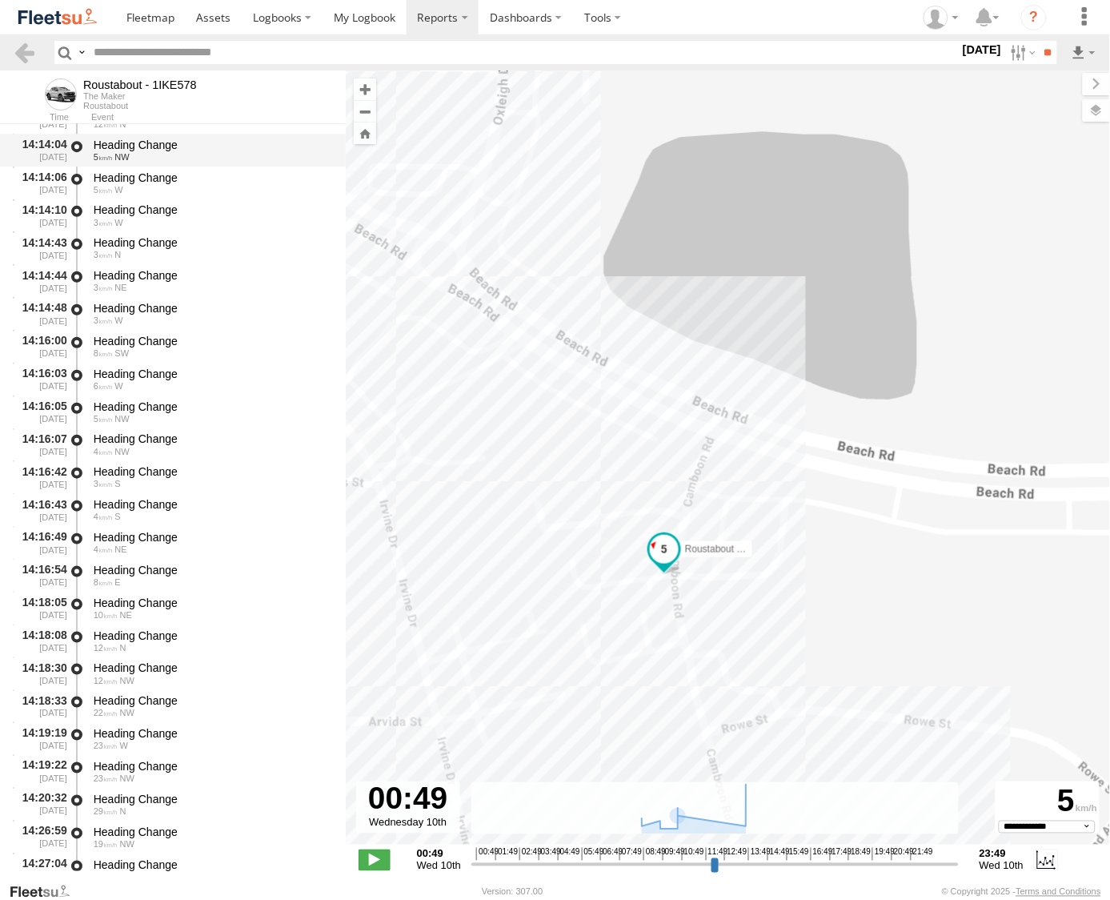
click at [129, 153] on span "NW" at bounding box center [121, 157] width 14 height 10
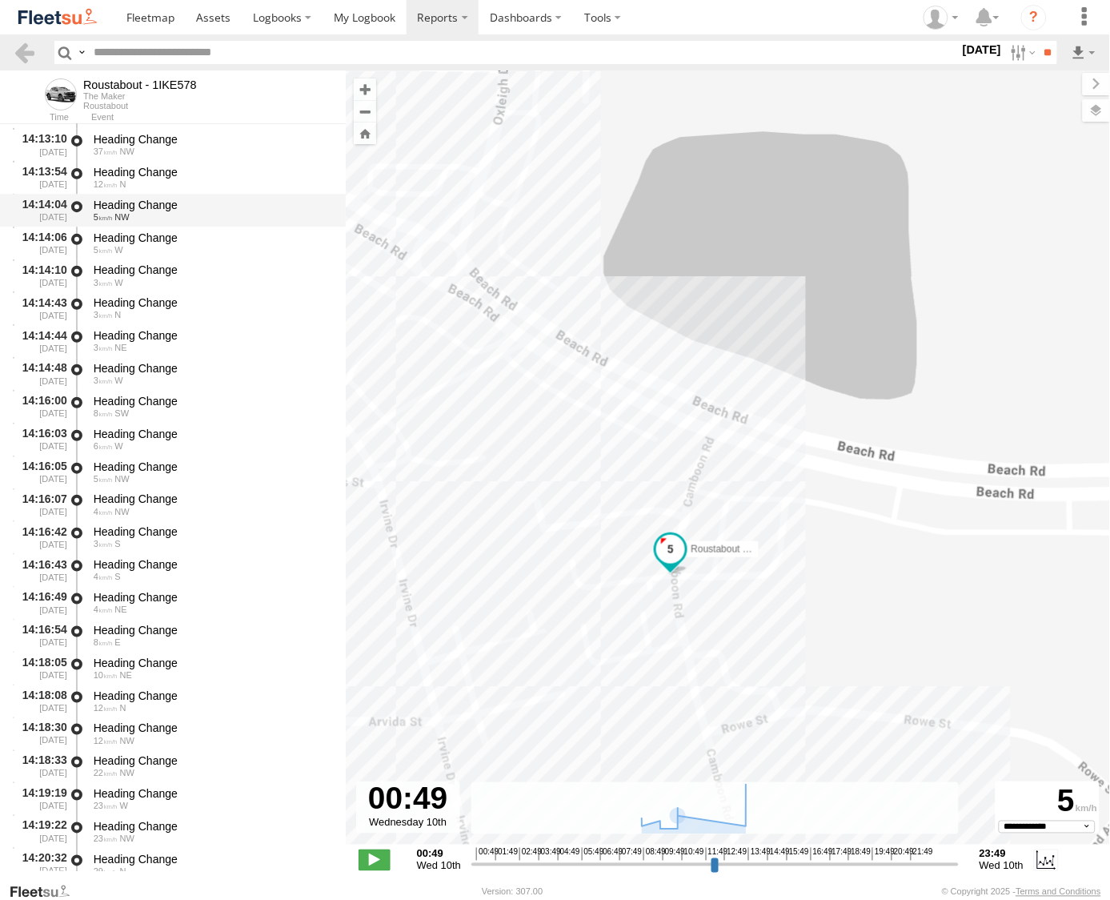
scroll to position [3958, 0]
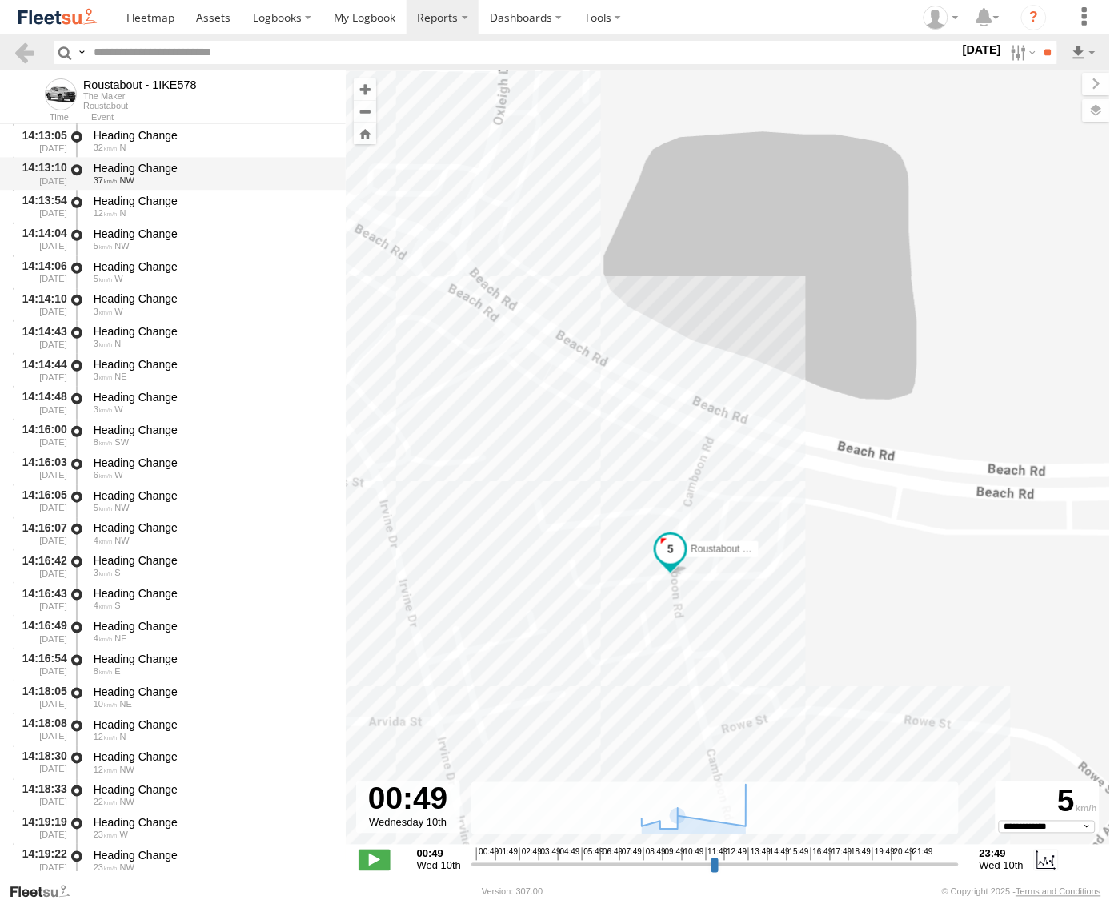
click at [129, 163] on div "Heading Change" at bounding box center [212, 168] width 237 height 14
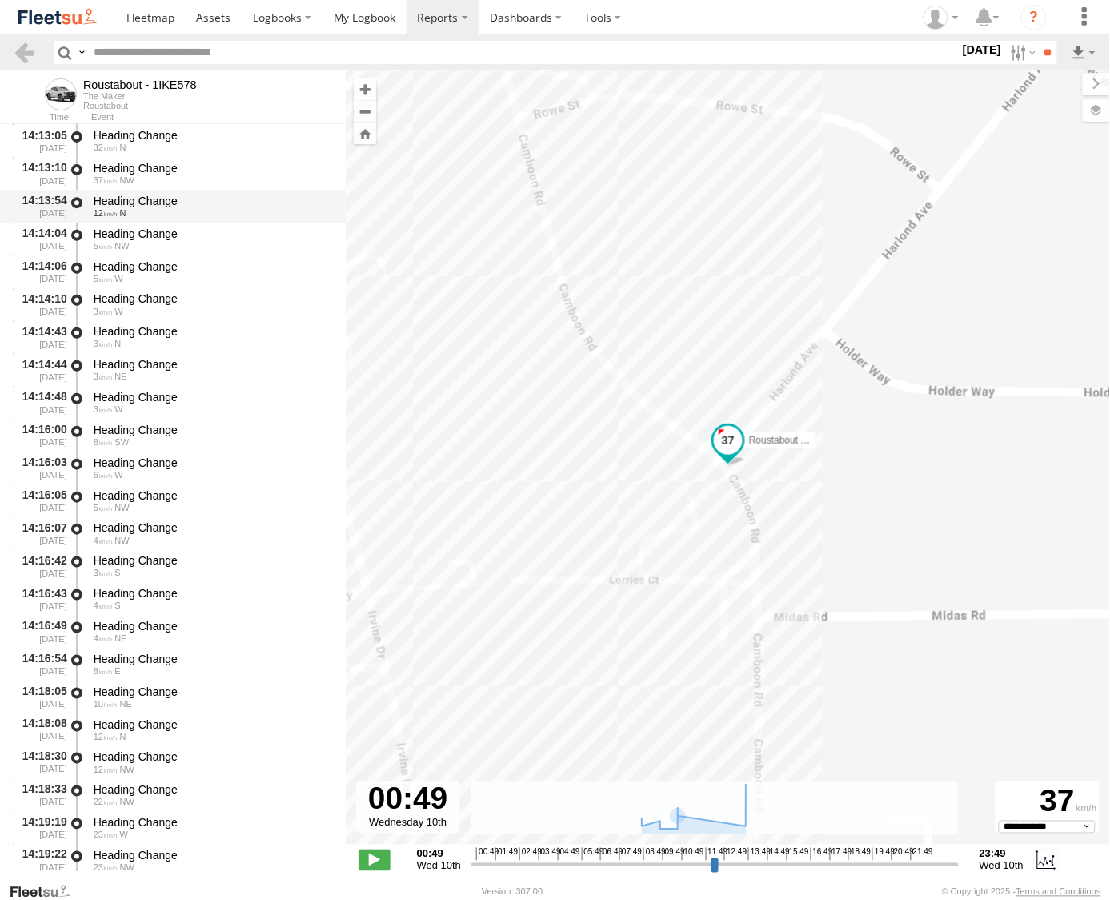
click at [129, 191] on div "Heading Change 12 N" at bounding box center [212, 206] width 242 height 30
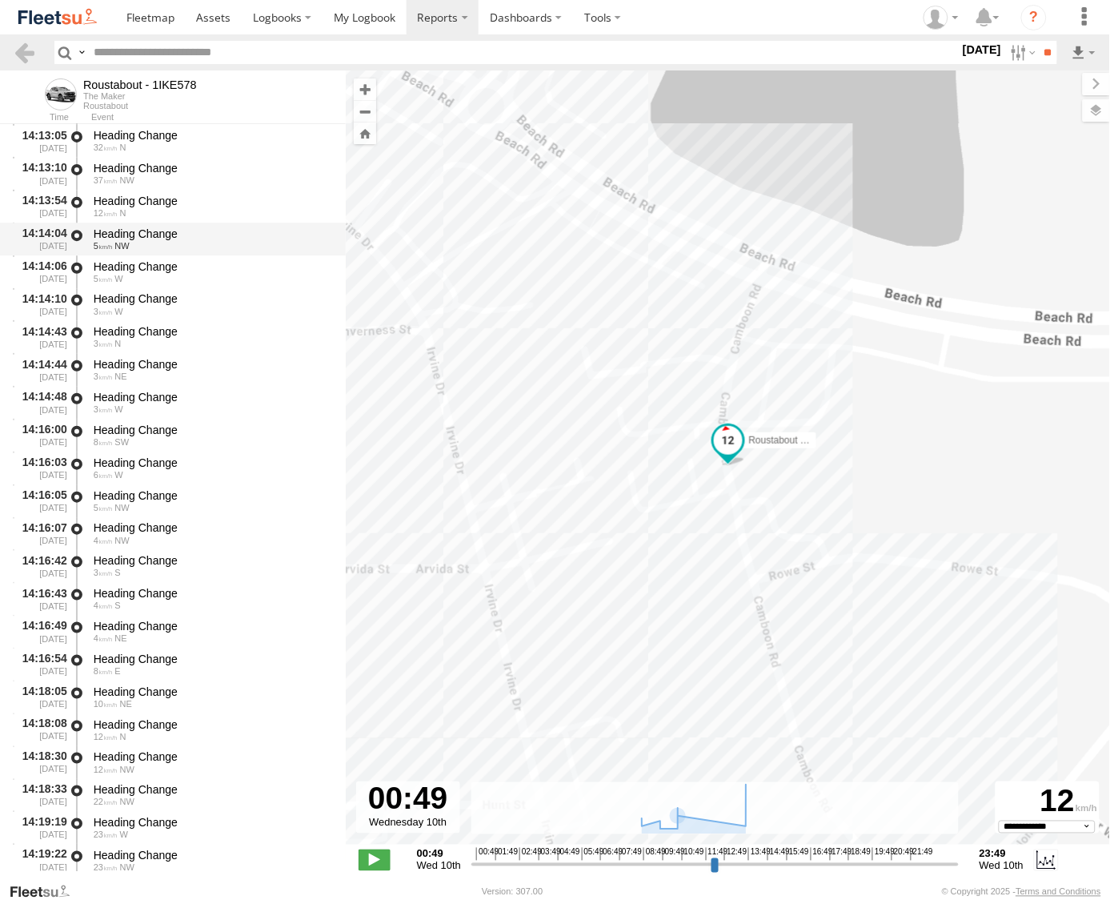
click at [130, 234] on div "Heading Change" at bounding box center [212, 234] width 237 height 14
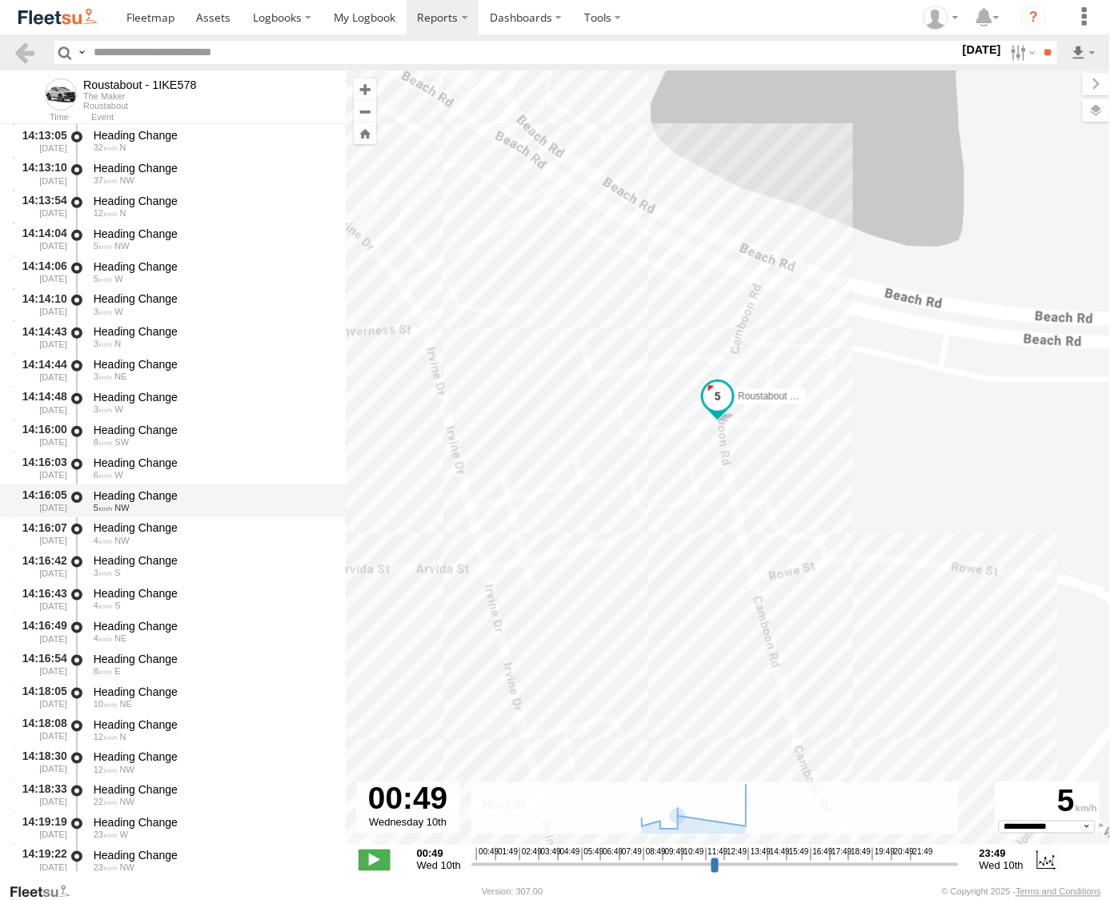
click at [136, 488] on div "Heading Change" at bounding box center [212, 495] width 237 height 14
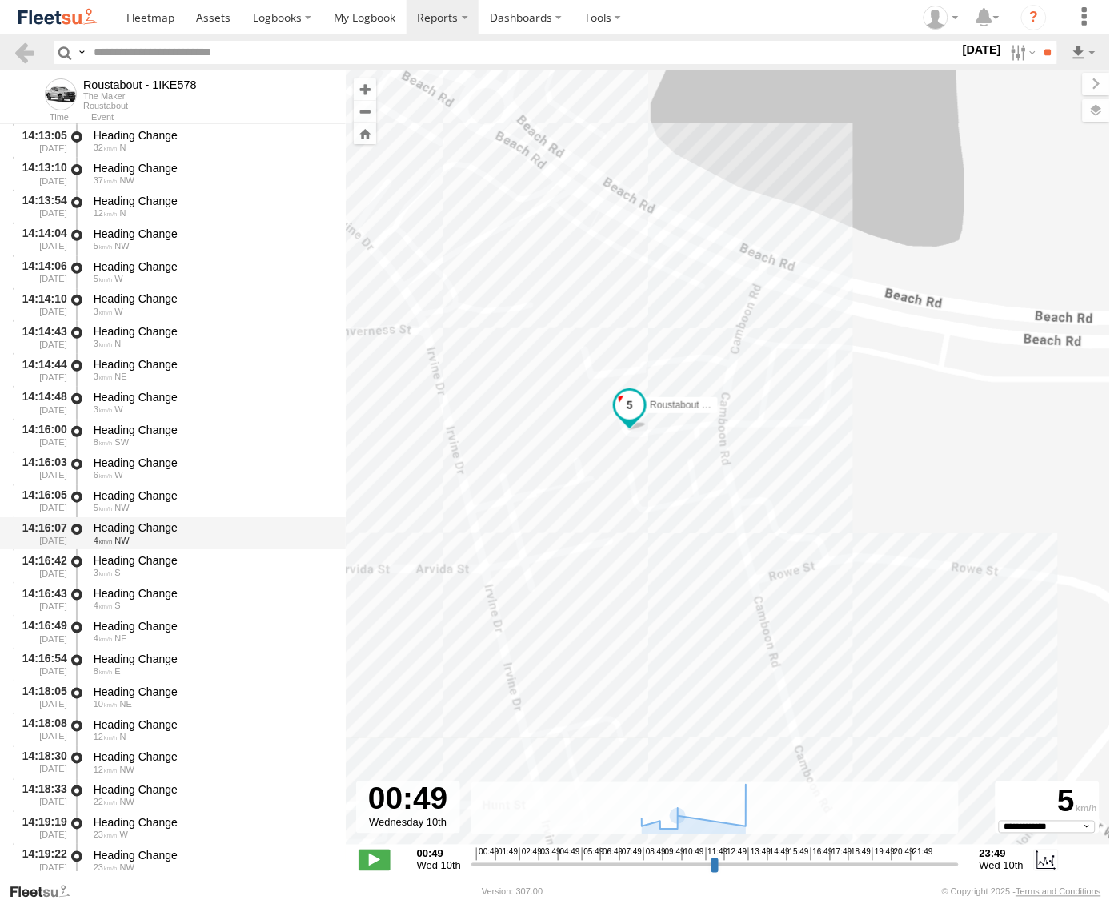
click at [147, 523] on div "Heading Change" at bounding box center [212, 527] width 237 height 14
click at [128, 722] on div "Heading Change" at bounding box center [212, 724] width 237 height 14
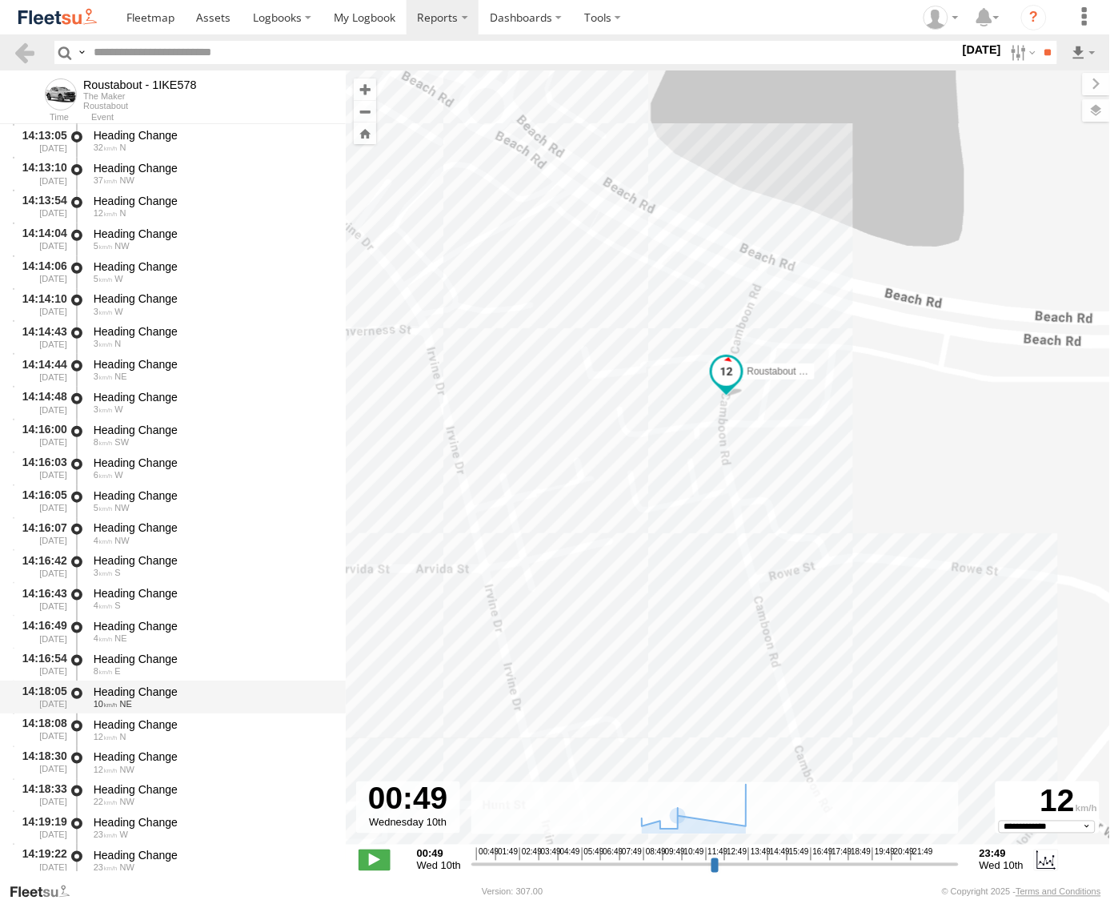
click at [129, 689] on div "Heading Change" at bounding box center [212, 691] width 237 height 14
click at [126, 659] on div "Heading Change" at bounding box center [212, 659] width 237 height 14
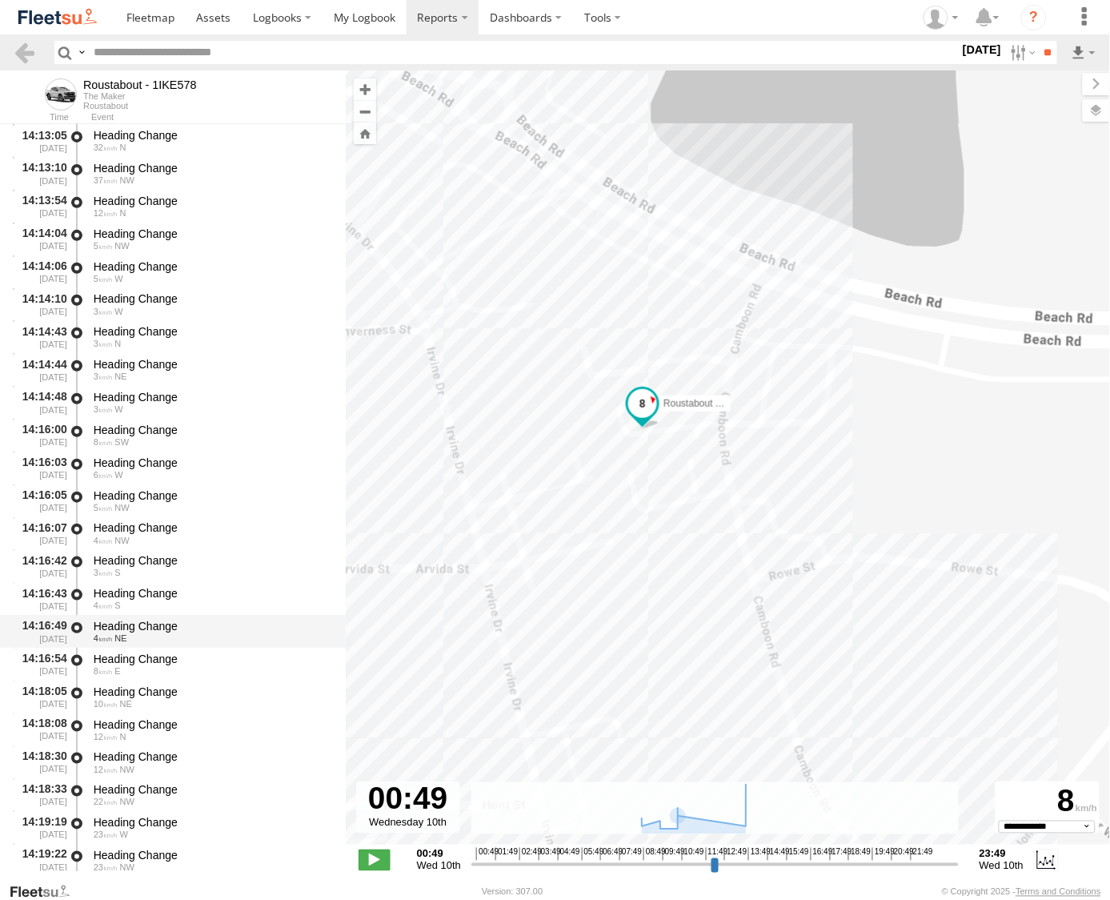
click at [120, 626] on div "Heading Change" at bounding box center [212, 626] width 237 height 14
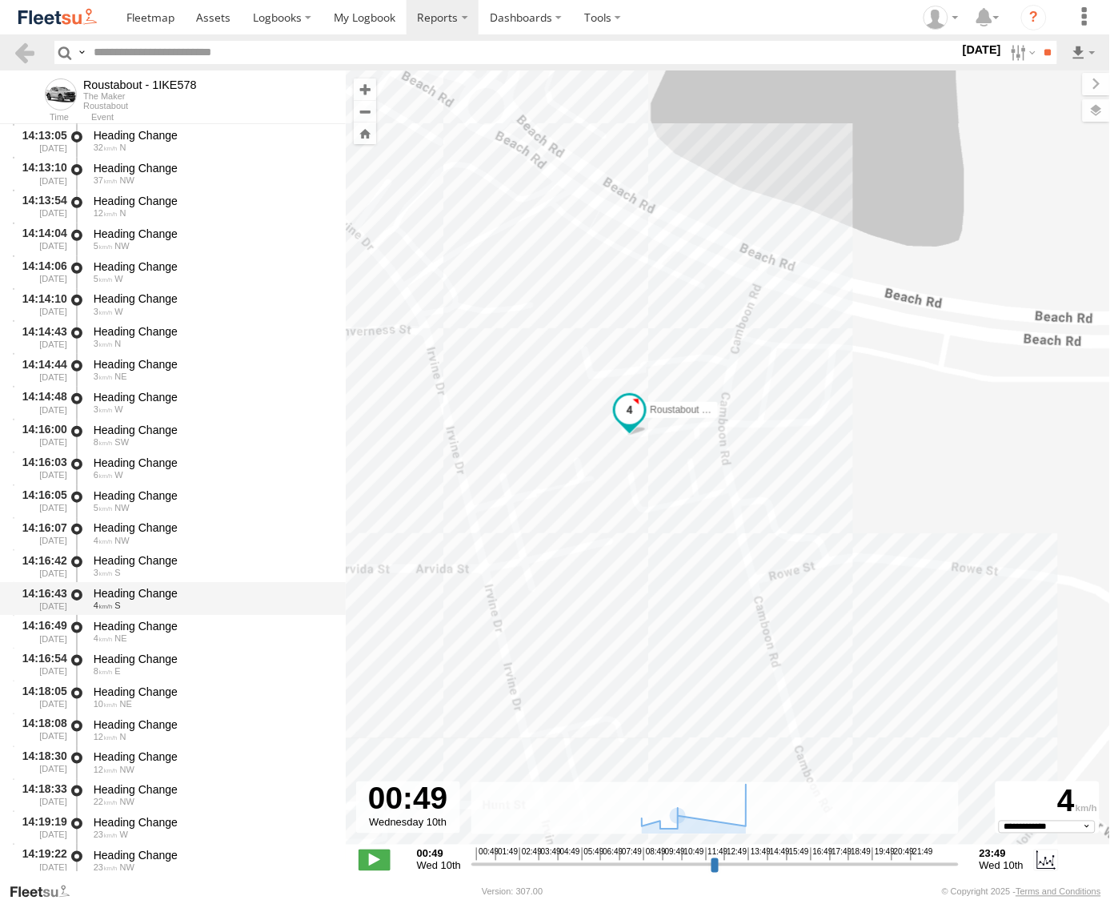
click at [116, 605] on span "S" at bounding box center [117, 605] width 6 height 10
click at [107, 570] on span "3" at bounding box center [103, 573] width 19 height 10
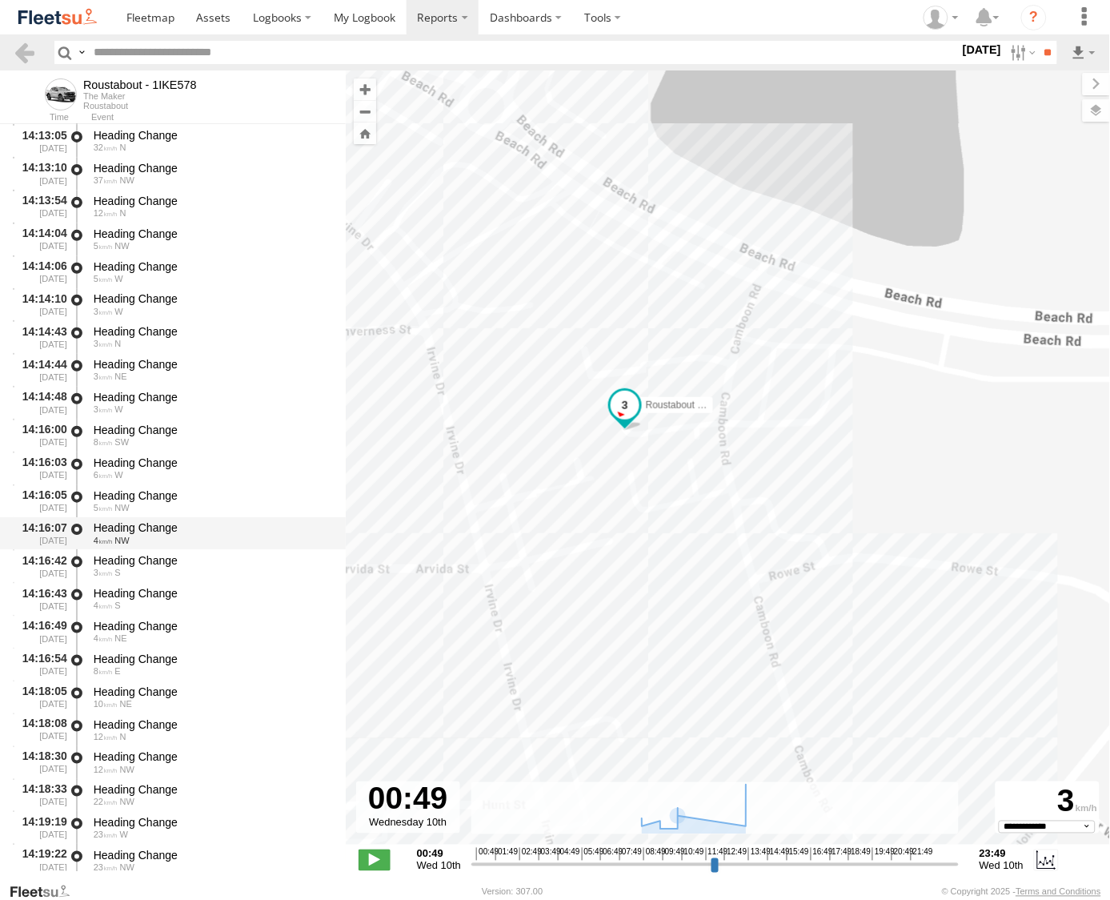
click at [118, 539] on span "NW" at bounding box center [121, 541] width 14 height 10
click at [122, 500] on div "Heading Change" at bounding box center [212, 495] width 237 height 14
click at [129, 468] on div "Heading Change" at bounding box center [212, 463] width 237 height 14
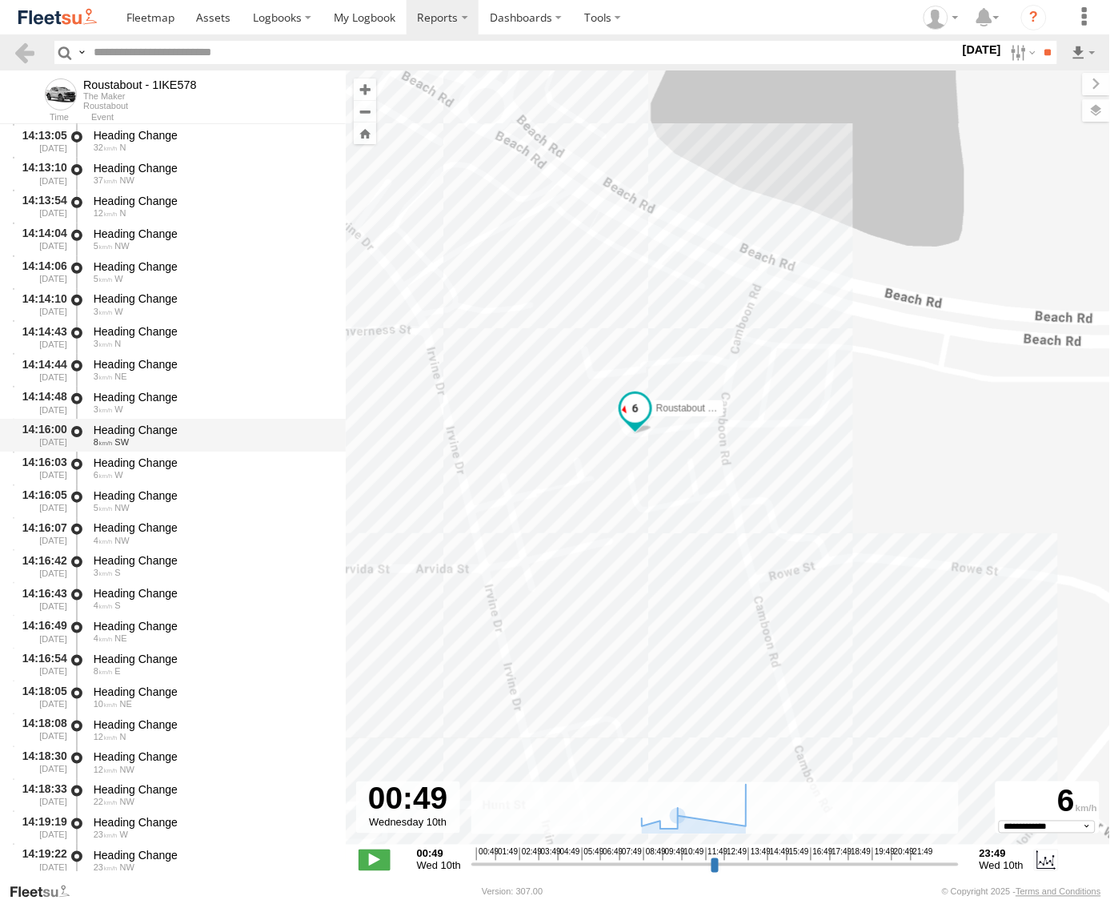
click at [134, 425] on div "Heading Change" at bounding box center [212, 430] width 237 height 14
click at [134, 403] on div "Heading Change" at bounding box center [212, 397] width 237 height 14
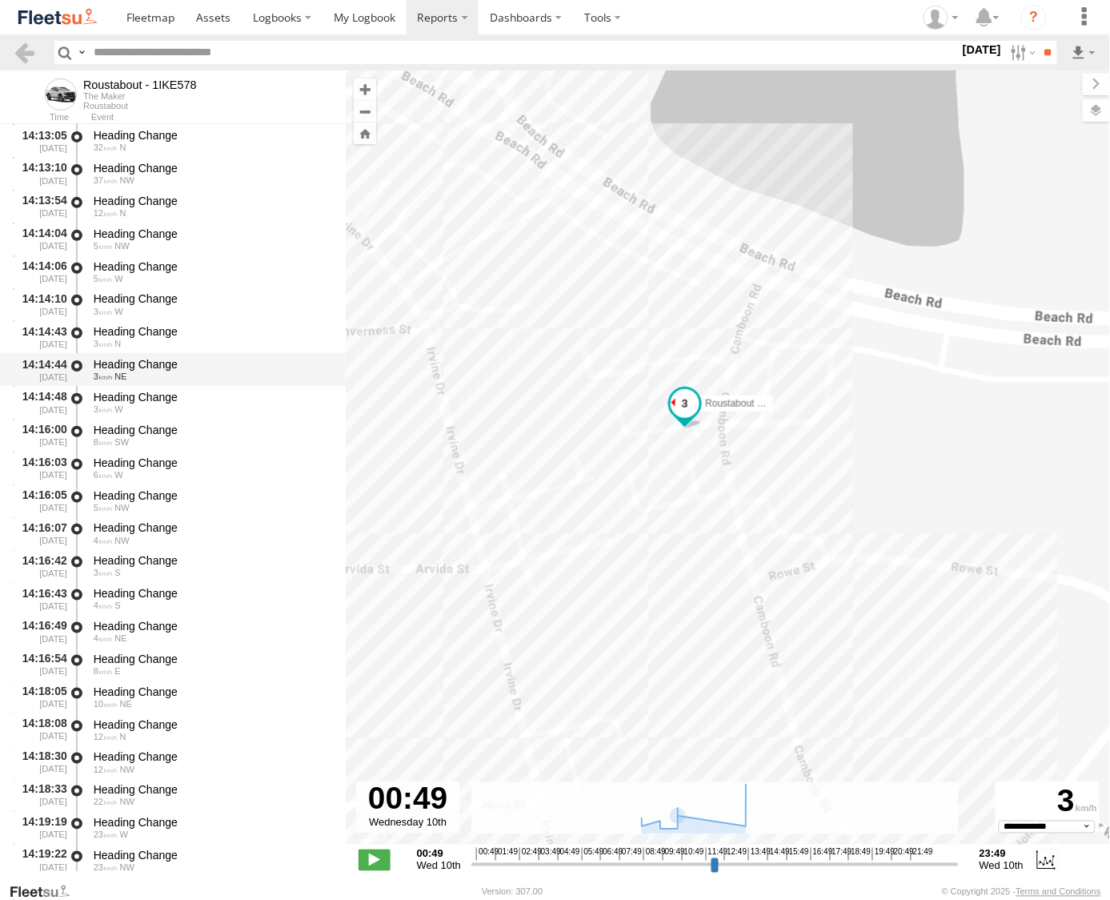
click at [138, 375] on div "3 NE" at bounding box center [212, 376] width 237 height 10
click at [139, 343] on div "3 N" at bounding box center [212, 344] width 237 height 10
click at [155, 295] on div "Heading Change" at bounding box center [212, 298] width 237 height 14
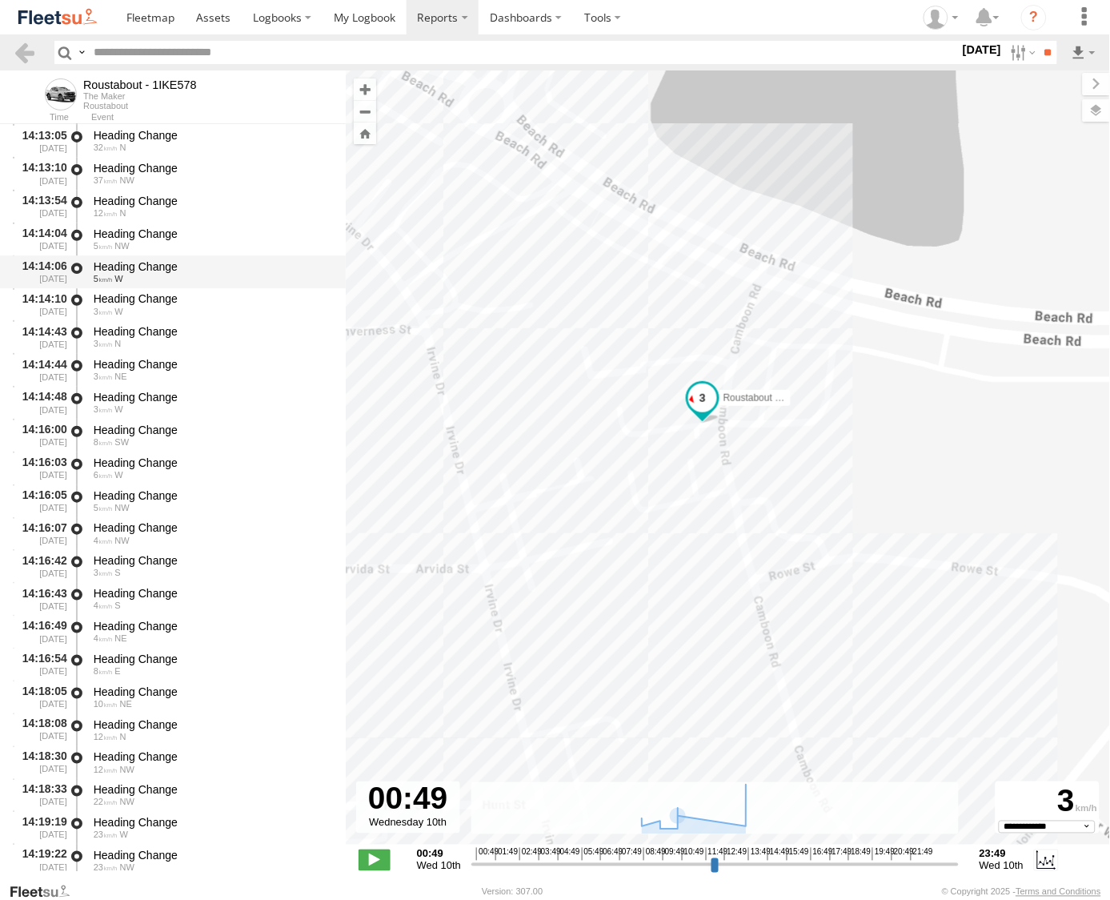
click at [157, 274] on div "5 W" at bounding box center [212, 279] width 237 height 10
click at [155, 235] on div "Heading Change" at bounding box center [212, 234] width 237 height 14
click at [139, 279] on div "5 W" at bounding box center [212, 279] width 237 height 10
click at [138, 299] on div "Heading Change" at bounding box center [212, 298] width 237 height 14
click at [142, 326] on div "Heading Change" at bounding box center [212, 331] width 237 height 14
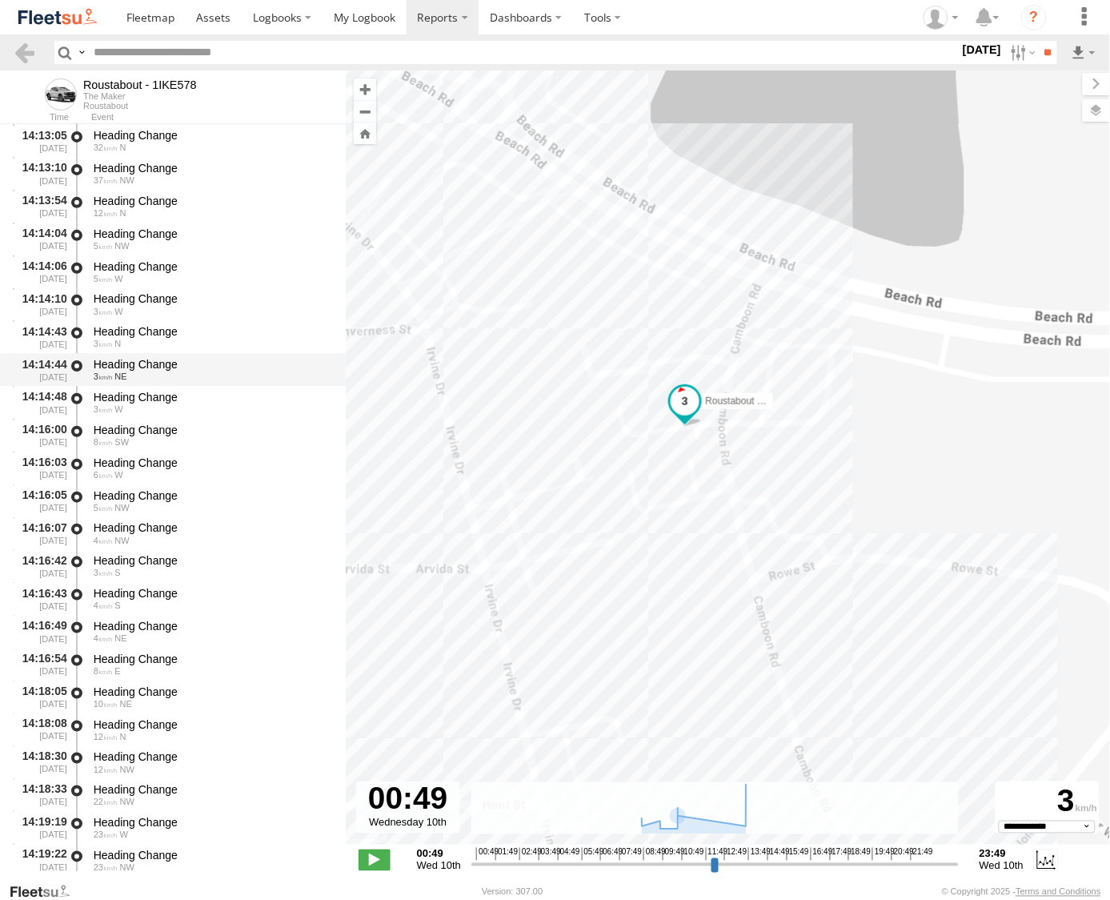
click at [142, 357] on div "Heading Change" at bounding box center [212, 364] width 237 height 14
click at [142, 387] on div "Heading Change 3 W" at bounding box center [212, 402] width 242 height 30
click at [137, 411] on div "3 W" at bounding box center [212, 409] width 237 height 10
click at [126, 437] on span "SW" at bounding box center [121, 442] width 14 height 10
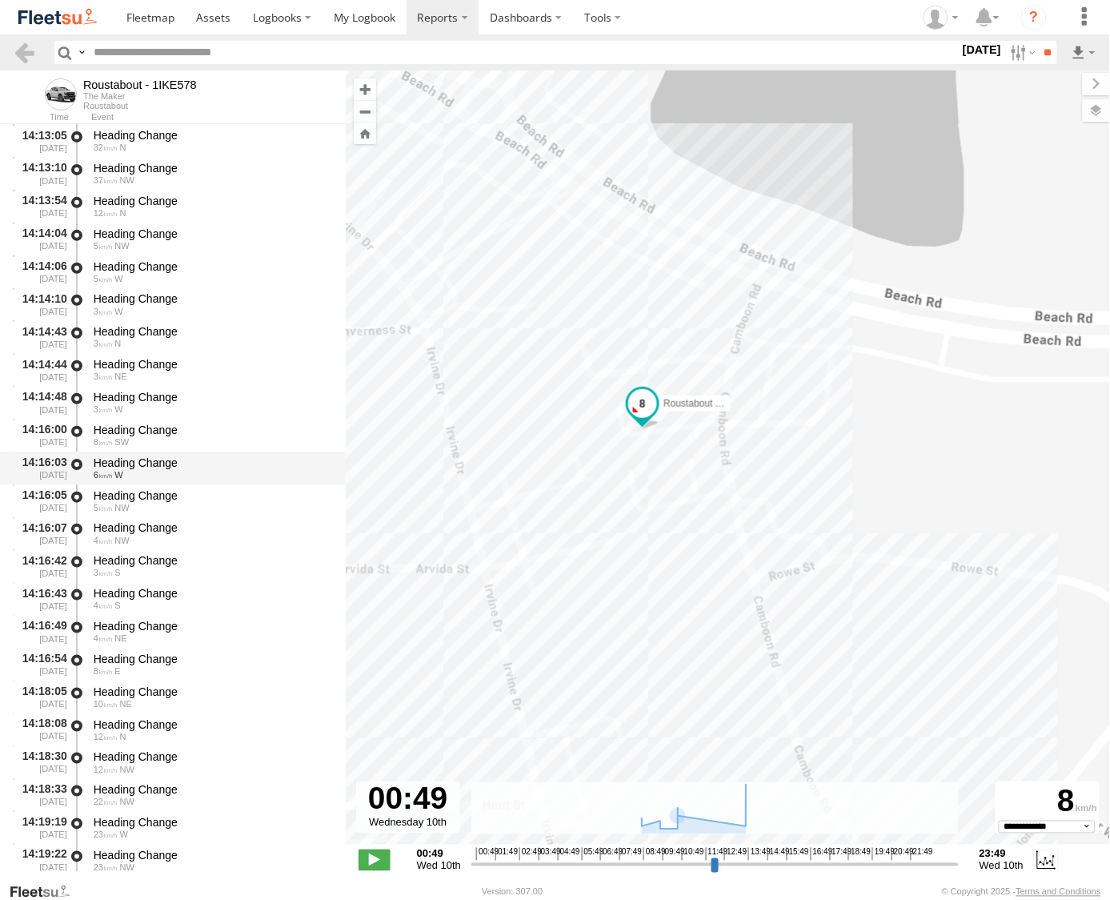
click at [121, 464] on div "Heading Change" at bounding box center [212, 463] width 237 height 14
click at [117, 432] on div "Heading Change" at bounding box center [212, 430] width 237 height 14
click at [117, 401] on div "Heading Change" at bounding box center [212, 397] width 237 height 14
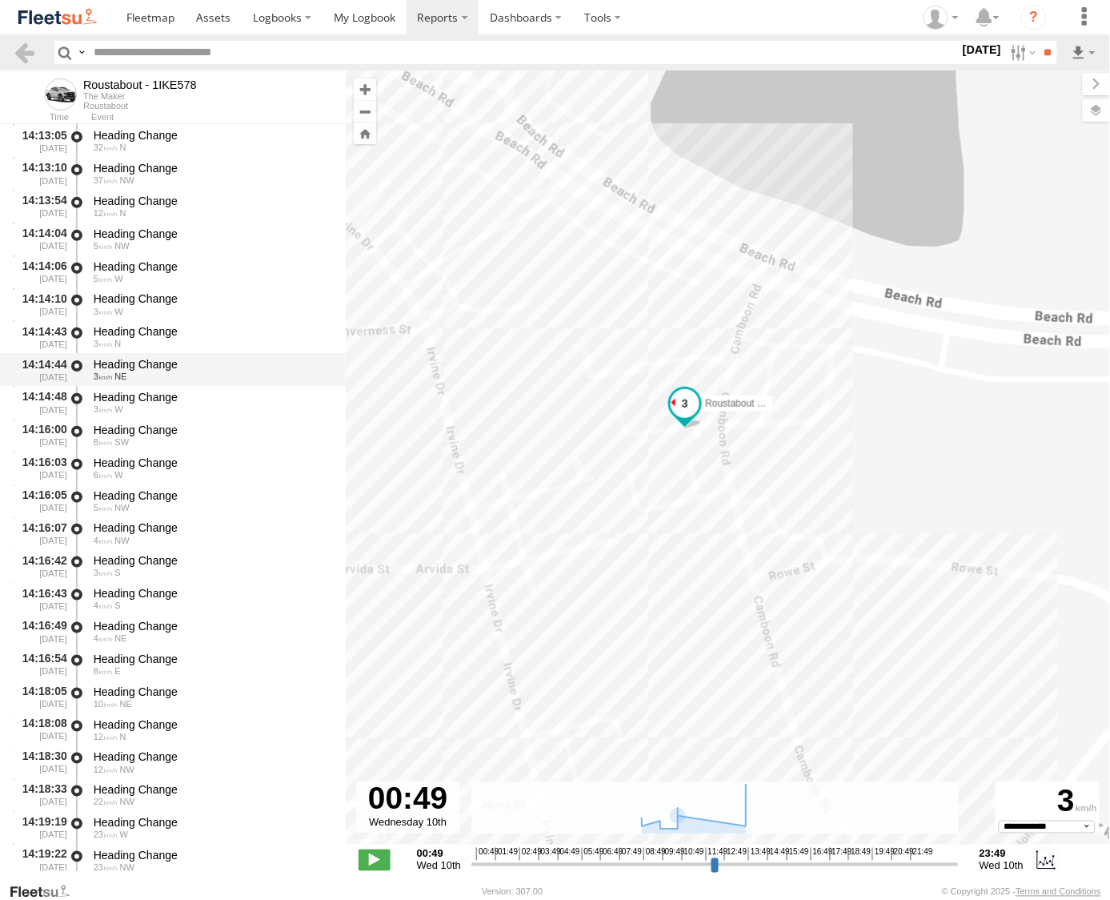
click at [123, 359] on div "Heading Change" at bounding box center [212, 364] width 237 height 14
